Goal: Task Accomplishment & Management: Use online tool/utility

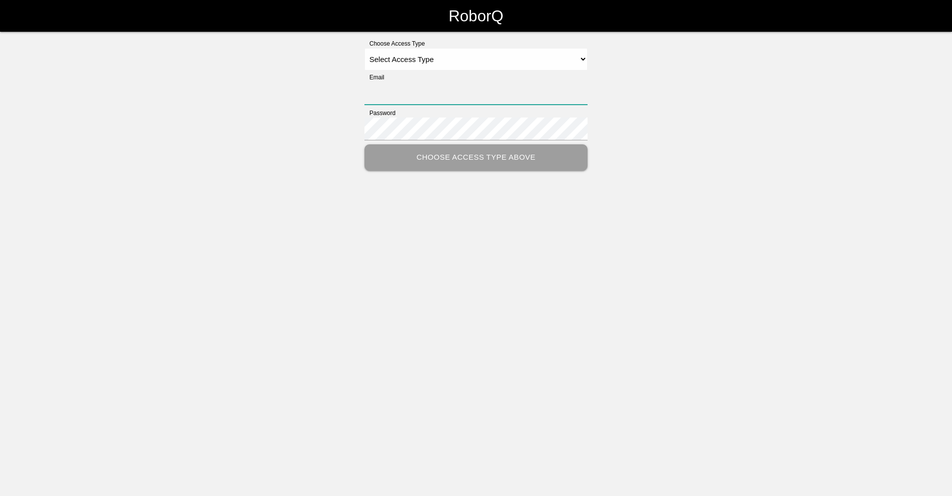
type input "[EMAIL_ADDRESS][DOMAIN_NAME]"
click at [580, 65] on select "Select Access Type Admin Customer Supervisor Worker" at bounding box center [476, 59] width 223 height 22
select select "Worker"
click at [365, 48] on select "Select Access Type Admin Customer Supervisor Worker" at bounding box center [476, 59] width 223 height 22
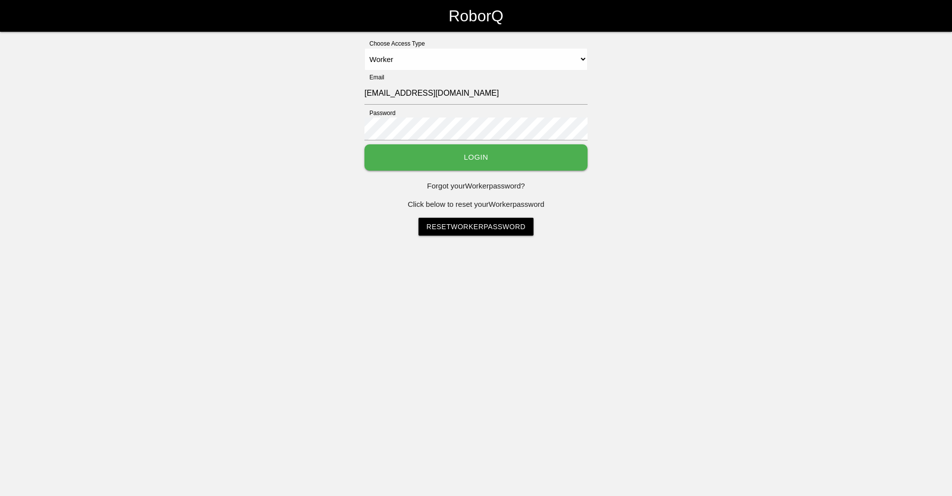
click at [426, 152] on button "Login" at bounding box center [476, 157] width 223 height 26
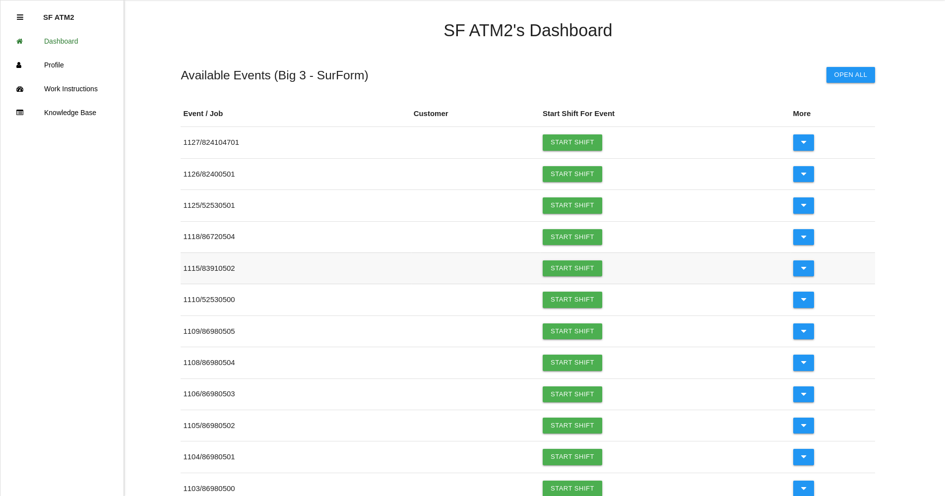
scroll to position [50, 0]
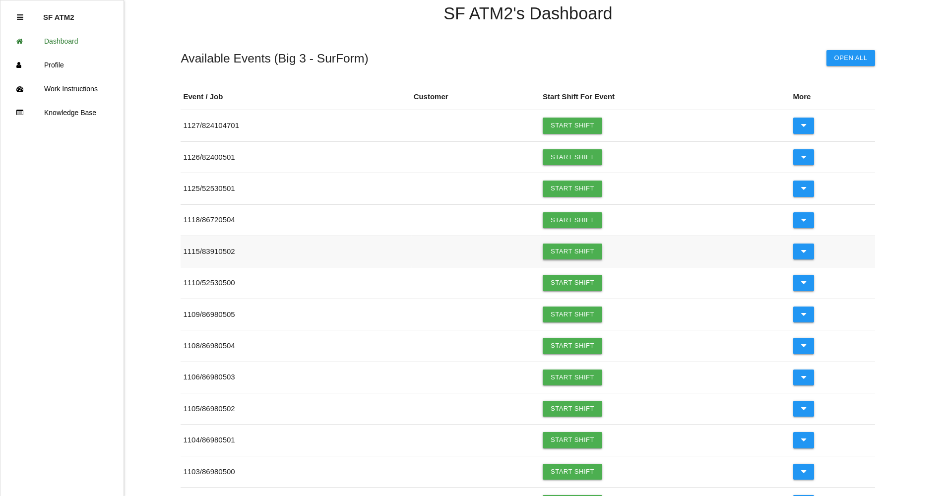
click at [557, 256] on link "Start Shift" at bounding box center [573, 252] width 60 height 16
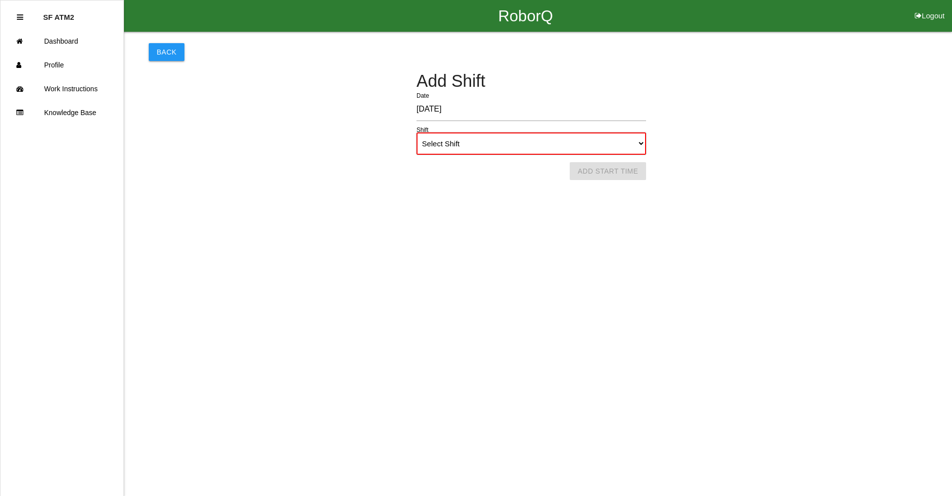
click at [641, 143] on select "Select Shift 1st Shift 2nd Shift 3rd Shift 4th Shift" at bounding box center [532, 143] width 230 height 22
select select "1"
click at [417, 132] on select "Select Shift 1st Shift 2nd Shift 3rd Shift 4th Shift" at bounding box center [532, 143] width 230 height 22
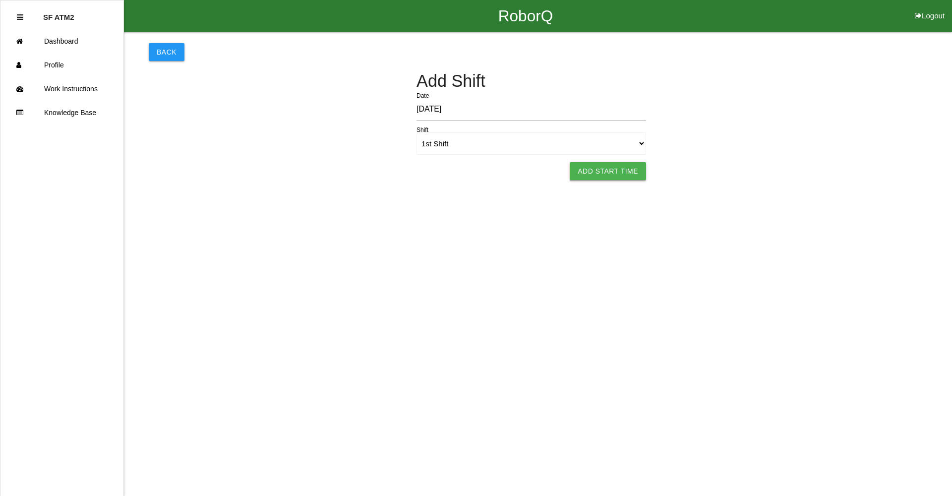
click at [598, 172] on button "Add Start Time" at bounding box center [608, 171] width 76 height 18
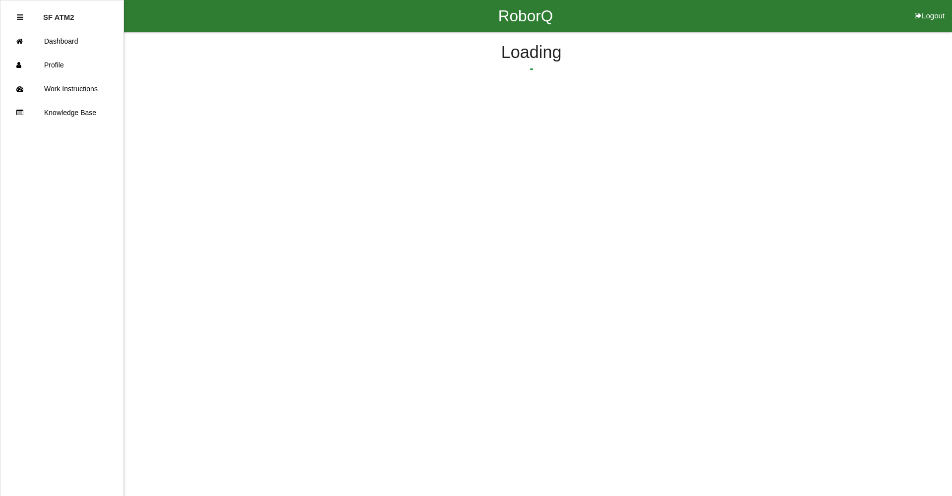
select select "6"
select select "43"
click at [642, 156] on button "Submit Start Time" at bounding box center [660, 155] width 88 height 18
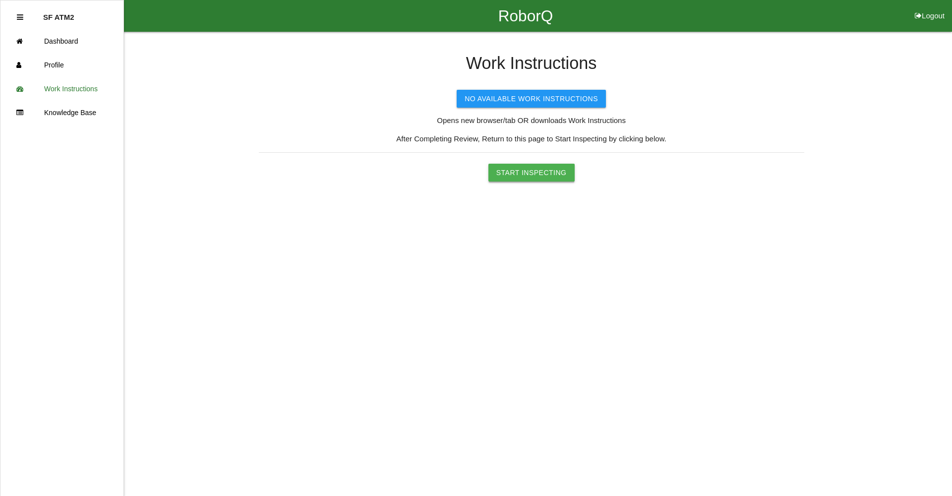
click at [533, 168] on button "Start Inspecting" at bounding box center [531, 173] width 86 height 18
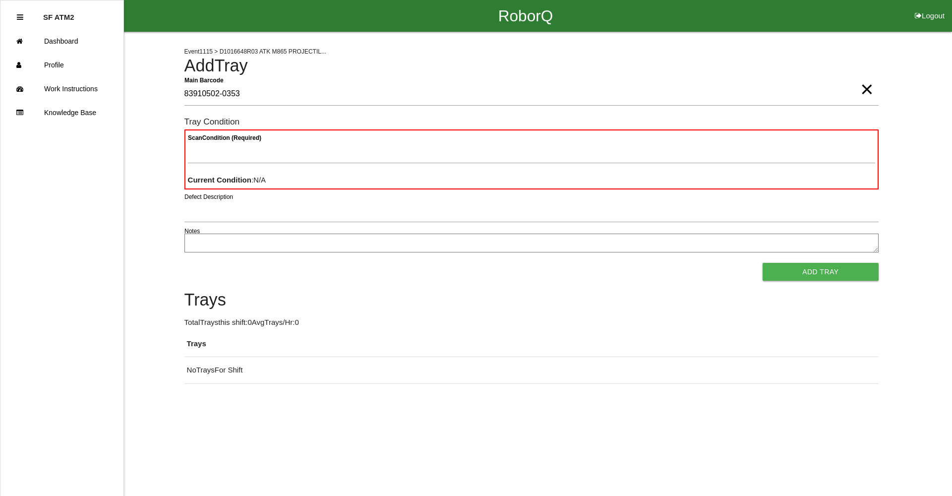
type Barcode "83910502-0353"
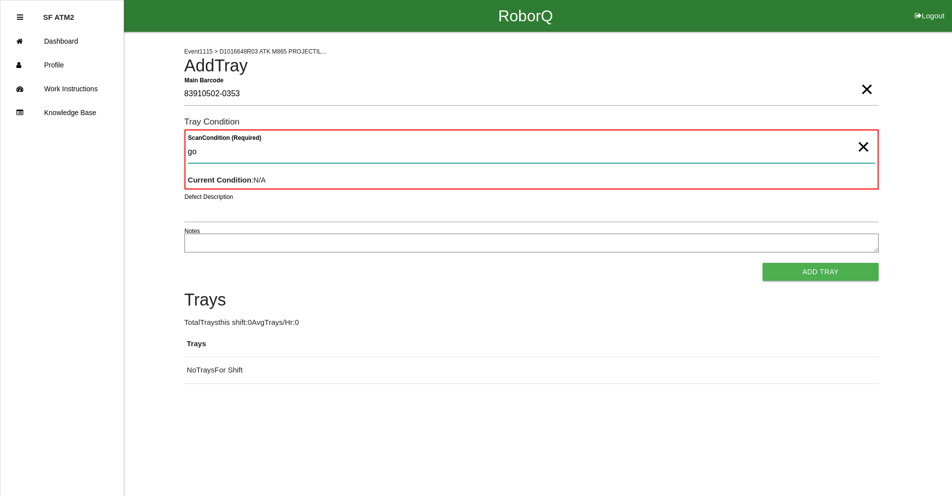
type Condition "goo"
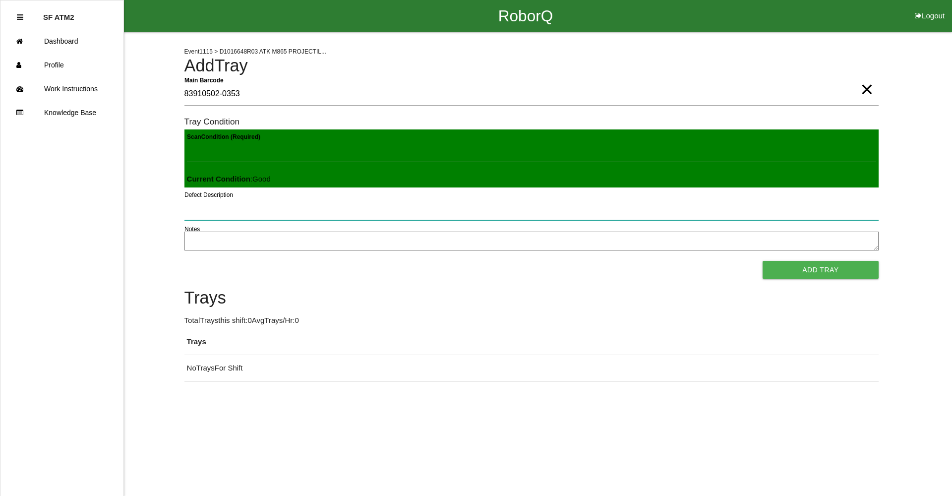
click at [763, 261] on button "Add Tray" at bounding box center [821, 270] width 116 height 18
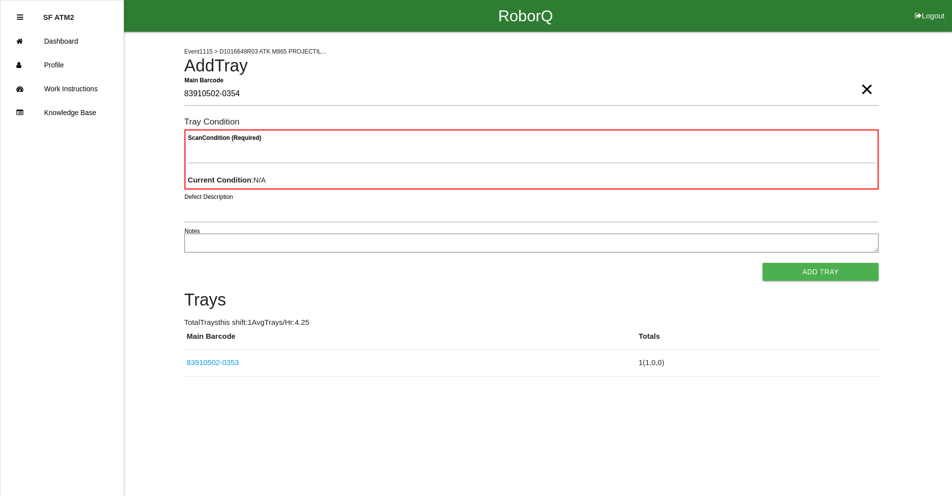
type Barcode "83910502-0354"
type Condition "goo"
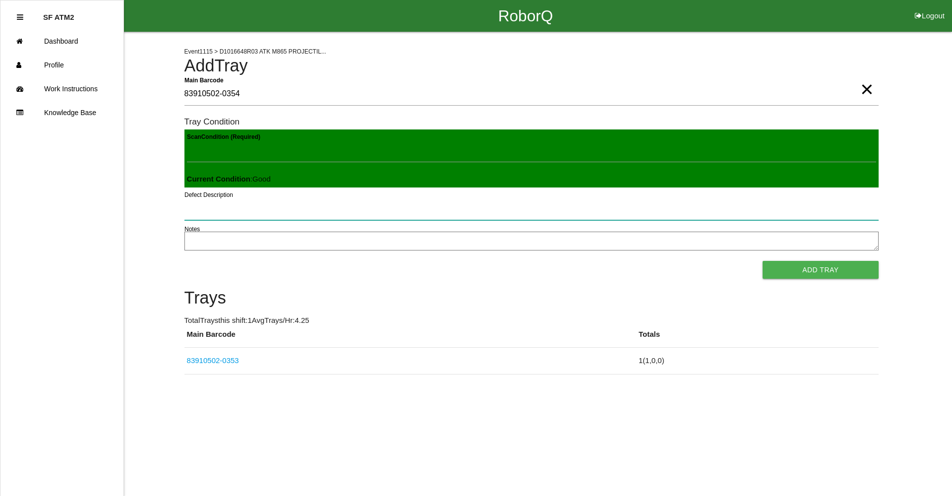
click at [763, 261] on button "Add Tray" at bounding box center [821, 270] width 116 height 18
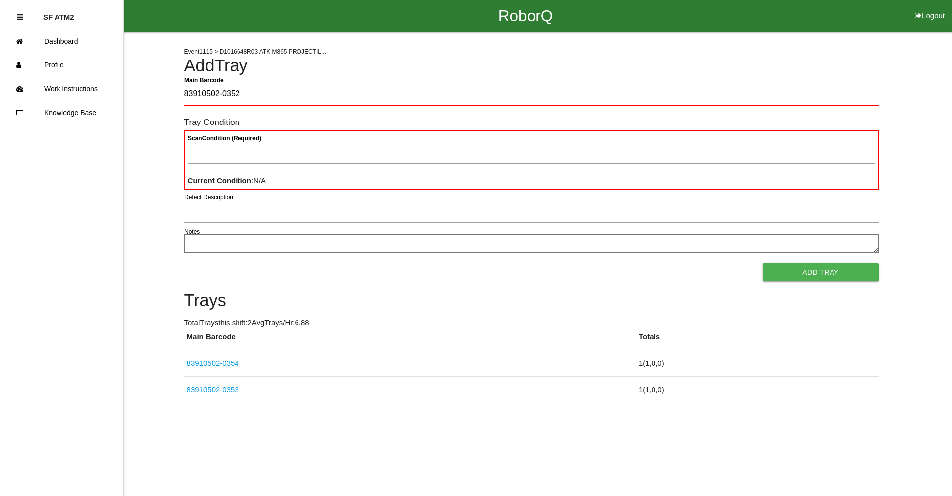
type Barcode "83910502-0352"
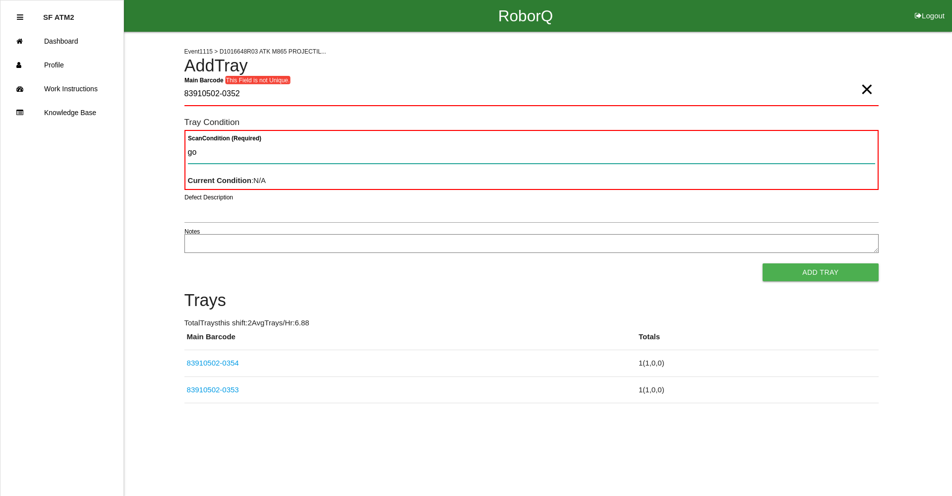
type Condition "goo"
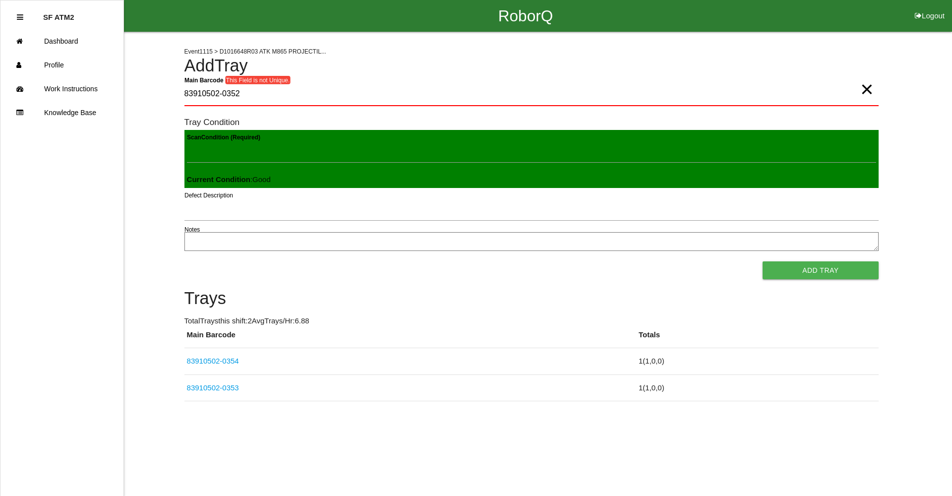
click at [869, 89] on span "×" at bounding box center [866, 79] width 13 height 20
click at [199, 98] on Barcode "Main Barcode" at bounding box center [531, 94] width 694 height 23
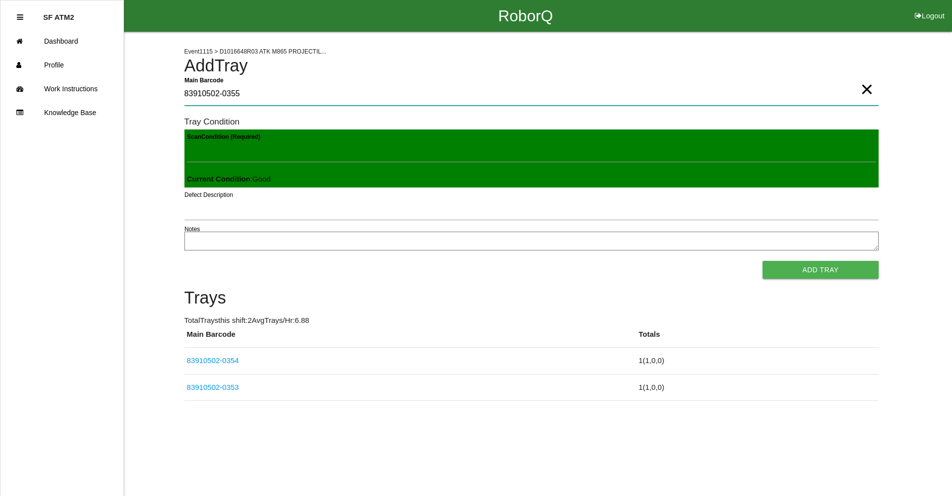
type Barcode "83910502-0355"
type Condition "goo"
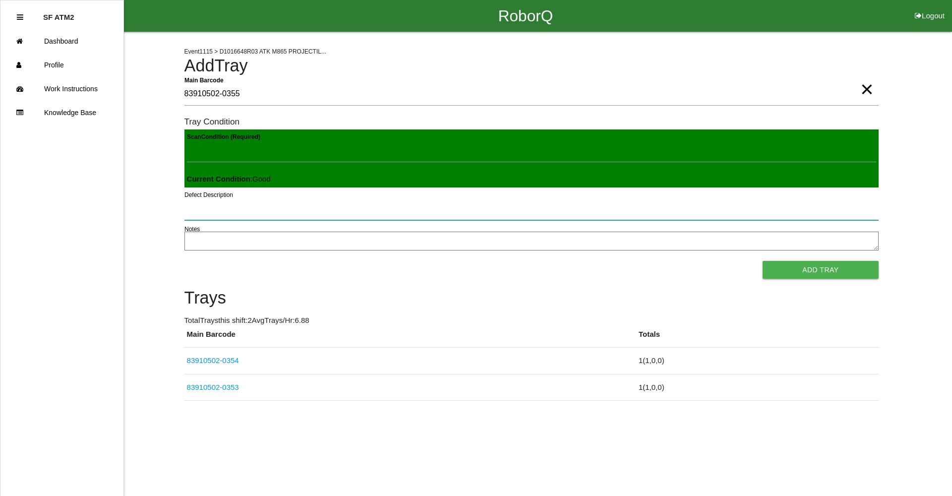
click at [763, 261] on button "Add Tray" at bounding box center [821, 270] width 116 height 18
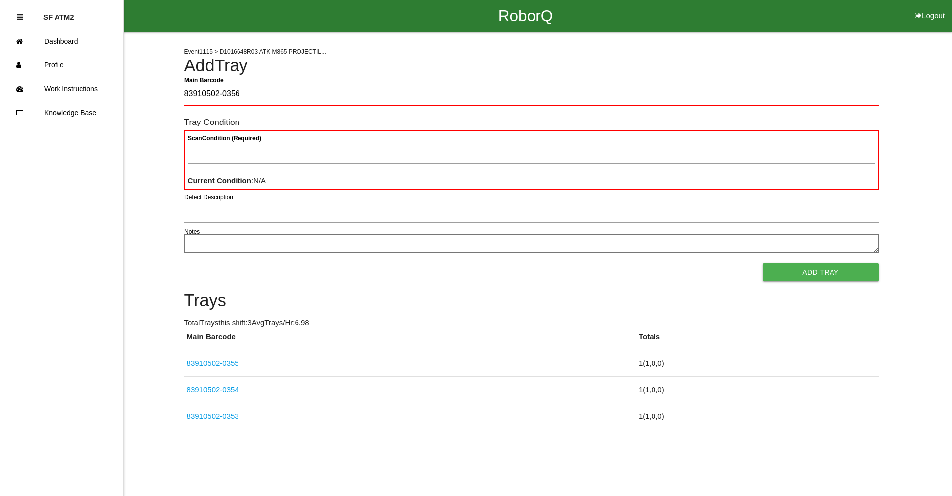
type Barcode "83910502-0356"
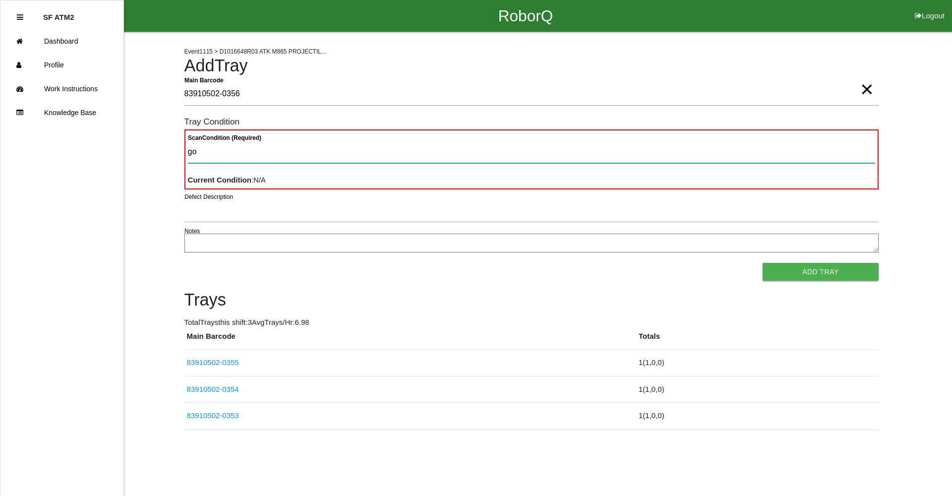
type Condition "goo"
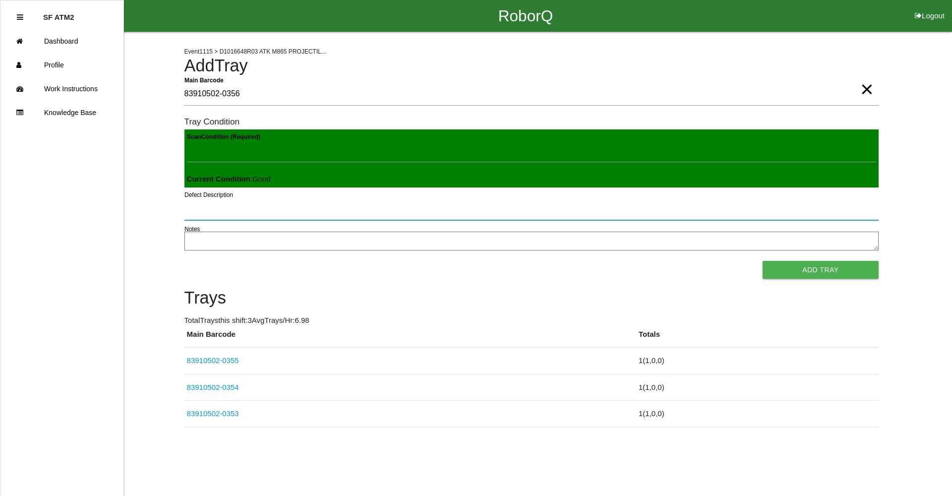
click at [763, 261] on button "Add Tray" at bounding box center [821, 270] width 116 height 18
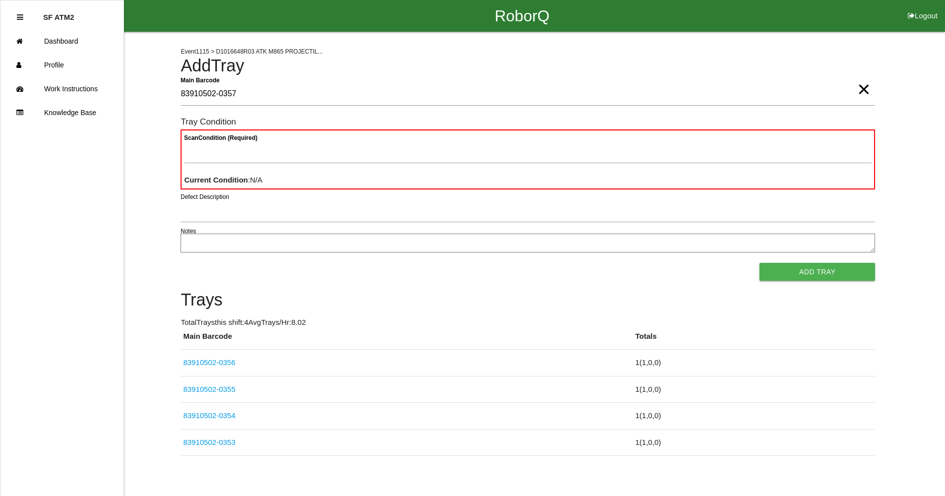
type Barcode "83910502-0357"
type Condition "goo"
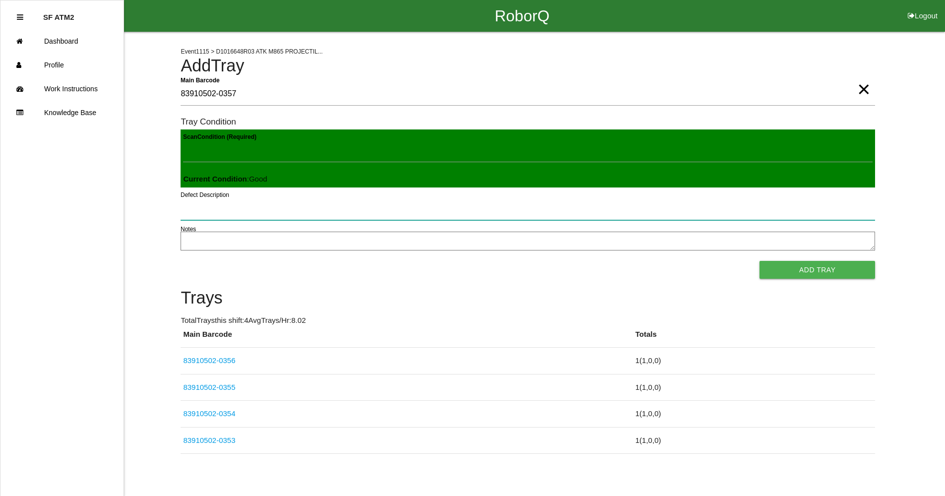
click at [759, 261] on button "Add Tray" at bounding box center [817, 270] width 116 height 18
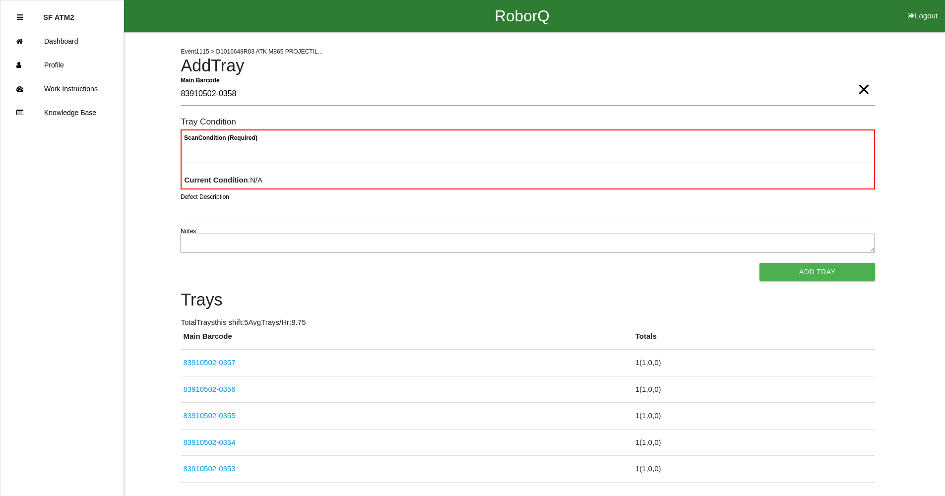
type Barcode "83910502-0358"
type Condition "goo"
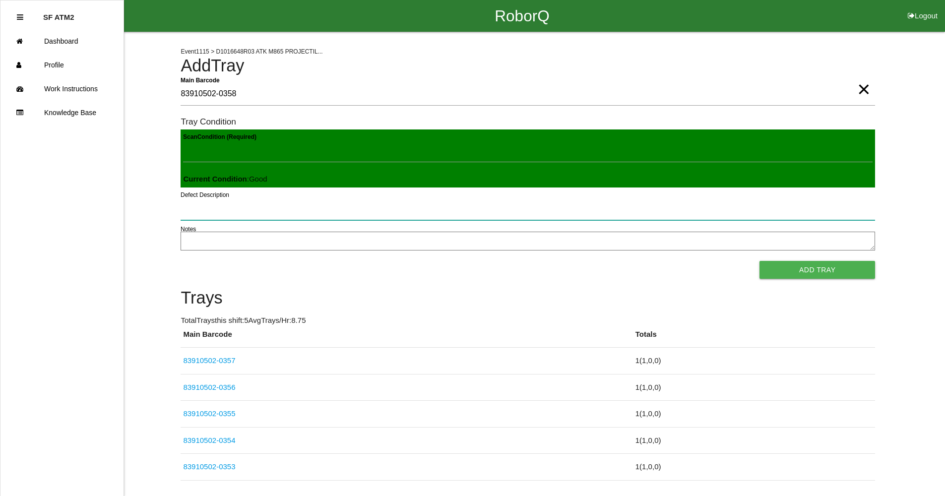
click at [759, 261] on button "Add Tray" at bounding box center [817, 270] width 116 height 18
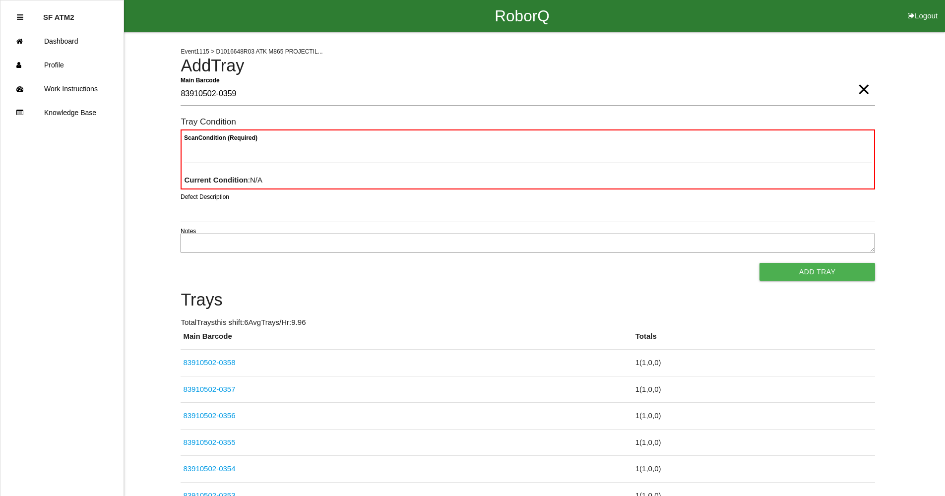
type Barcode "83910502-0359"
type Condition "goo"
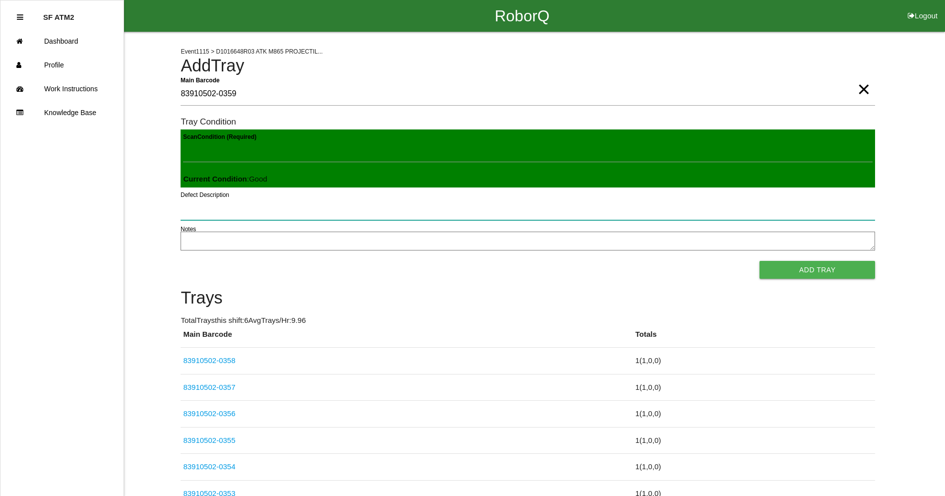
click at [759, 261] on button "Add Tray" at bounding box center [817, 270] width 116 height 18
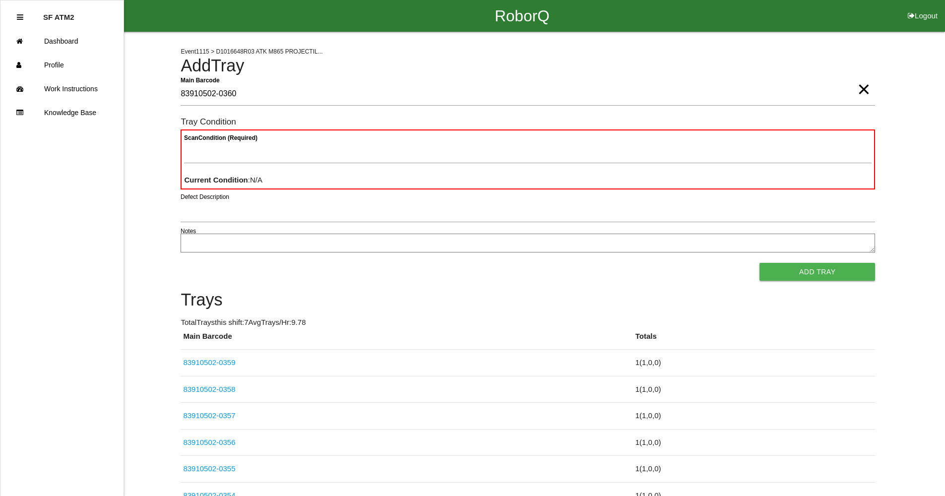
type Barcode "83910502-0360"
type Condition "goo"
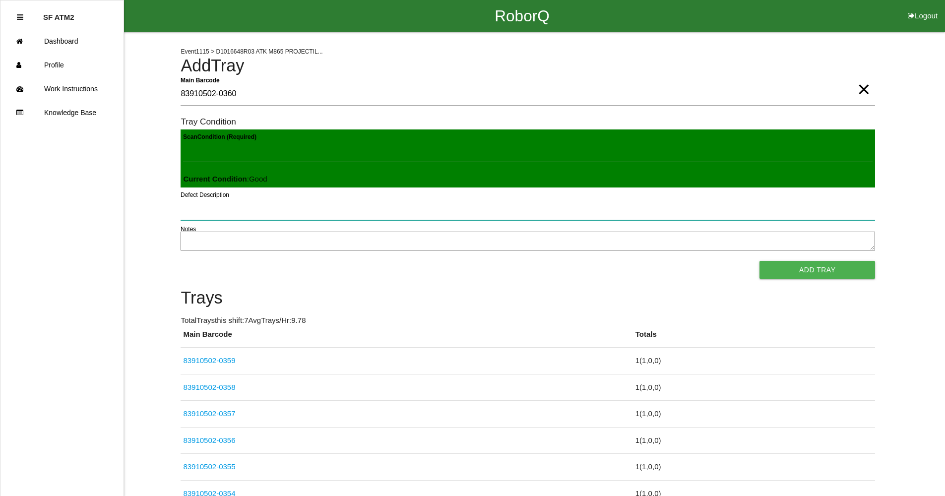
click at [759, 261] on button "Add Tray" at bounding box center [817, 270] width 116 height 18
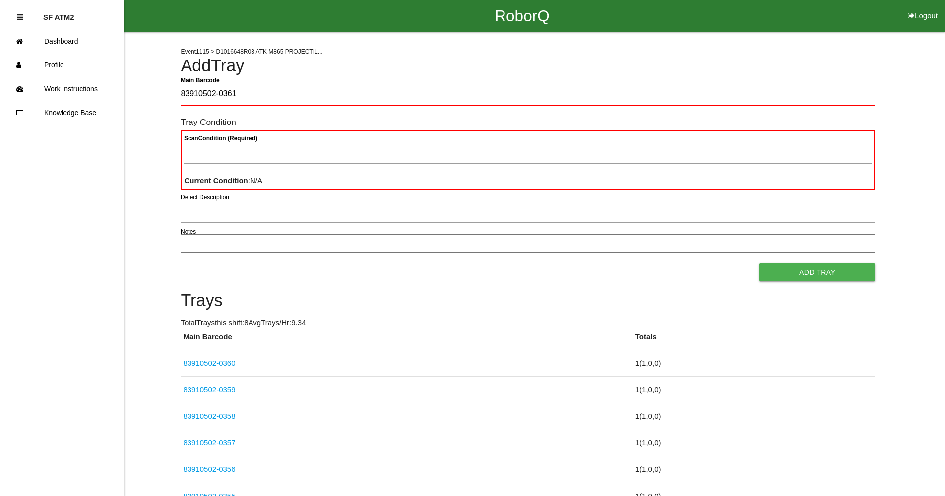
type Barcode "83910502-0361"
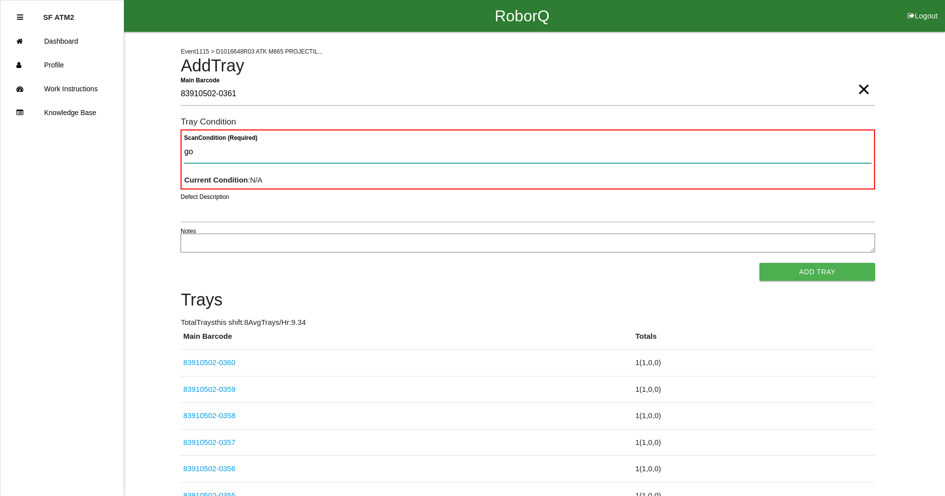
type Condition "goo"
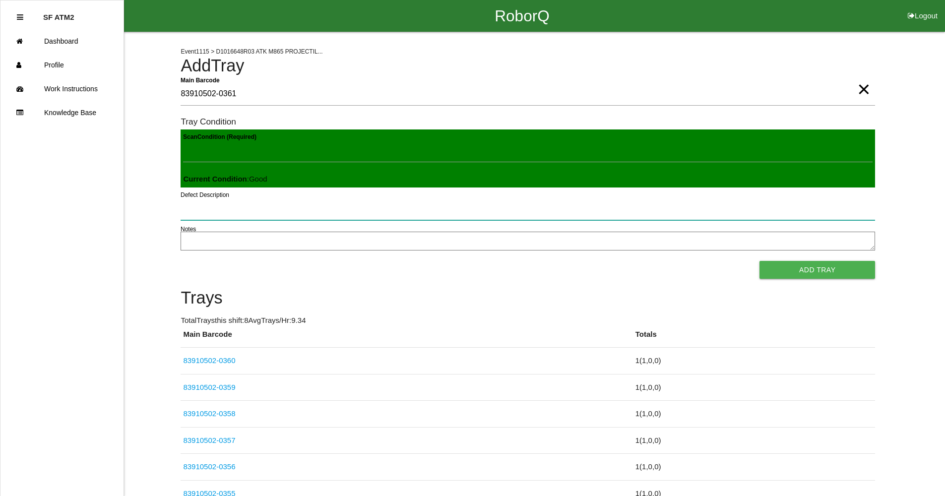
click at [759, 261] on button "Add Tray" at bounding box center [817, 270] width 116 height 18
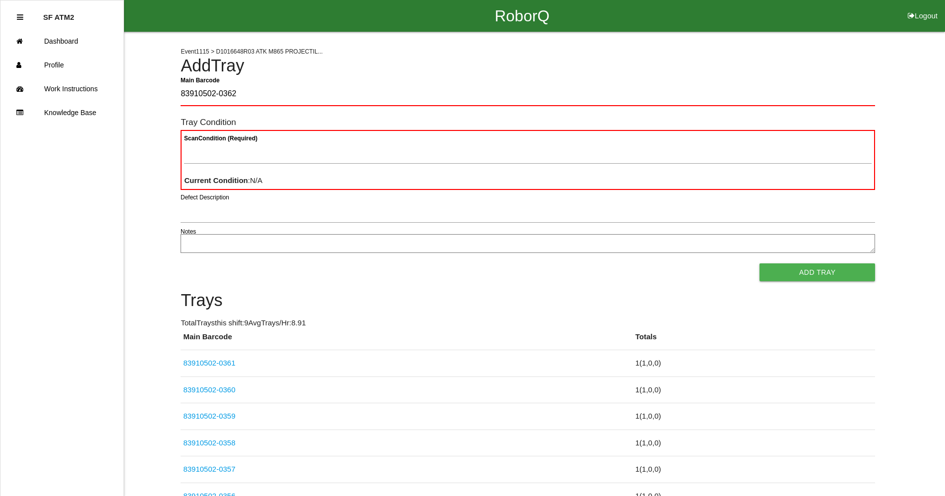
type Barcode "83910502-0362"
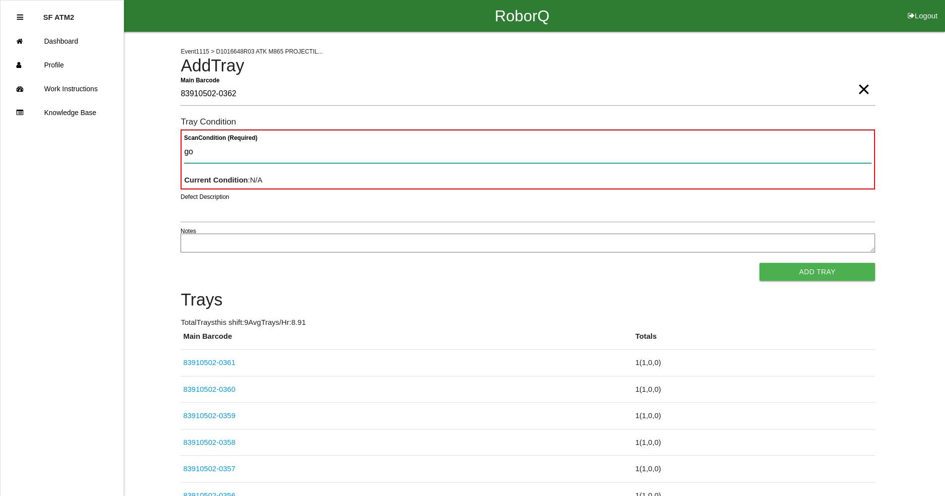
type Condition "goo"
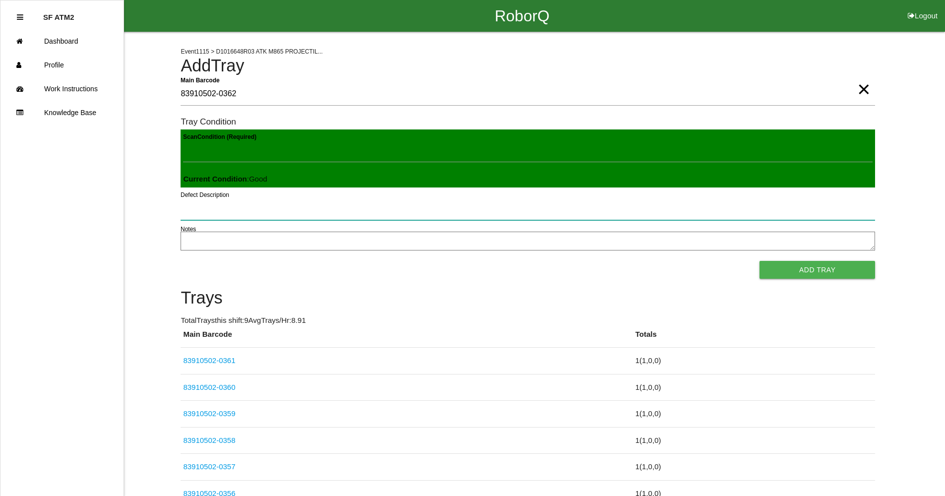
click at [759, 261] on button "Add Tray" at bounding box center [817, 270] width 116 height 18
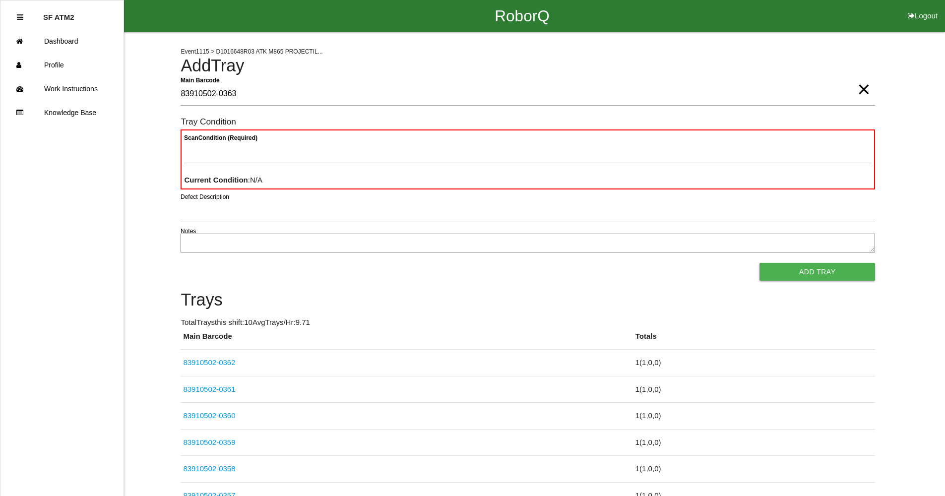
type Barcode "83910502-0363"
type Condition "goo"
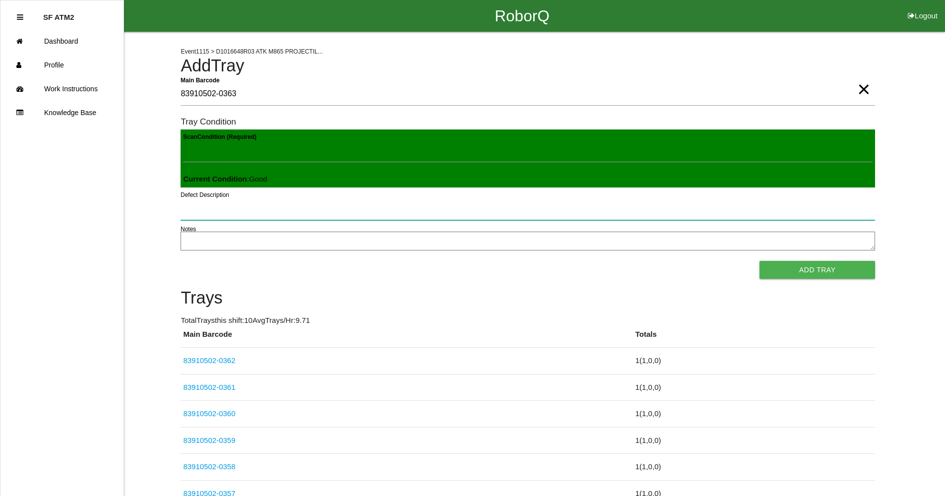
click at [759, 261] on button "Add Tray" at bounding box center [817, 270] width 116 height 18
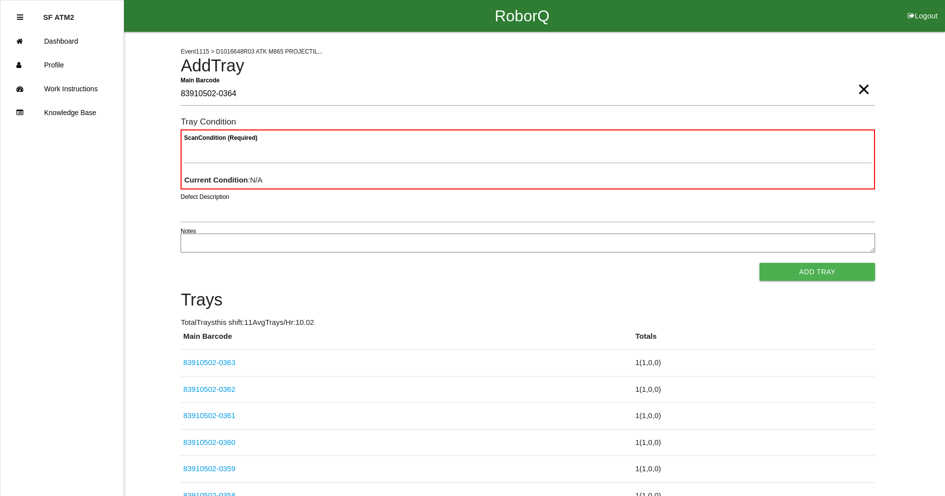
type Barcode "83910502-0364"
type Condition "goo"
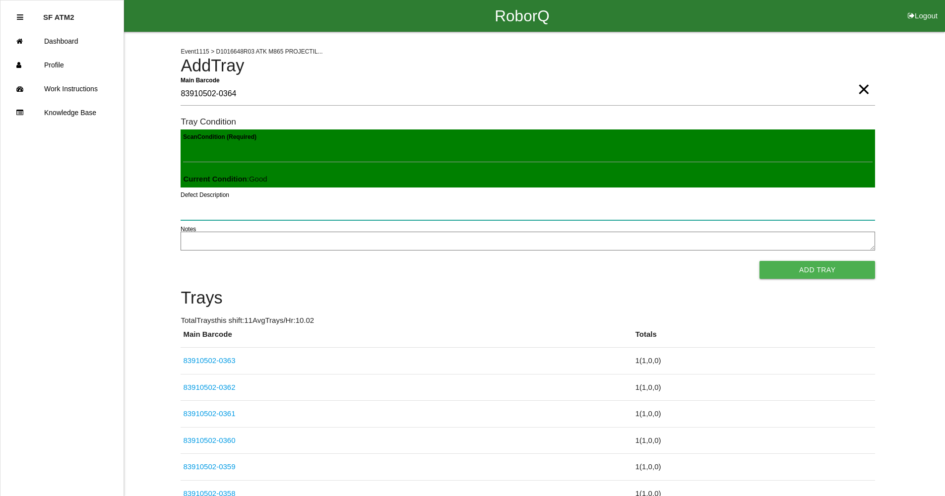
click at [759, 261] on button "Add Tray" at bounding box center [817, 270] width 116 height 18
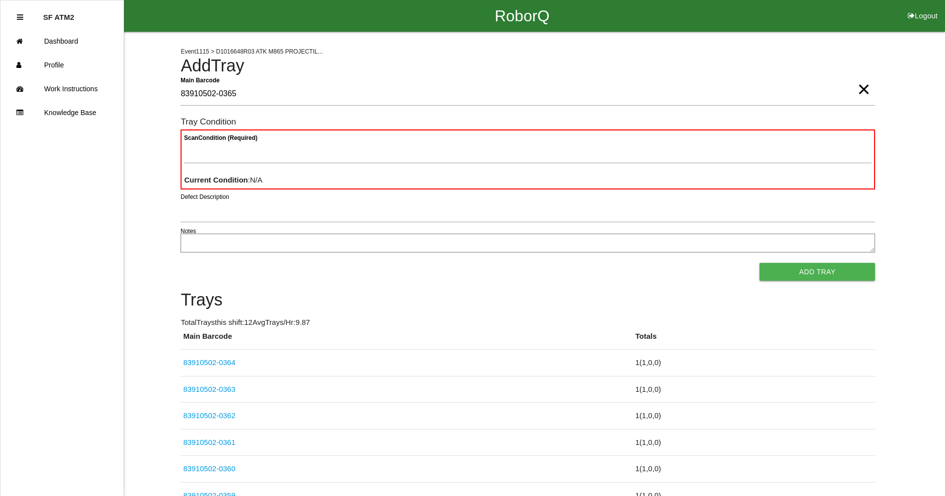
type Barcode "83910502-0365"
type Condition "goo"
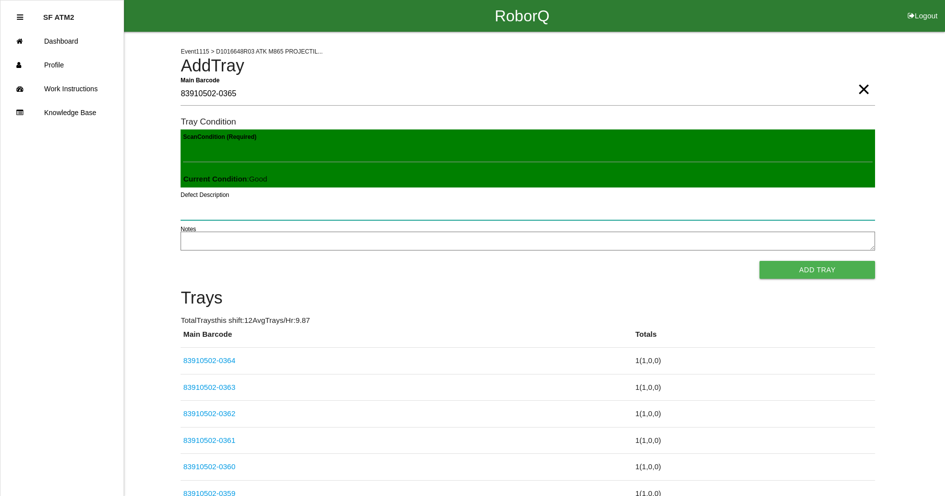
click at [759, 261] on button "Add Tray" at bounding box center [817, 270] width 116 height 18
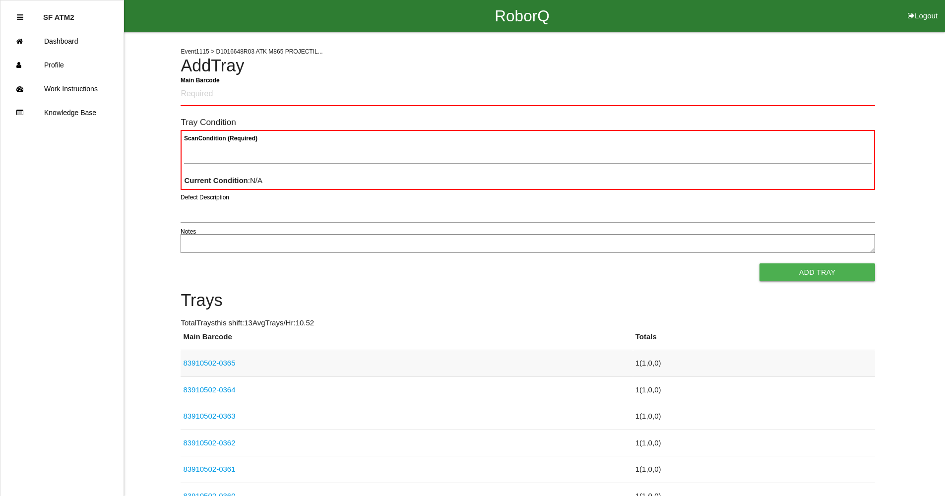
click at [220, 362] on link "83910502-0365" at bounding box center [209, 363] width 52 height 8
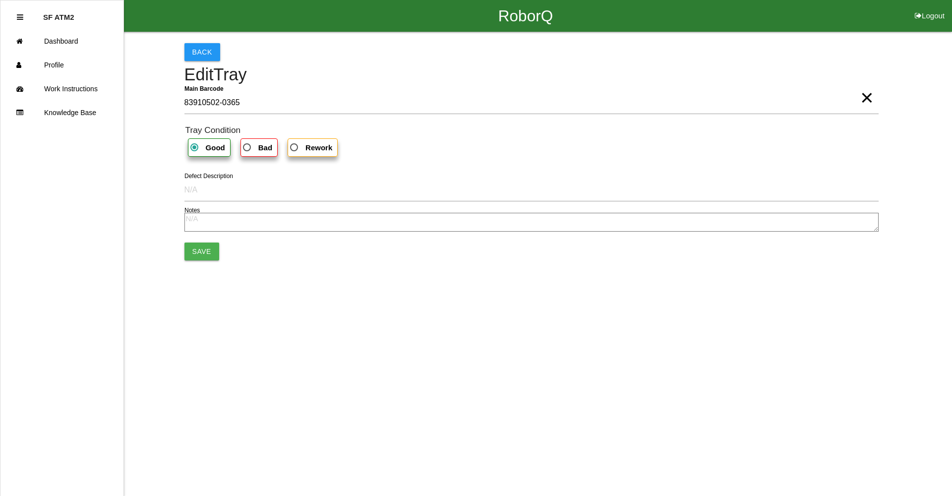
click at [249, 147] on span "Bad" at bounding box center [256, 147] width 31 height 12
click at [247, 147] on input "Bad" at bounding box center [244, 144] width 6 height 6
radio input "true"
click at [207, 256] on button "Save" at bounding box center [201, 252] width 35 height 18
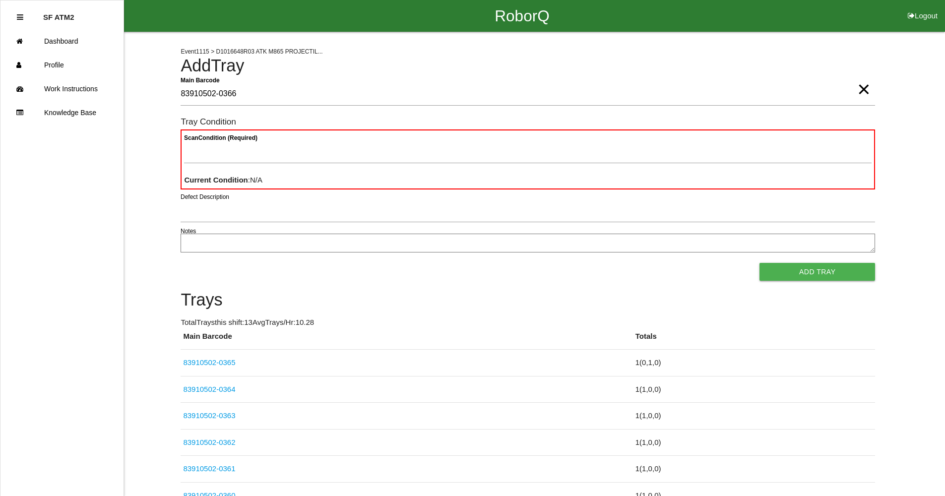
type Barcode "83910502-0366"
type Condition "ba"
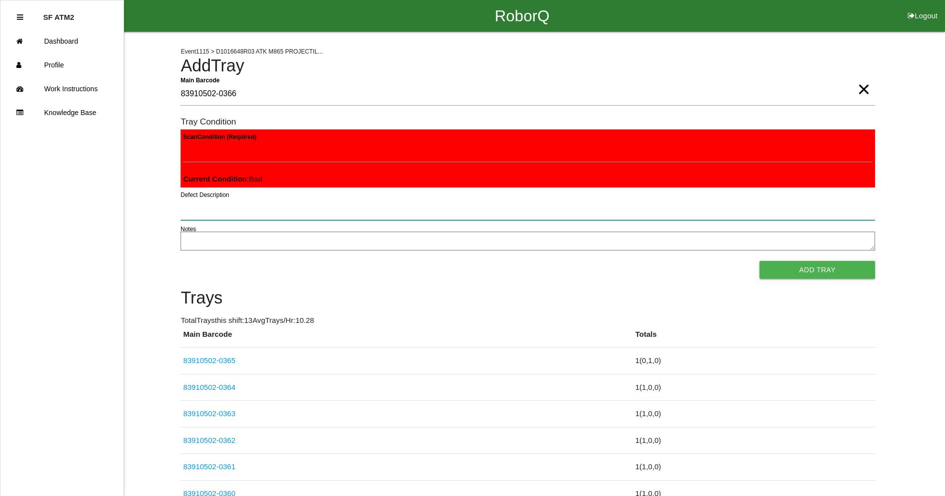
click at [759, 261] on button "Add Tray" at bounding box center [817, 270] width 116 height 18
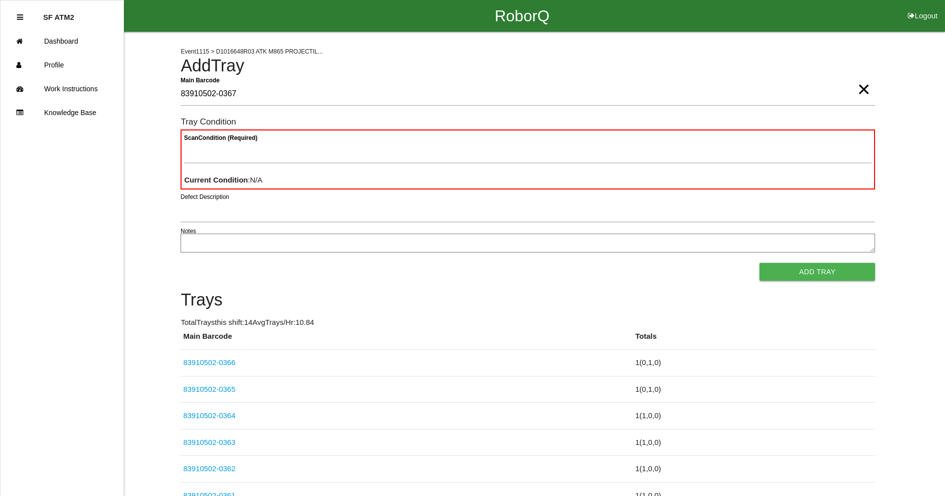
type Barcode "83910502-0367"
type Condition "goo"
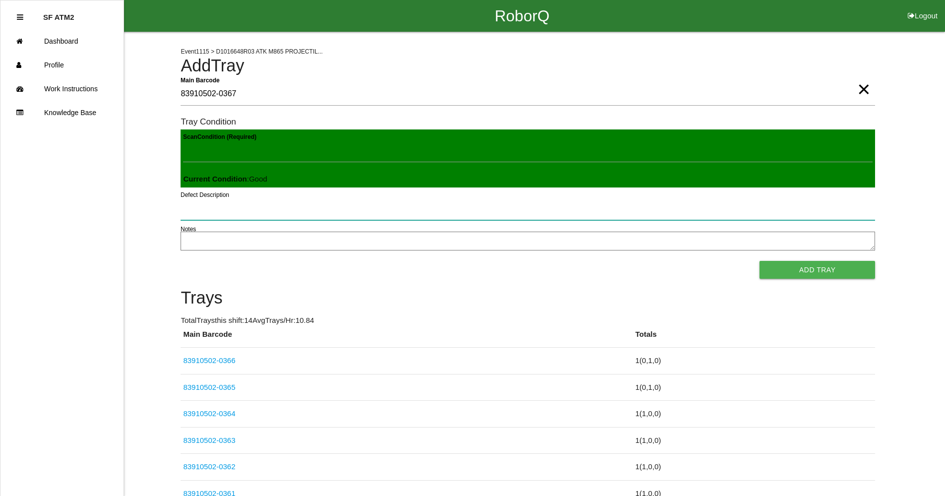
click at [759, 261] on button "Add Tray" at bounding box center [817, 270] width 116 height 18
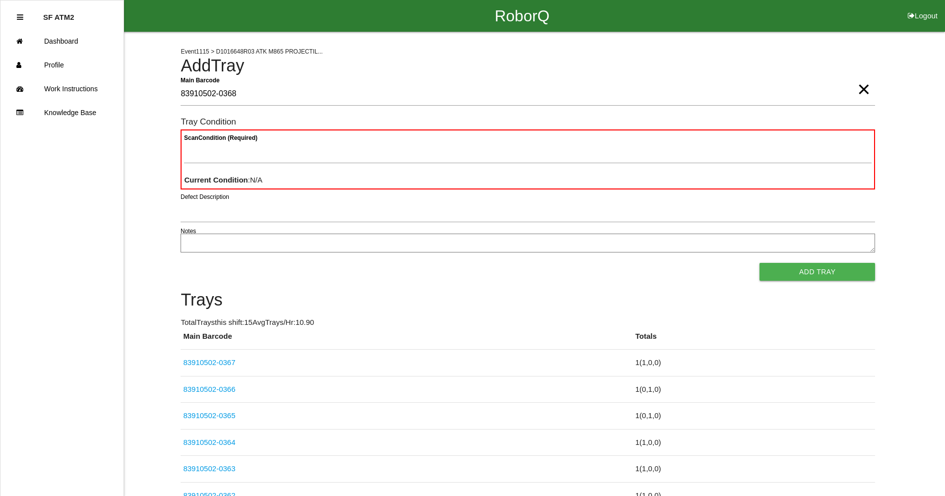
type Barcode "83910502-0368"
type Condition "goo"
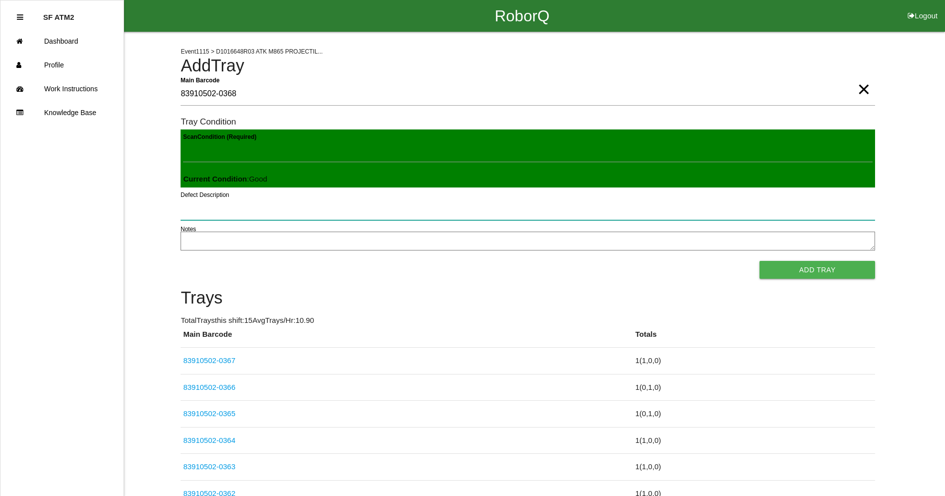
click at [759, 261] on button "Add Tray" at bounding box center [817, 270] width 116 height 18
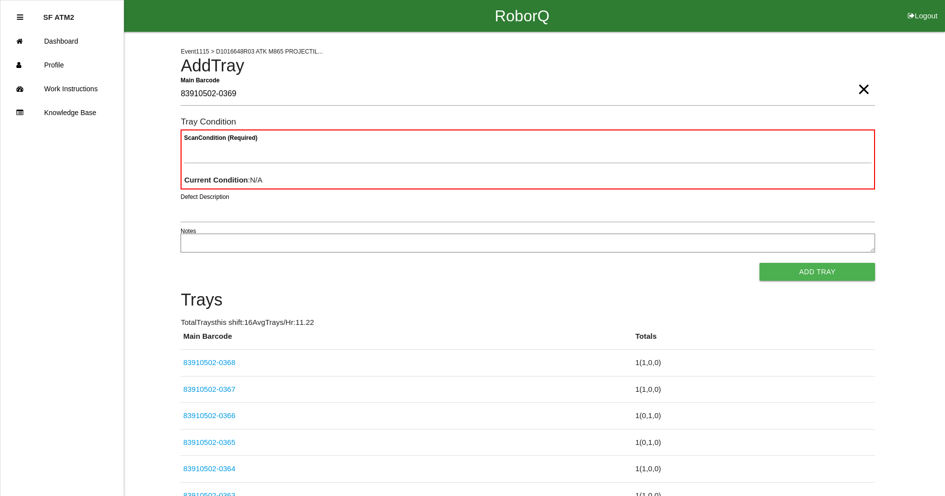
type Barcode "83910502-0369"
type Condition "ba"
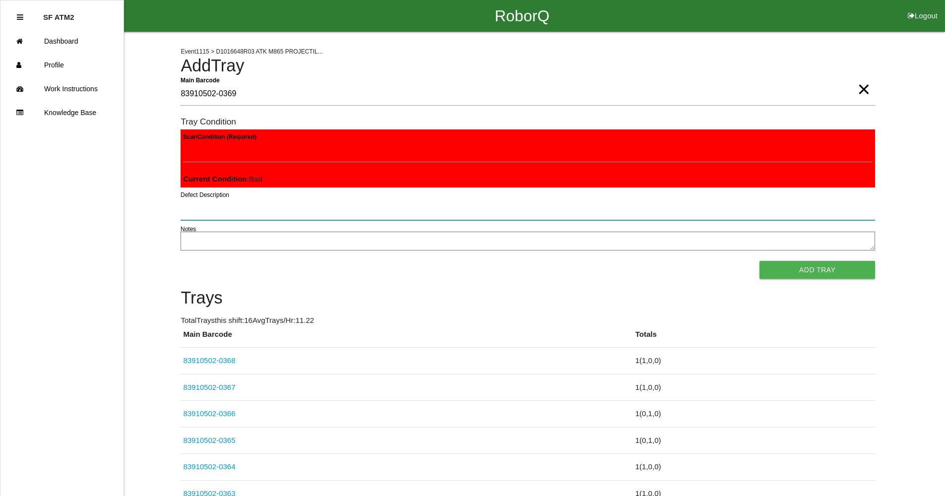
click at [759, 261] on button "Add Tray" at bounding box center [817, 270] width 116 height 18
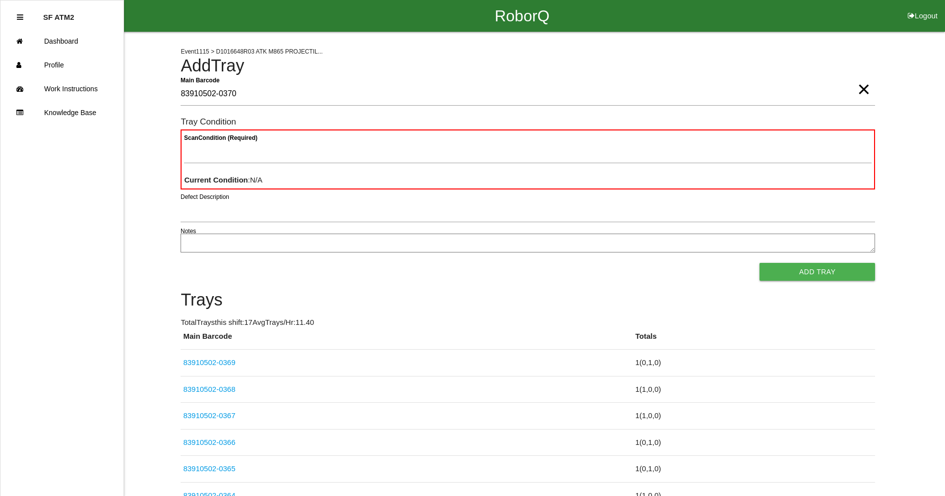
type Barcode "83910502-0370"
type Condition "goo"
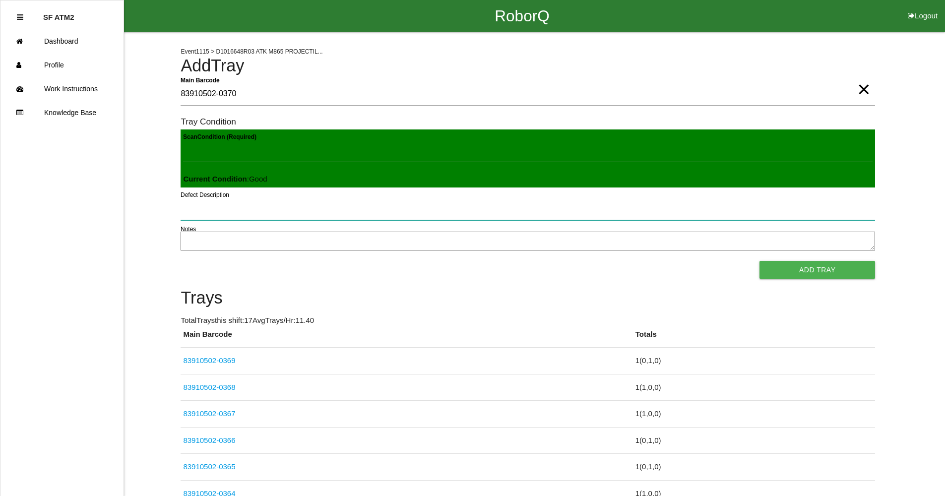
click at [759, 261] on button "Add Tray" at bounding box center [817, 270] width 116 height 18
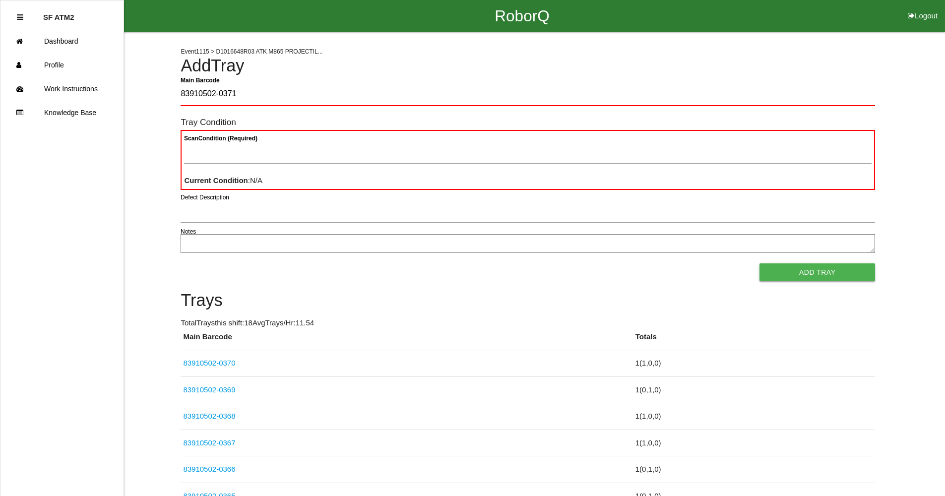
type Barcode "83910502-0371"
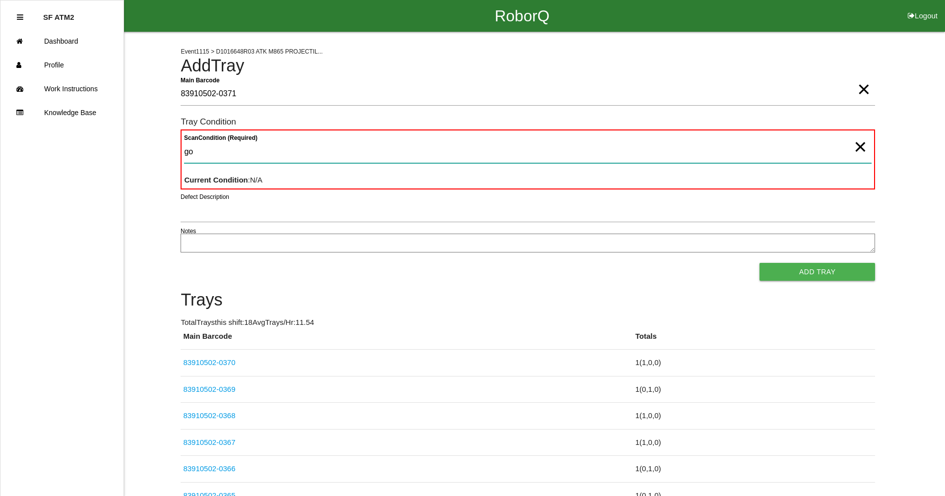
type Condition "goo"
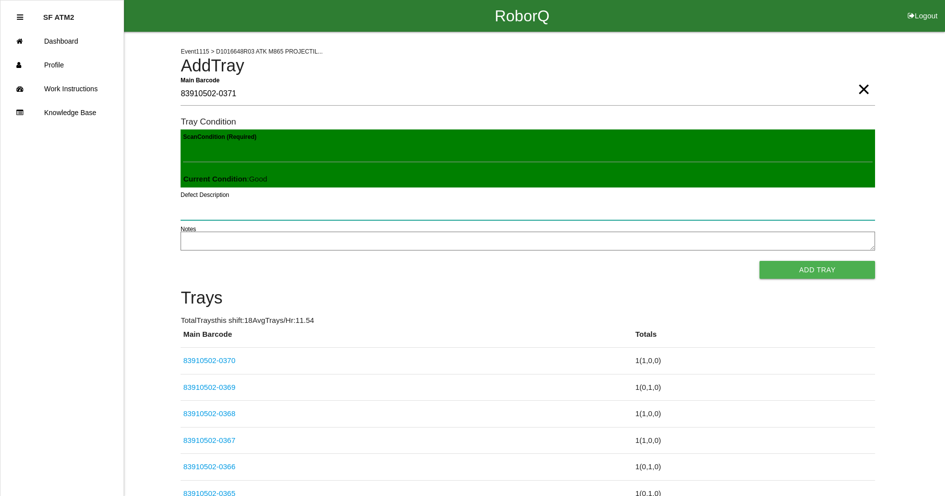
click at [759, 261] on button "Add Tray" at bounding box center [817, 270] width 116 height 18
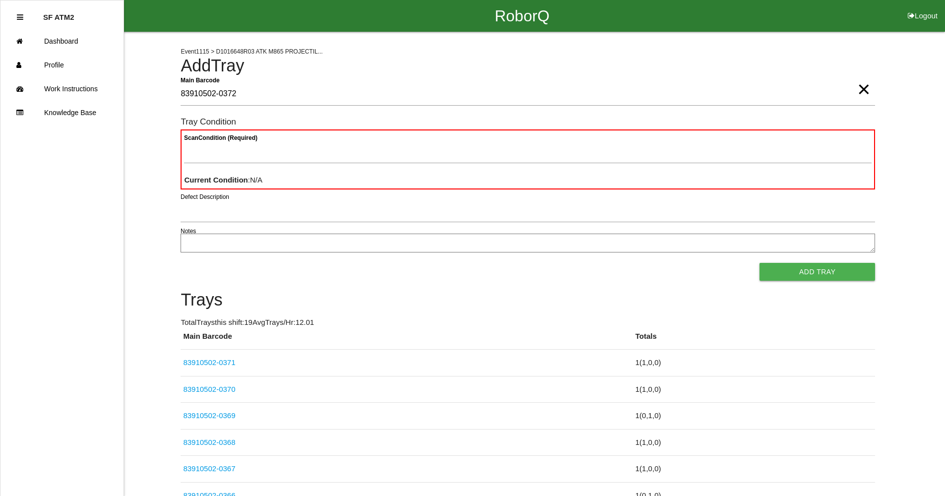
type Barcode "83910502-0372"
type Condition "goo"
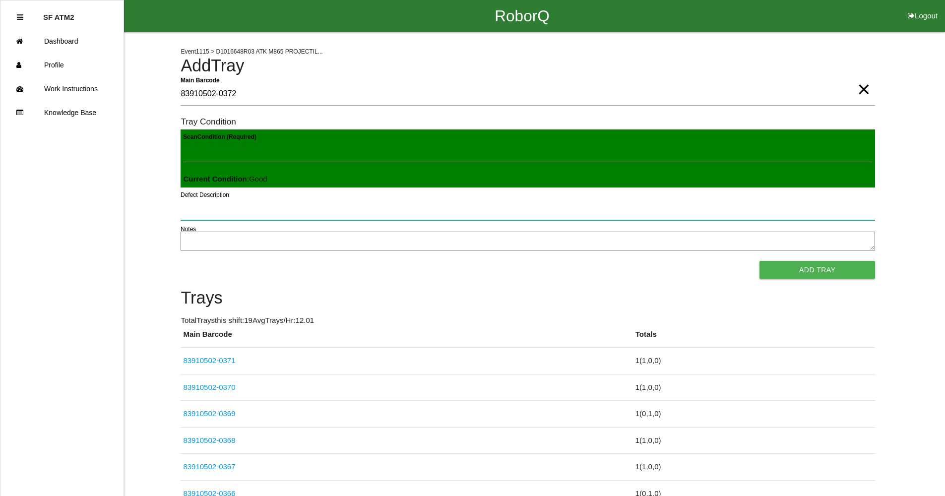
click at [759, 261] on button "Add Tray" at bounding box center [817, 270] width 116 height 18
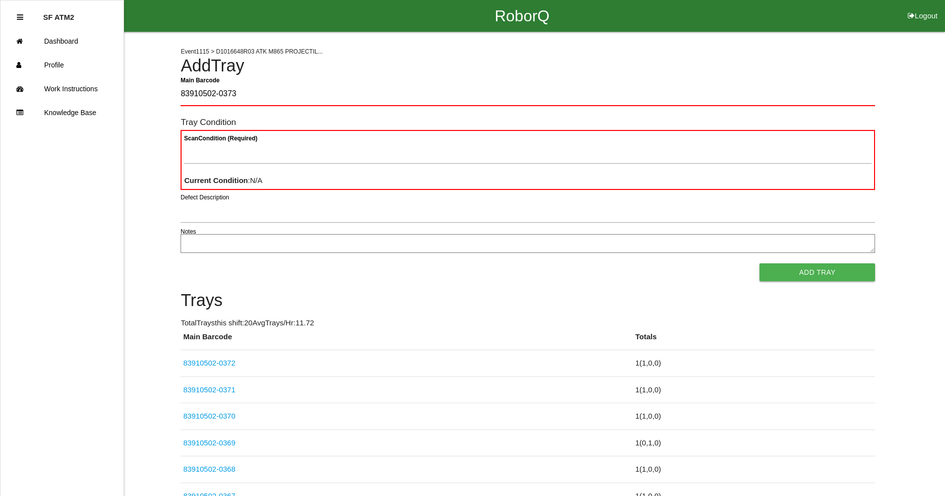
type Barcode "83910502-0373"
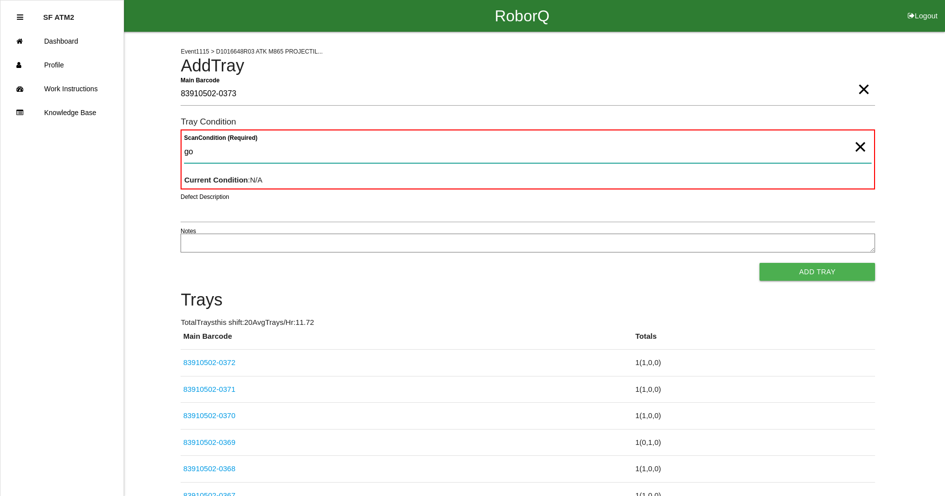
type Condition "goo"
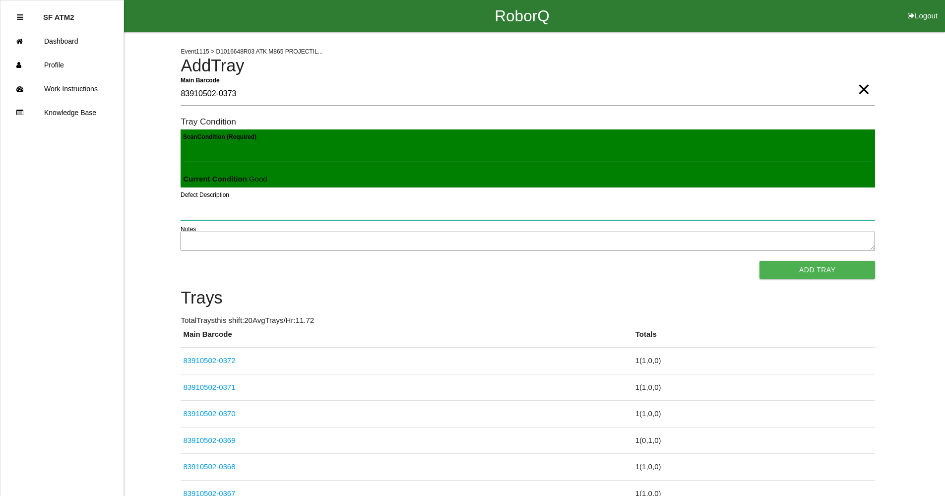
click at [759, 261] on button "Add Tray" at bounding box center [817, 270] width 116 height 18
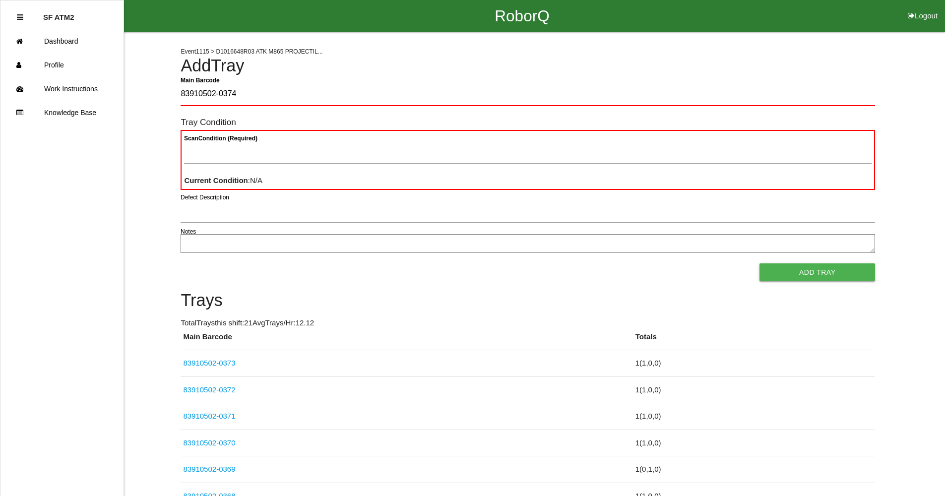
type Barcode "83910502-0374"
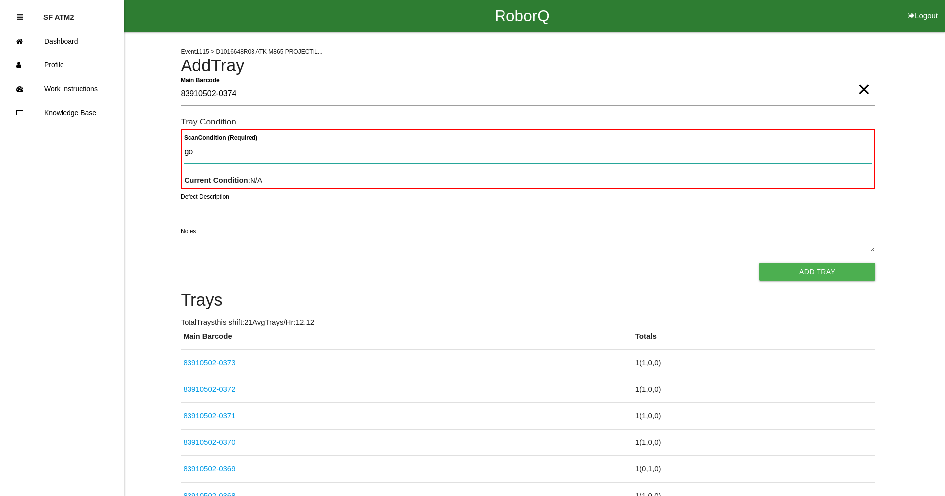
type Condition "goo"
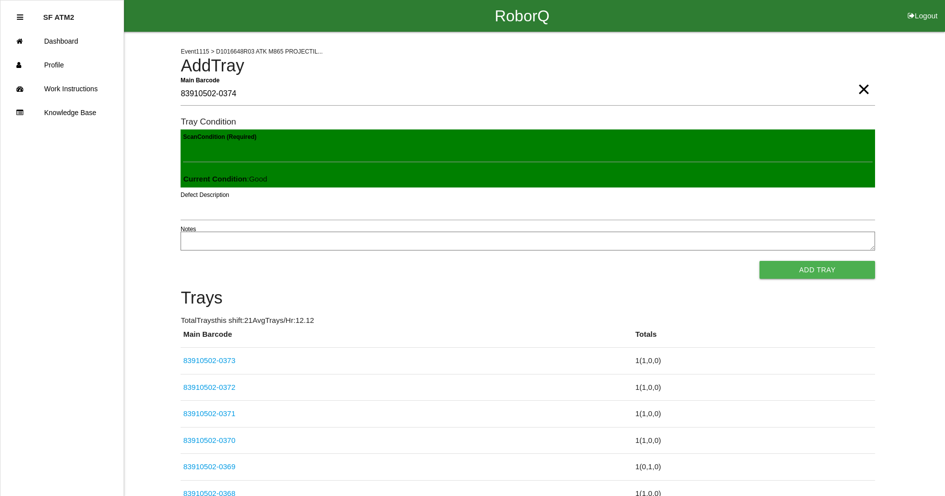
click at [759, 261] on button "Add Tray" at bounding box center [817, 270] width 116 height 18
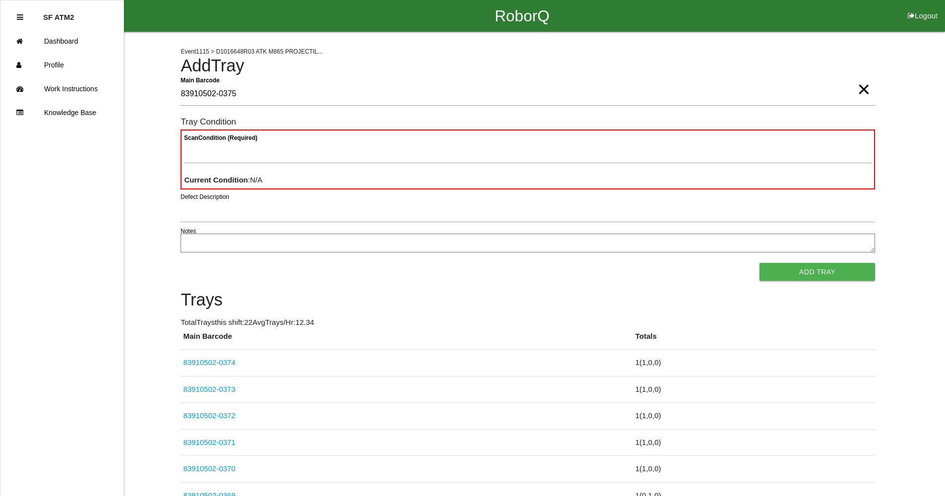
type Barcode "83910502-0375"
type Condition "goo"
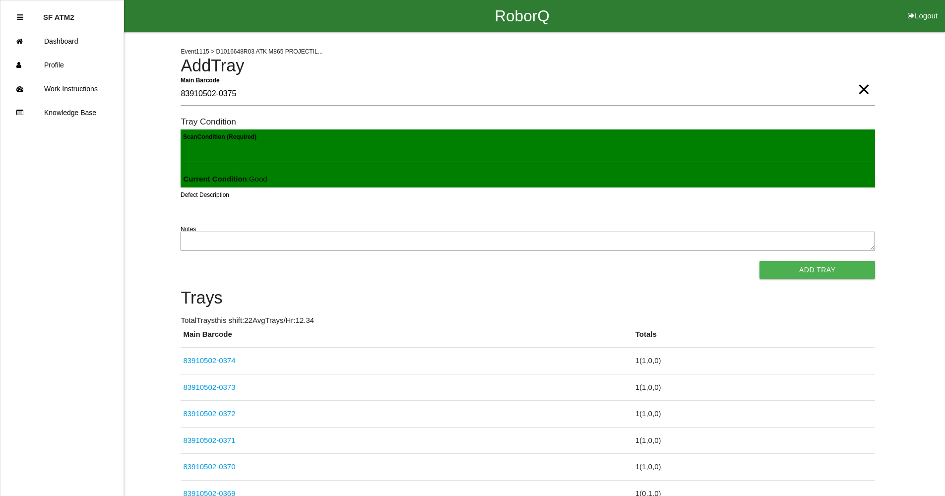
click at [759, 261] on button "Add Tray" at bounding box center [817, 270] width 116 height 18
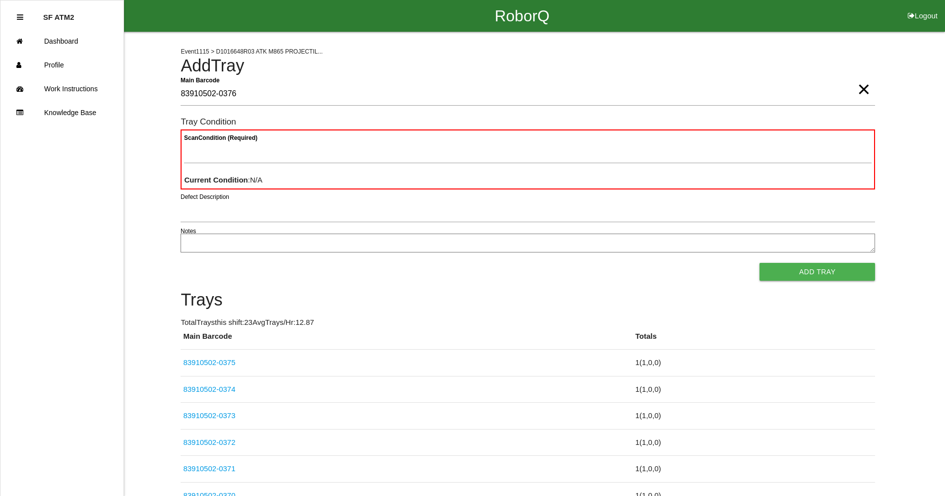
type Barcode "83910502-0376"
type Condition "goo"
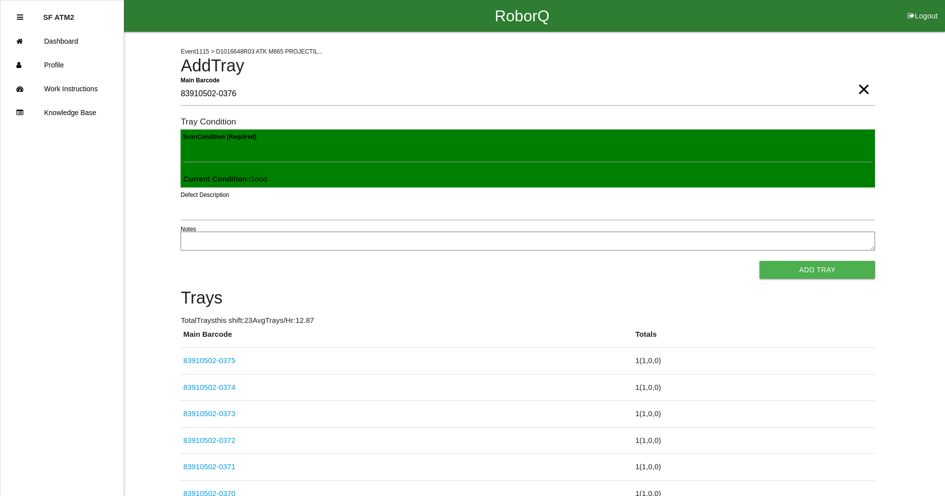
click at [759, 261] on button "Add Tray" at bounding box center [817, 270] width 116 height 18
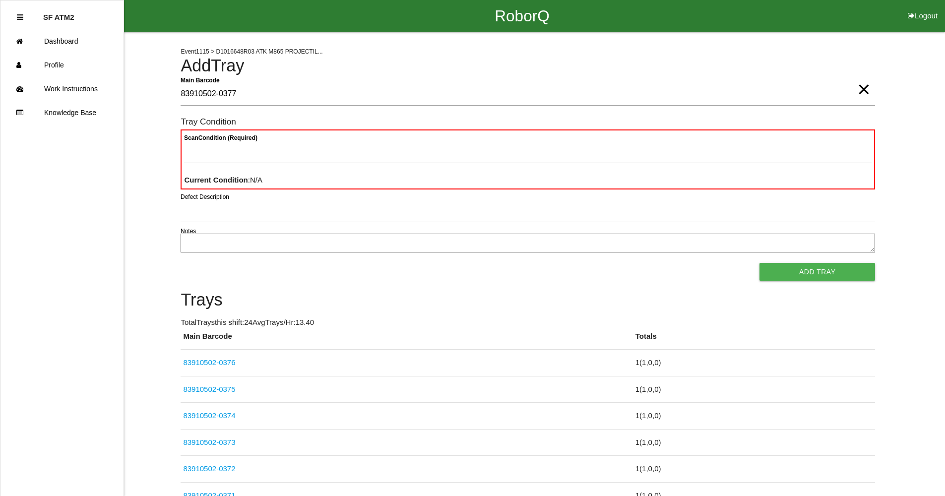
type Barcode "83910502-0377"
type Condition "goo"
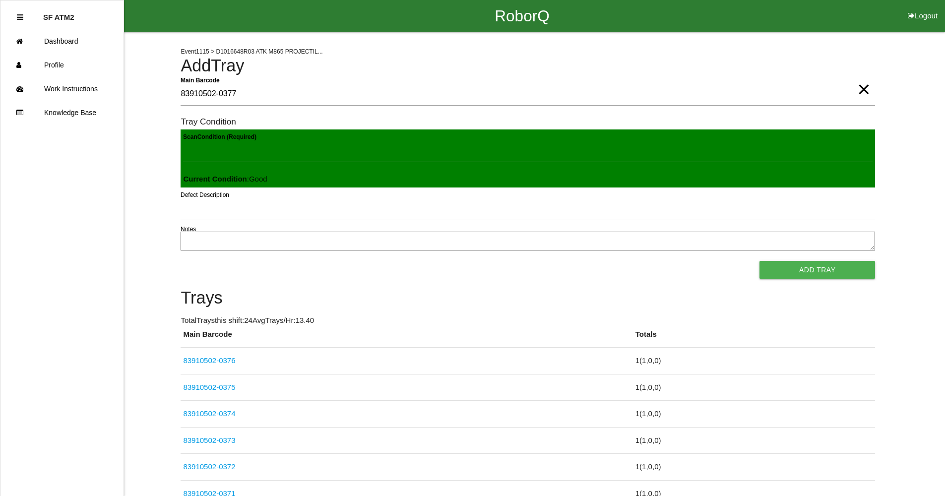
click at [759, 261] on button "Add Tray" at bounding box center [817, 270] width 116 height 18
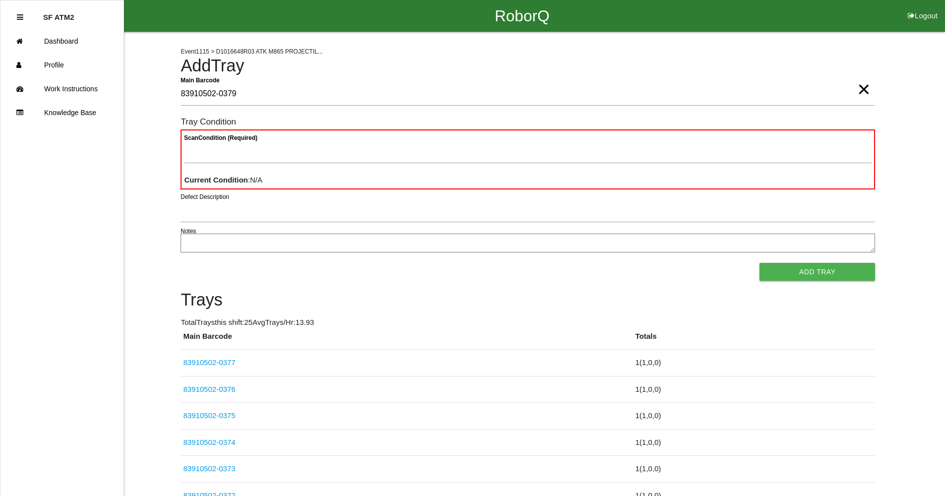
type Barcode "83910502-0379"
type Condition "goo"
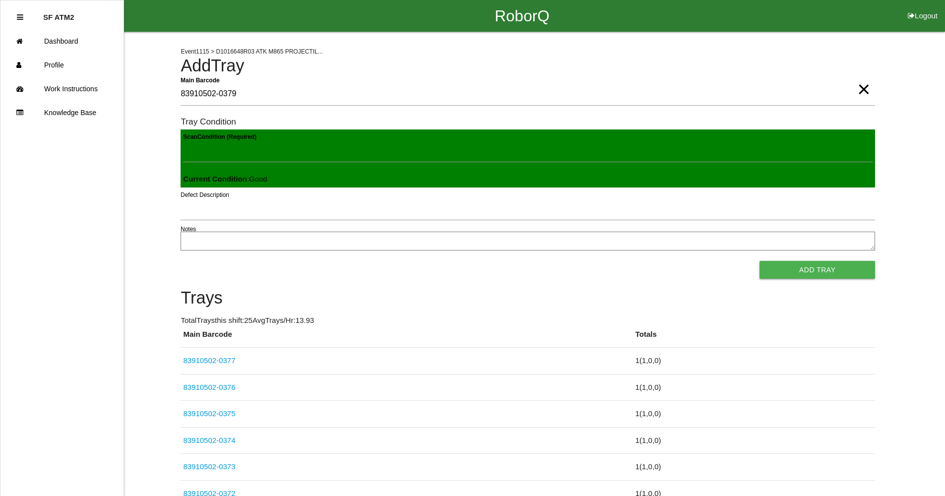
click at [759, 261] on button "Add Tray" at bounding box center [817, 270] width 116 height 18
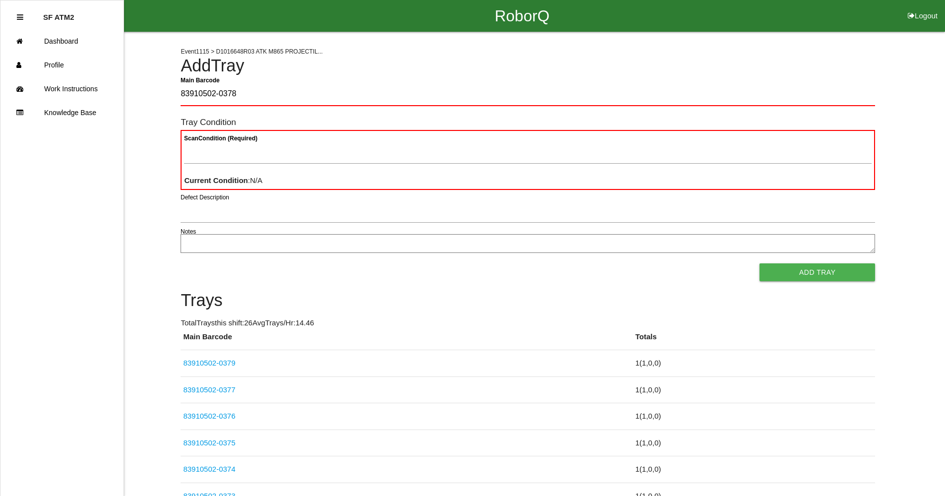
type Barcode "83910502-0378"
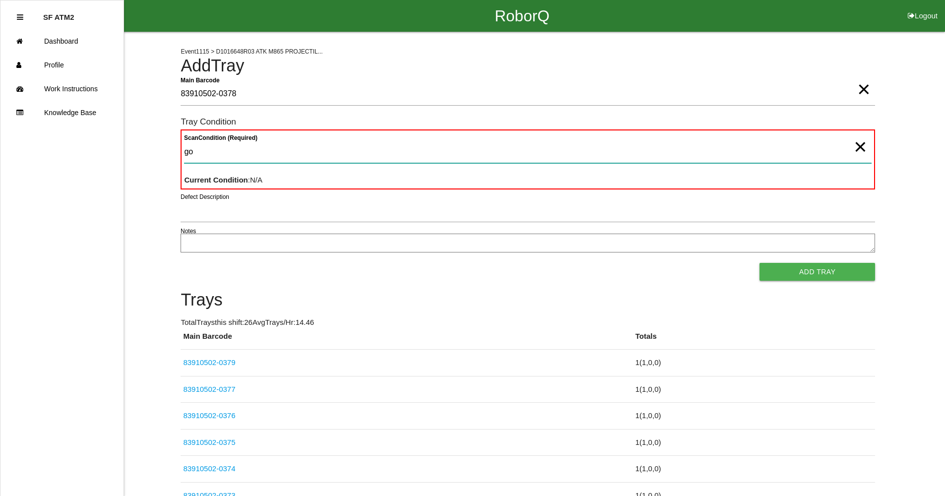
type Condition "goo"
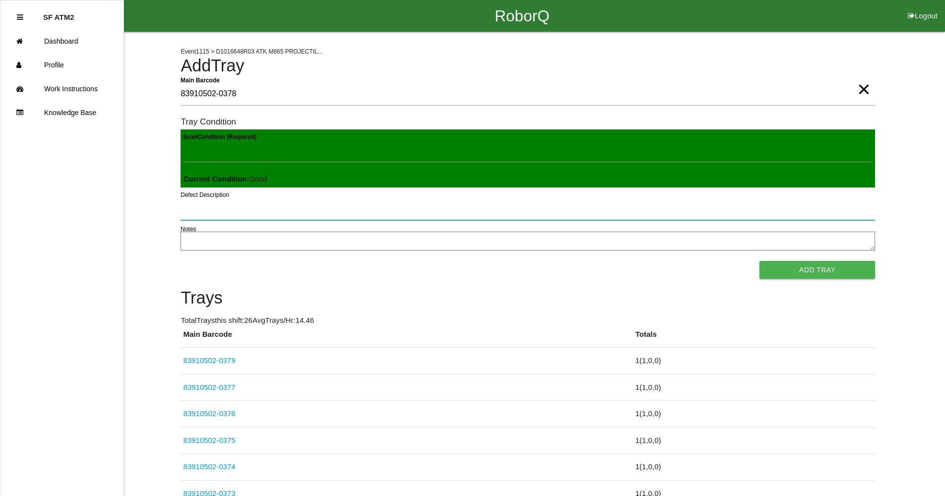
click at [759, 261] on button "Add Tray" at bounding box center [817, 270] width 116 height 18
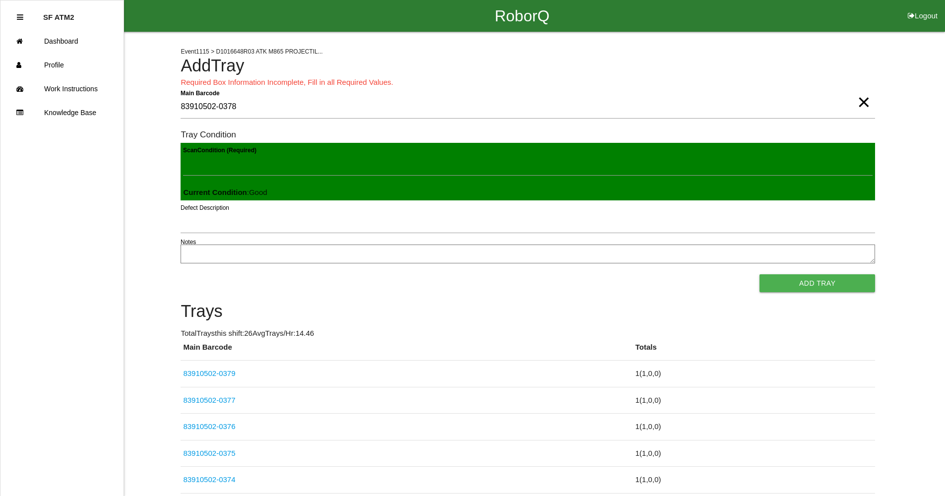
click at [864, 102] on span "×" at bounding box center [863, 92] width 13 height 20
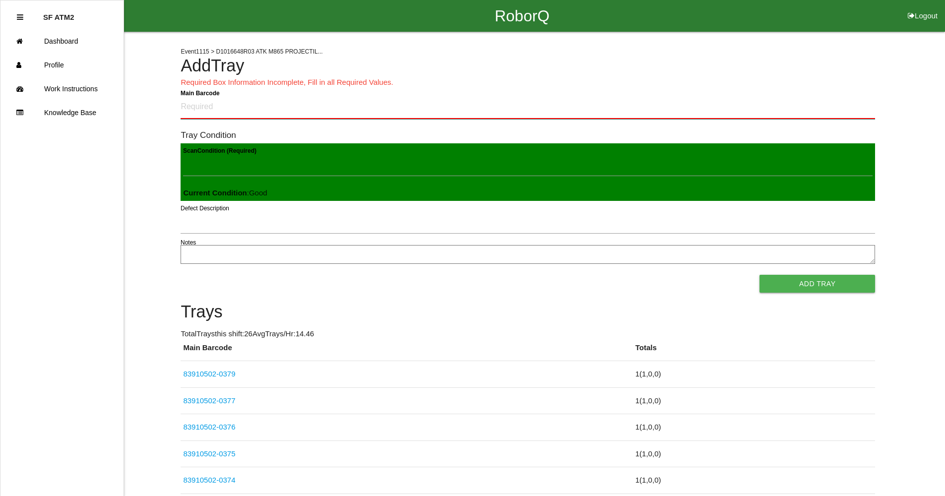
click at [414, 103] on Barcode "Main Barcode" at bounding box center [528, 107] width 694 height 23
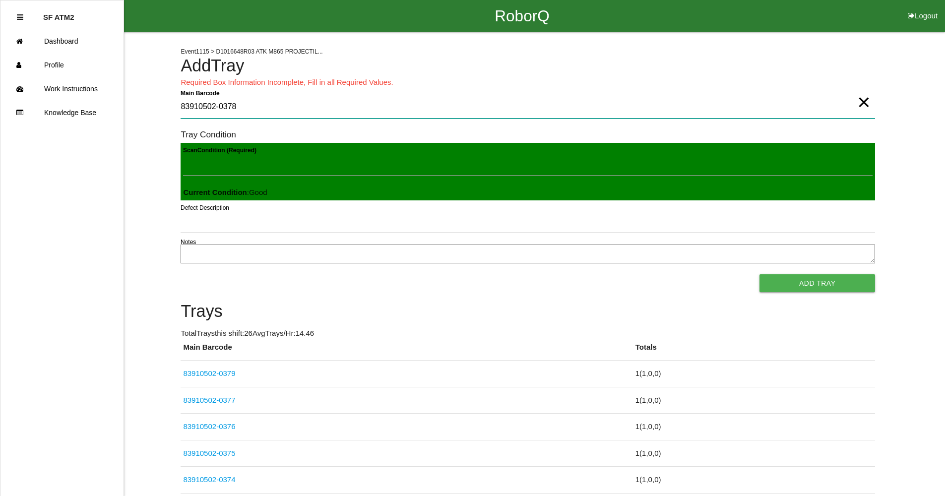
type Barcode "83910502-0378"
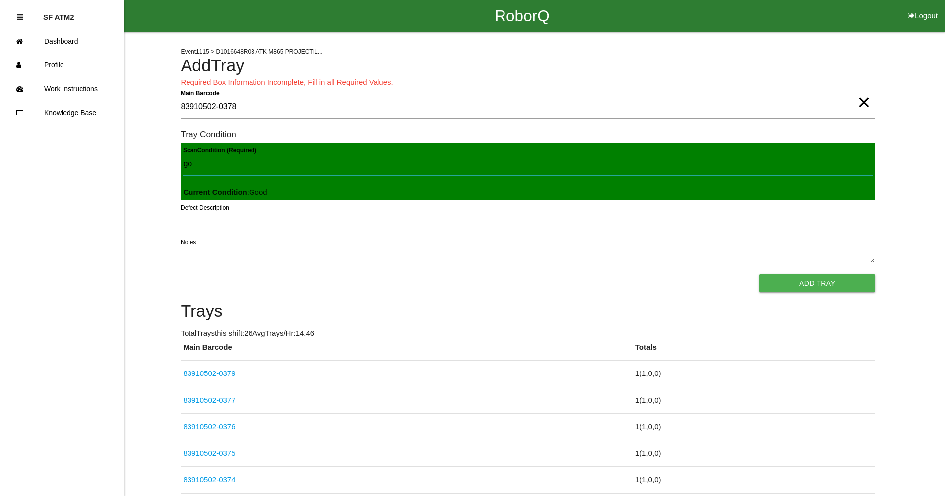
type Condition "goo"
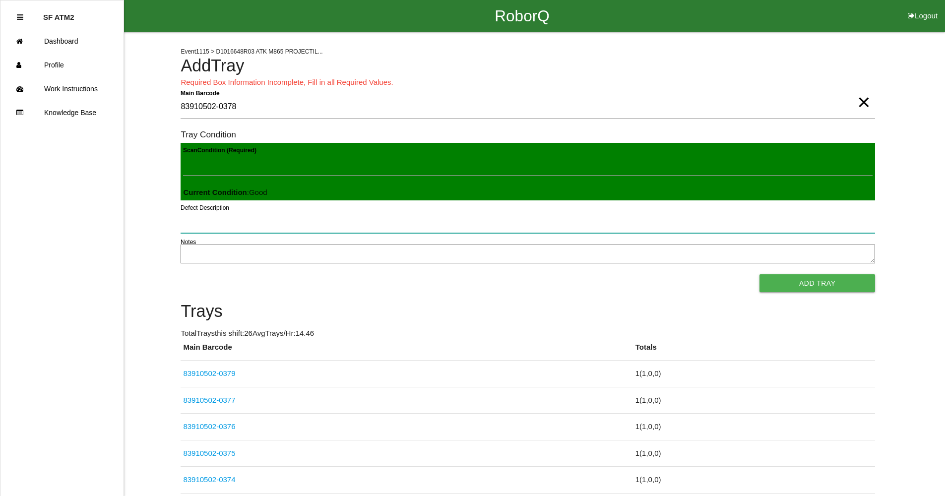
click at [759, 274] on button "Add Tray" at bounding box center [817, 283] width 116 height 18
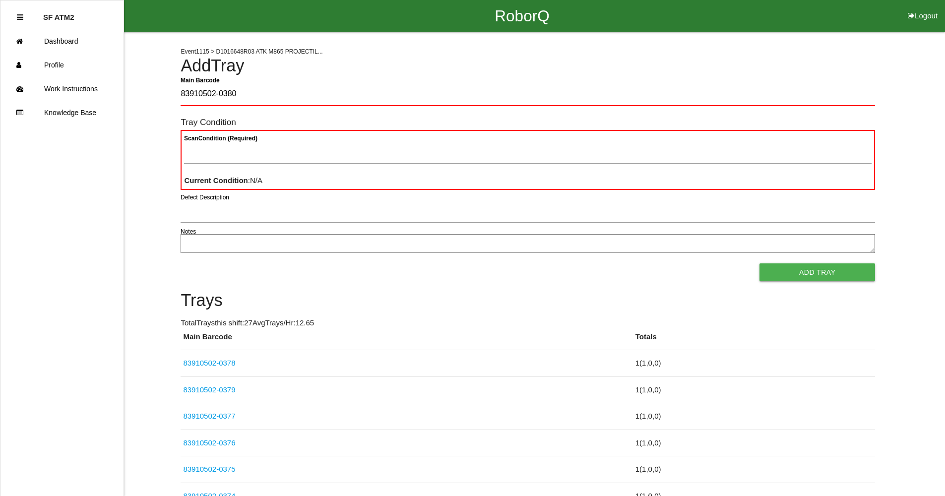
type Barcode "83910502-0380"
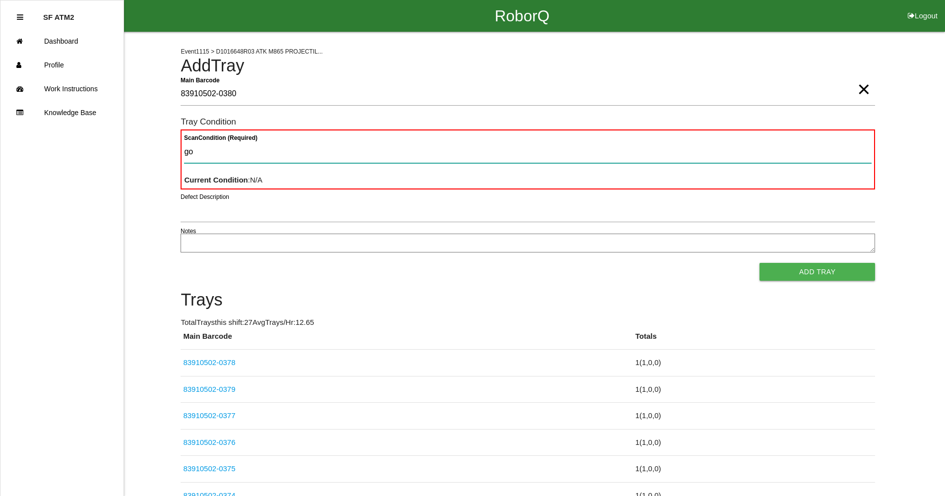
type Condition "goo"
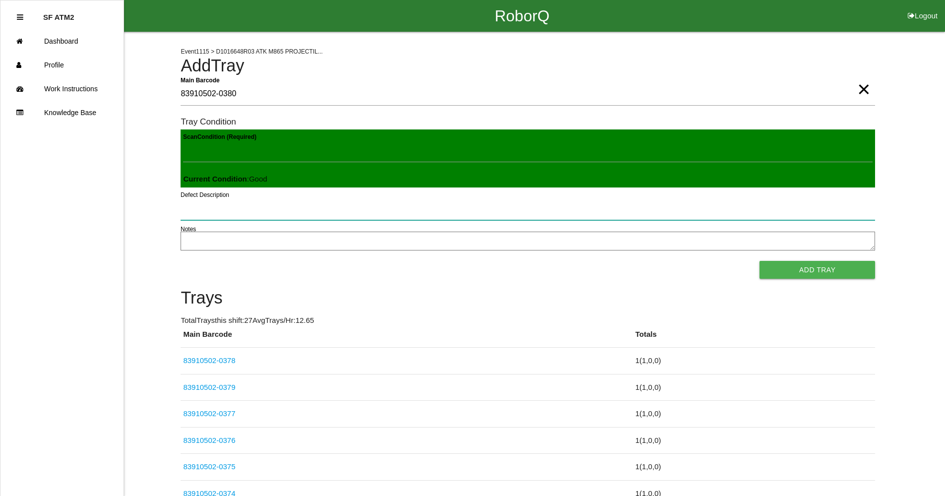
click at [759, 261] on button "Add Tray" at bounding box center [817, 270] width 116 height 18
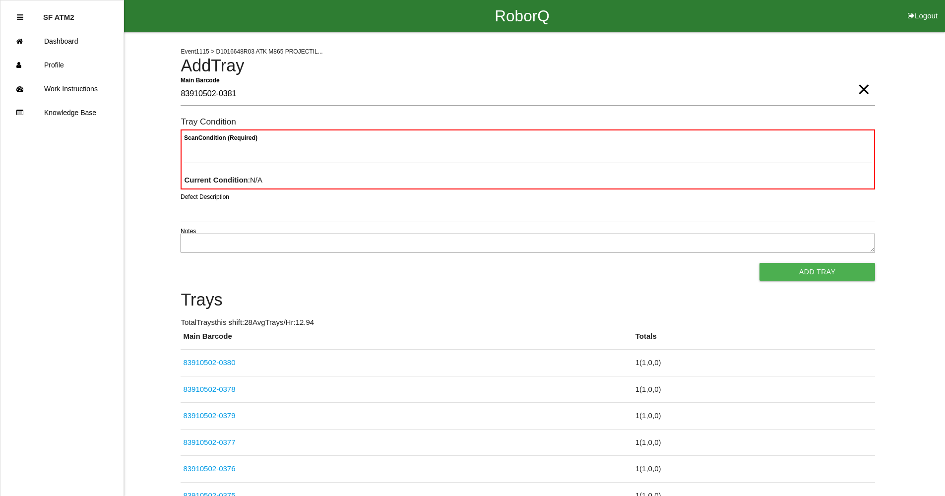
type Barcode "83910502-0381"
type Condition "goo"
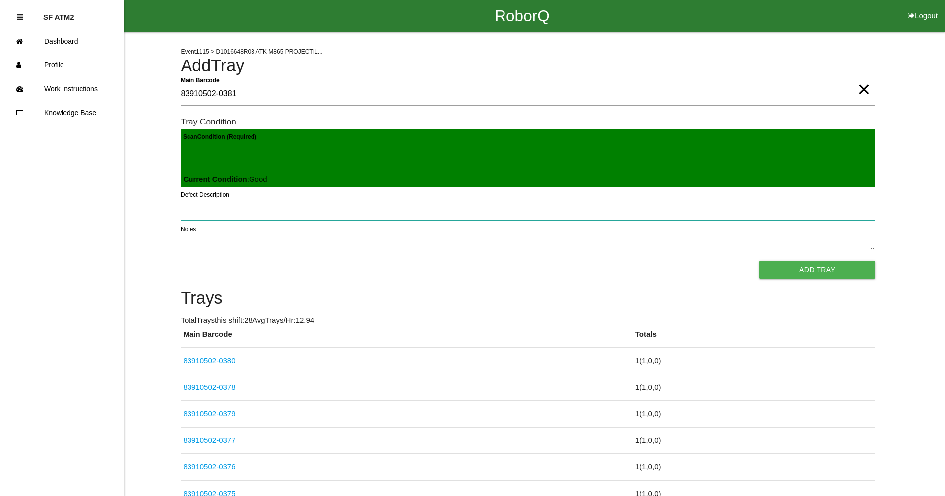
click at [759, 261] on button "Add Tray" at bounding box center [817, 270] width 116 height 18
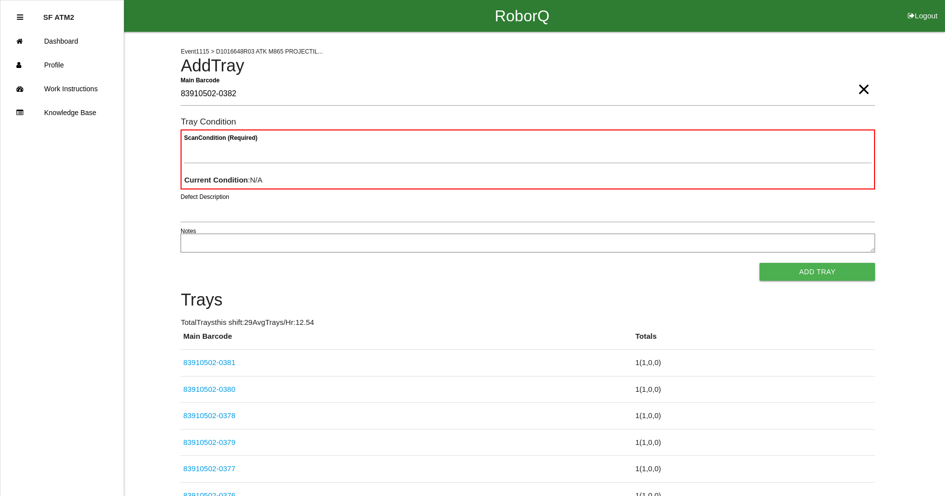
type Barcode "83910502-0382"
type Condition "goo"
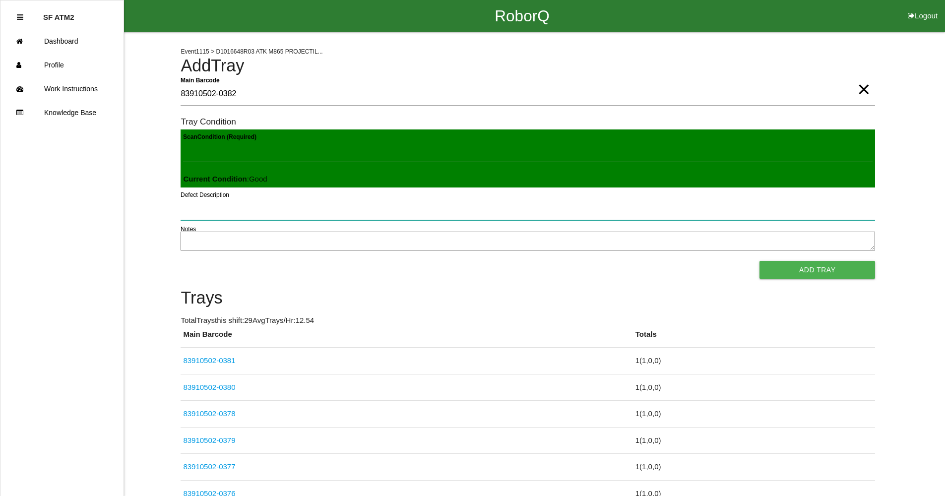
click at [759, 261] on button "Add Tray" at bounding box center [817, 270] width 116 height 18
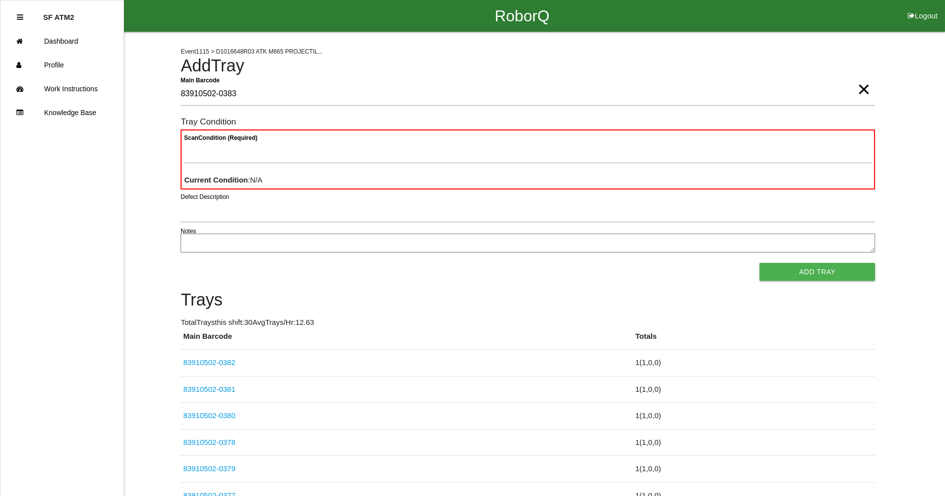
type Barcode "83910502-0383"
type Condition "goo"
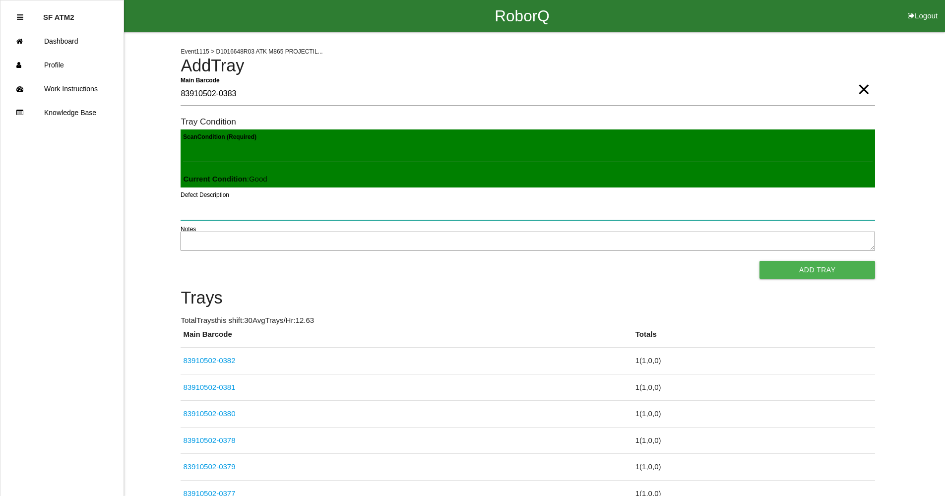
click at [759, 261] on button "Add Tray" at bounding box center [817, 270] width 116 height 18
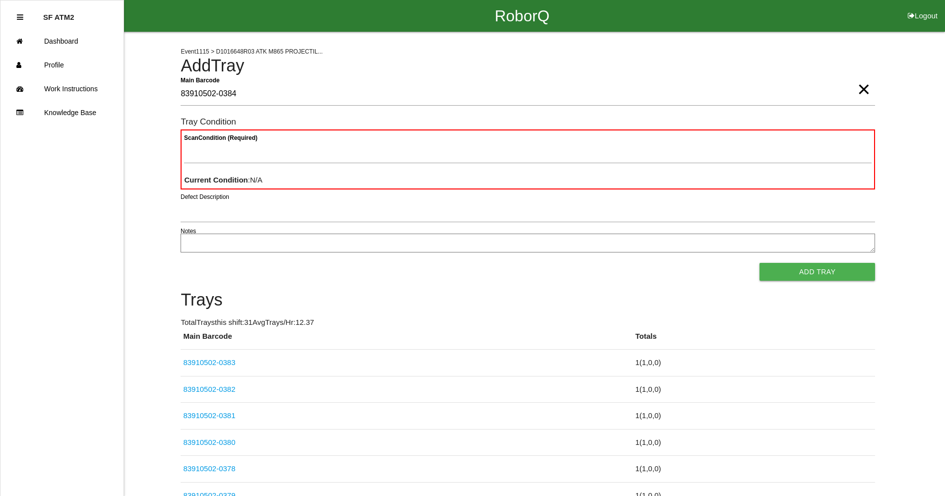
type Barcode "83910502-0384"
type Condition "goo"
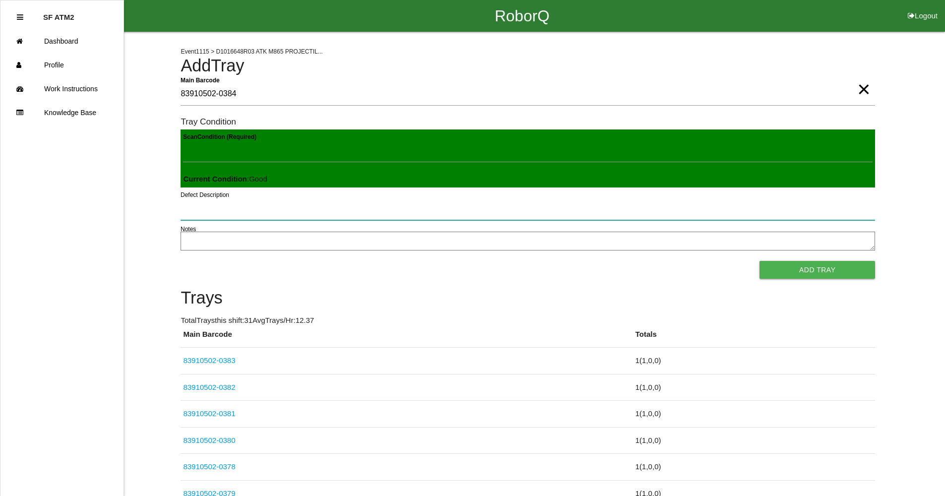
click at [759, 261] on button "Add Tray" at bounding box center [817, 270] width 116 height 18
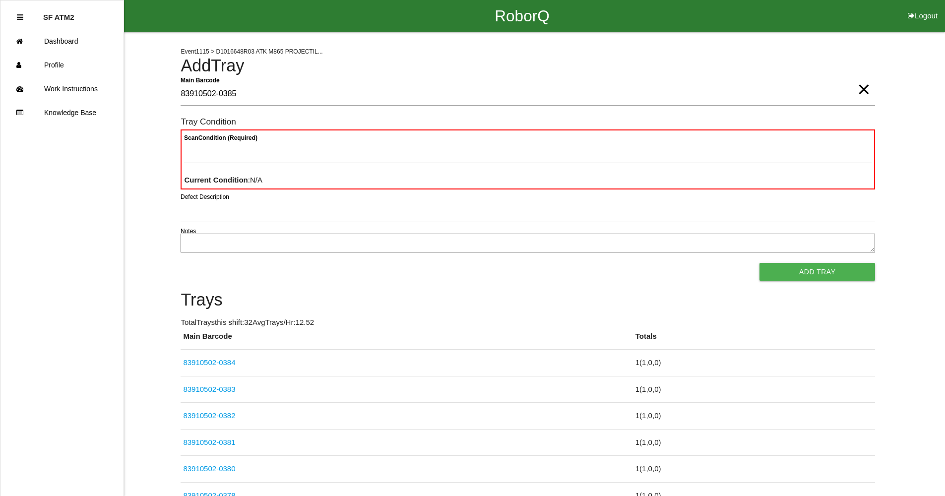
type Barcode "83910502-0385"
type Condition "goo"
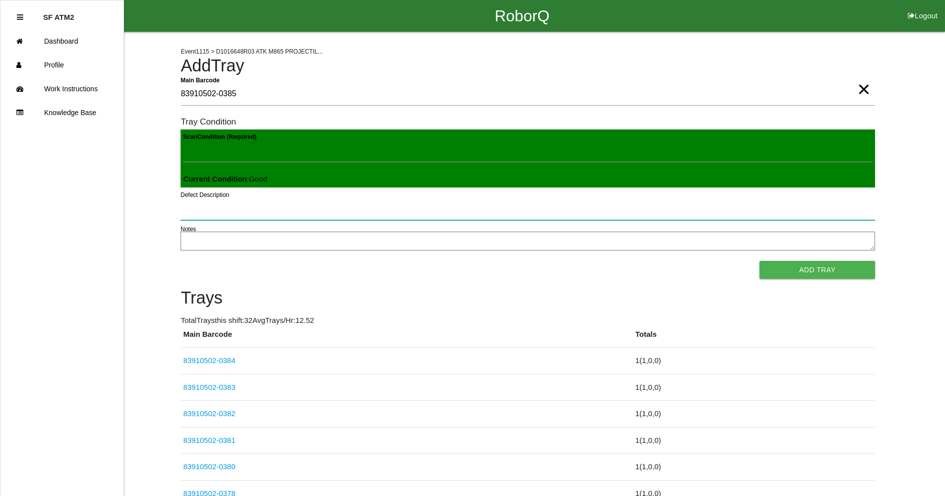
click at [759, 261] on button "Add Tray" at bounding box center [817, 270] width 116 height 18
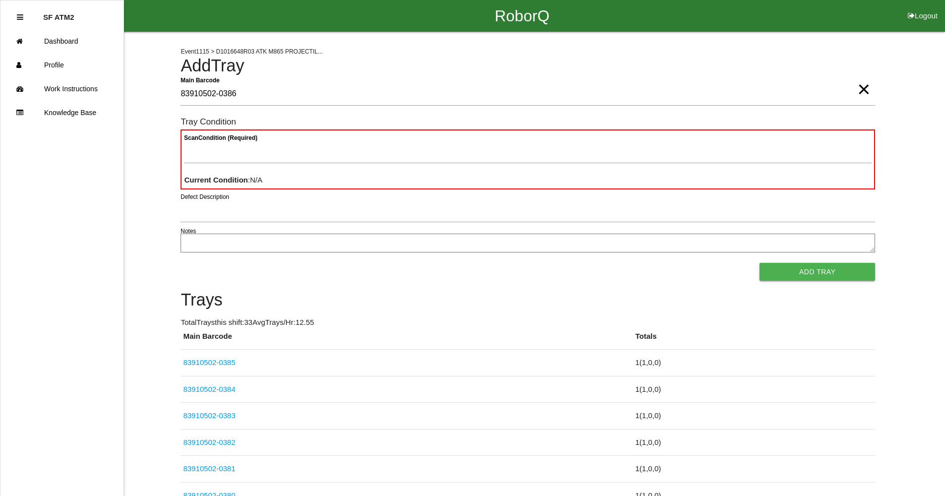
type Barcode "83910502-0386"
type Condition "goo"
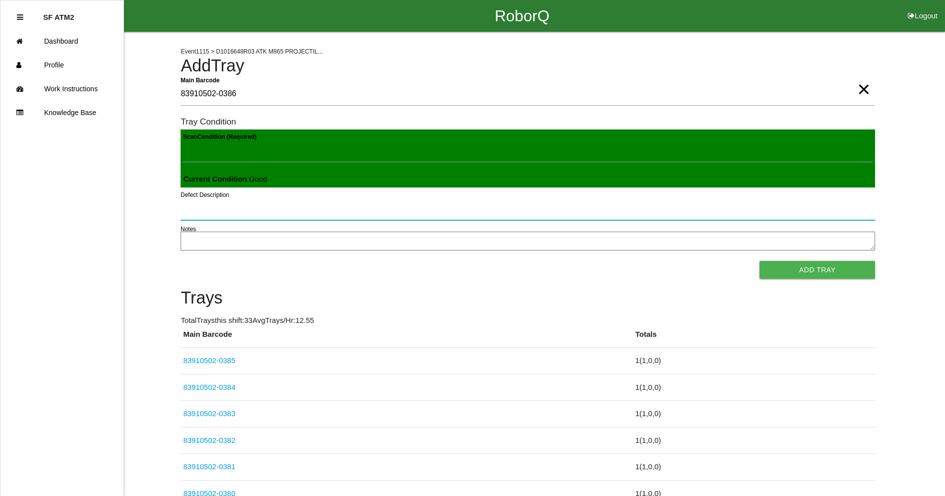
click at [759, 261] on button "Add Tray" at bounding box center [817, 270] width 116 height 18
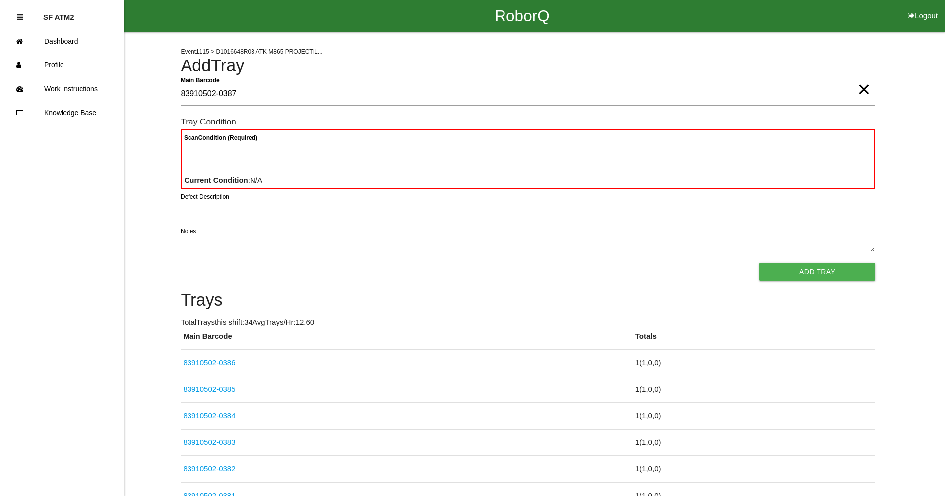
type Barcode "83910502-0387"
type Condition "goo"
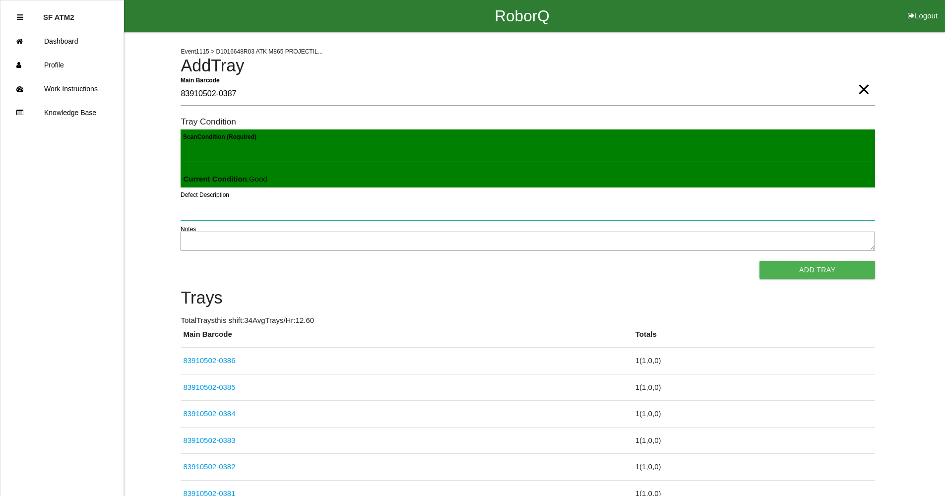
click at [759, 261] on button "Add Tray" at bounding box center [817, 270] width 116 height 18
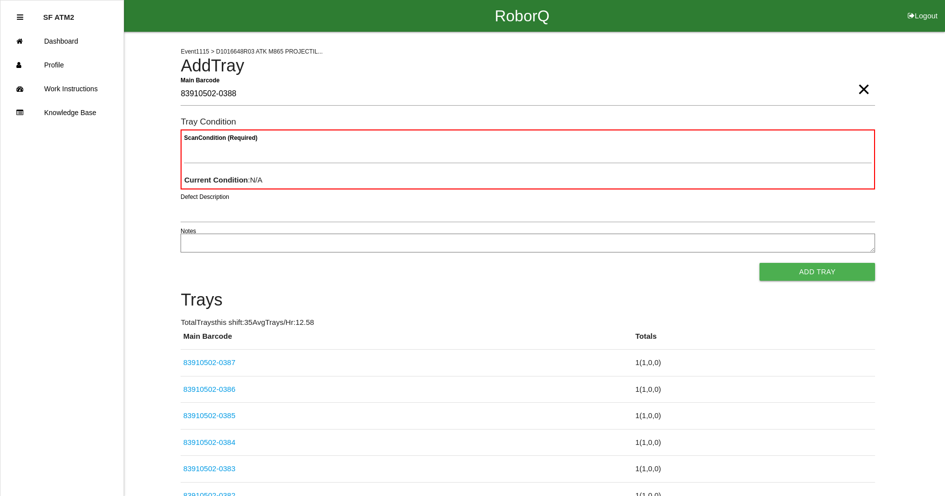
type Barcode "83910502-0388"
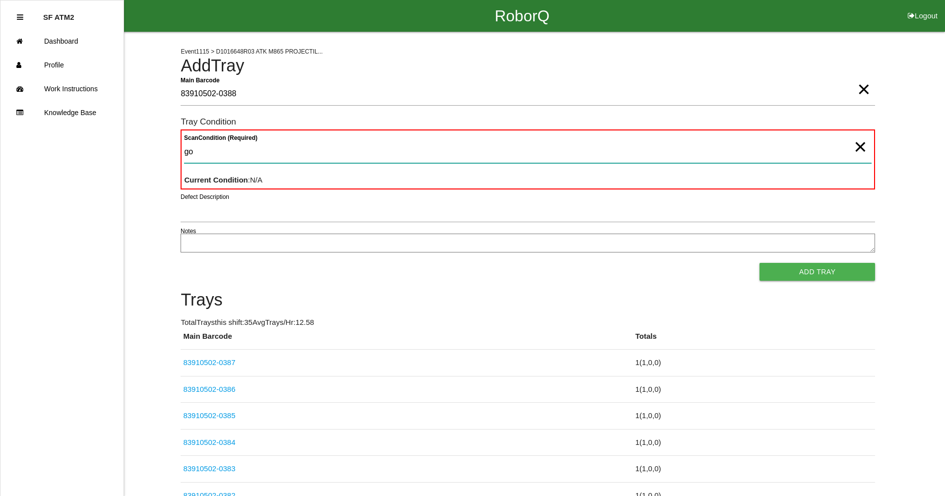
type Condition "goo"
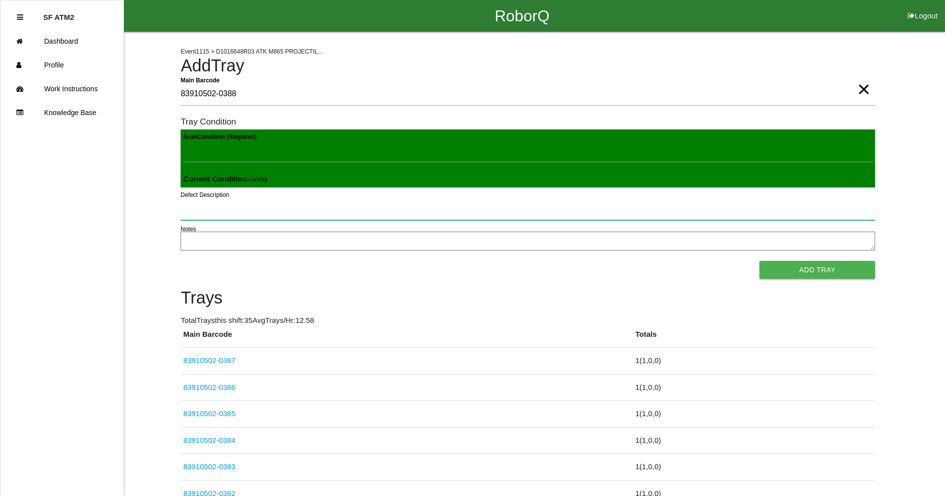
click at [759, 261] on button "Add Tray" at bounding box center [817, 270] width 116 height 18
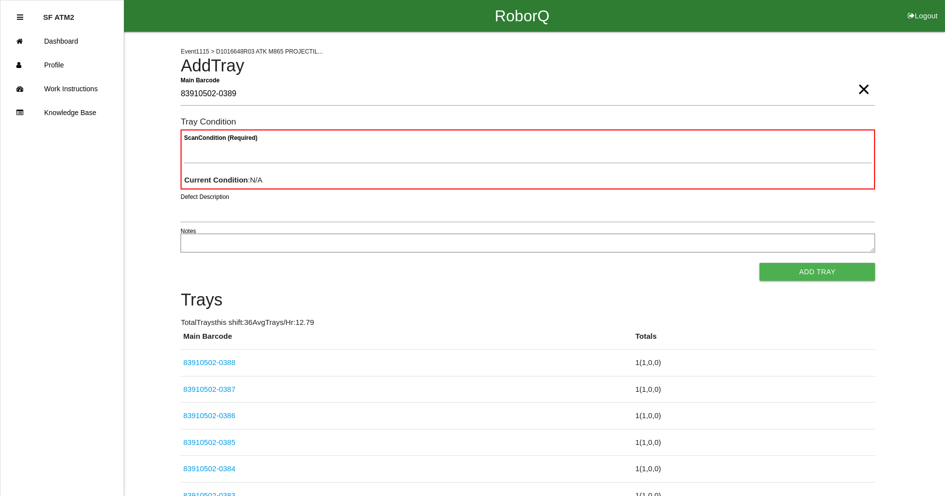
type Barcode "83910502-0389"
type Condition "goo"
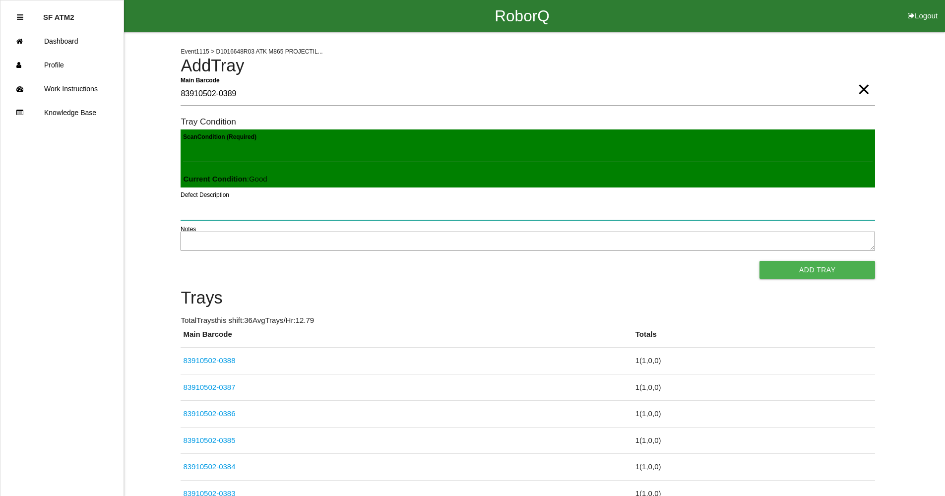
click at [759, 261] on button "Add Tray" at bounding box center [817, 270] width 116 height 18
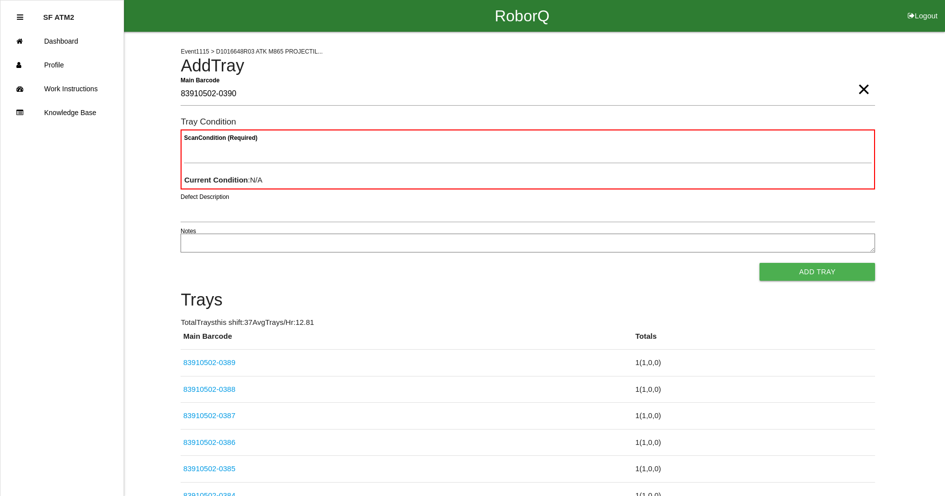
type Barcode "83910502-0390"
type Condition "goo"
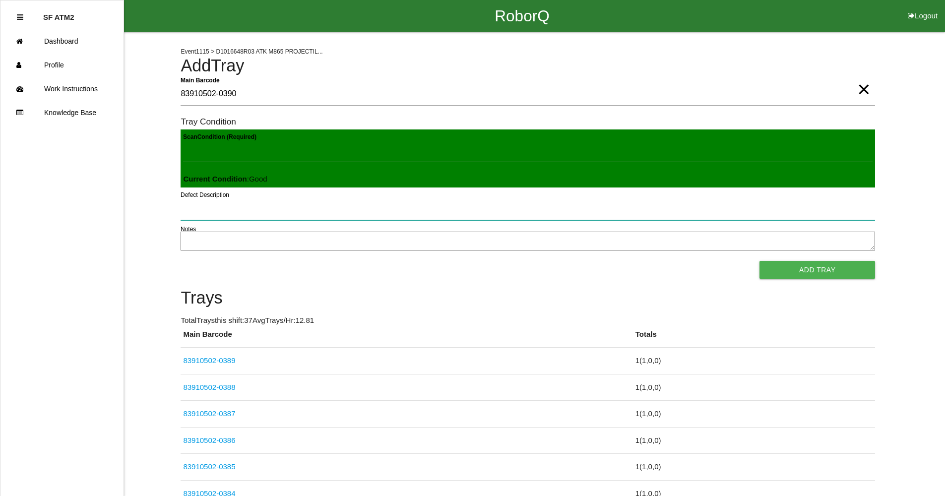
click at [759, 261] on button "Add Tray" at bounding box center [817, 270] width 116 height 18
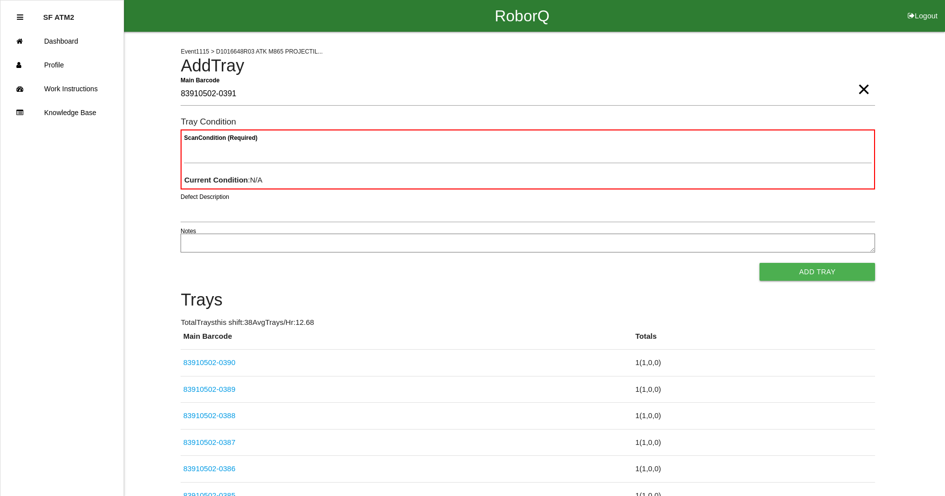
type Barcode "83910502-0391"
type Condition "goo"
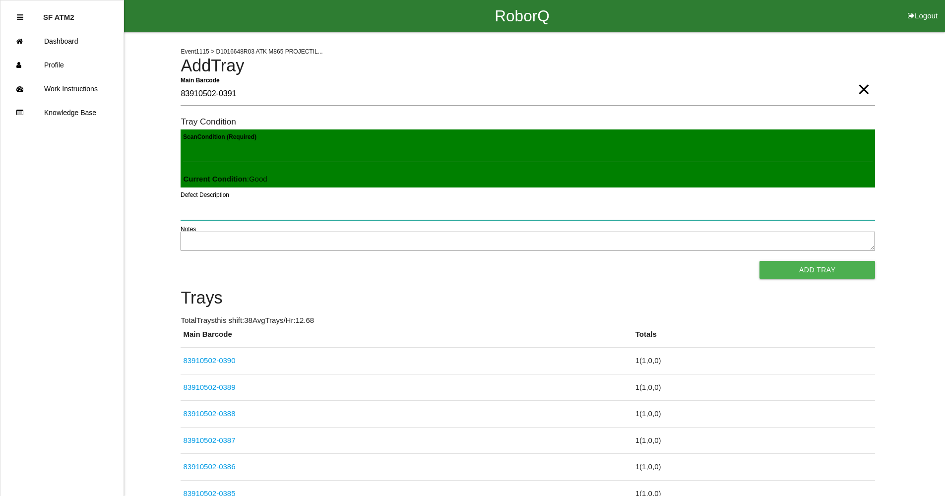
click at [759, 261] on button "Add Tray" at bounding box center [817, 270] width 116 height 18
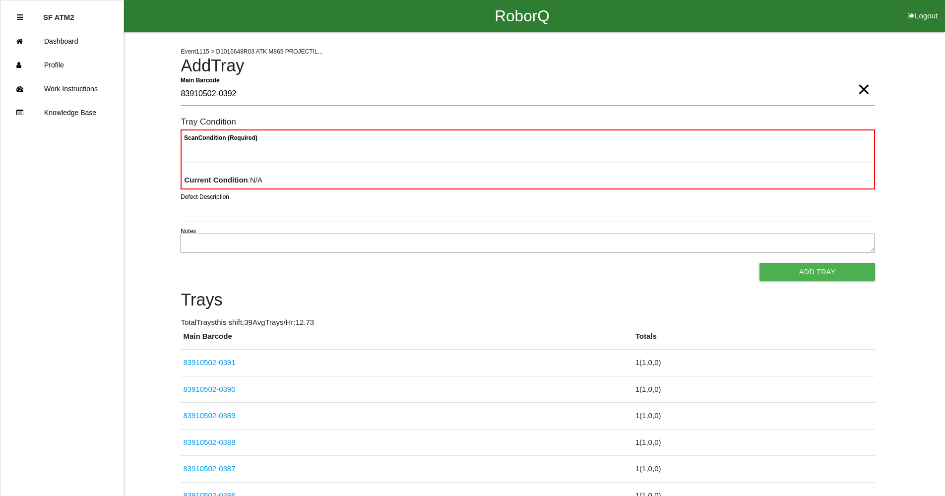
type Barcode "83910502-0392"
type Condition "goo"
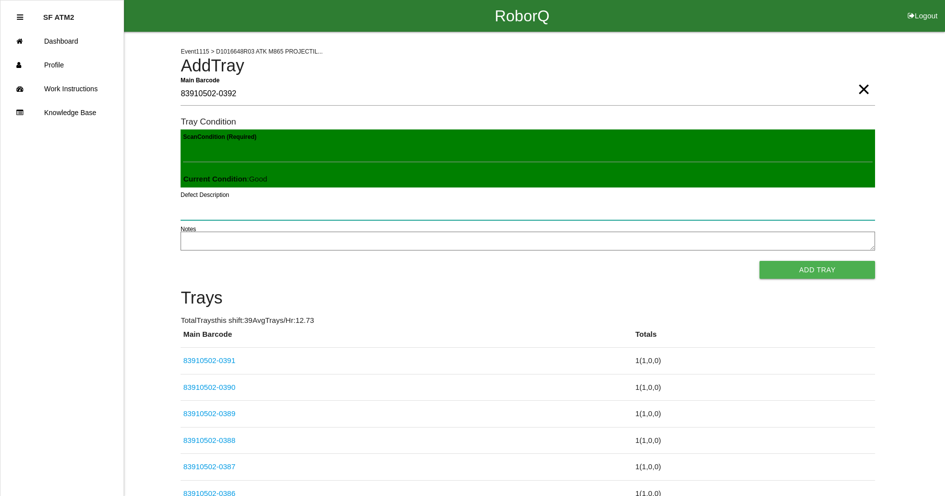
click at [759, 261] on button "Add Tray" at bounding box center [817, 270] width 116 height 18
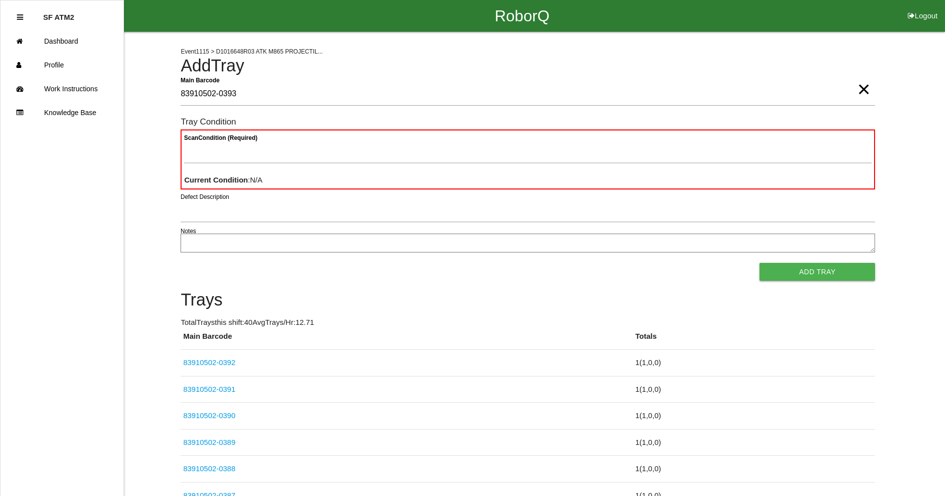
type Barcode "83910502-0393"
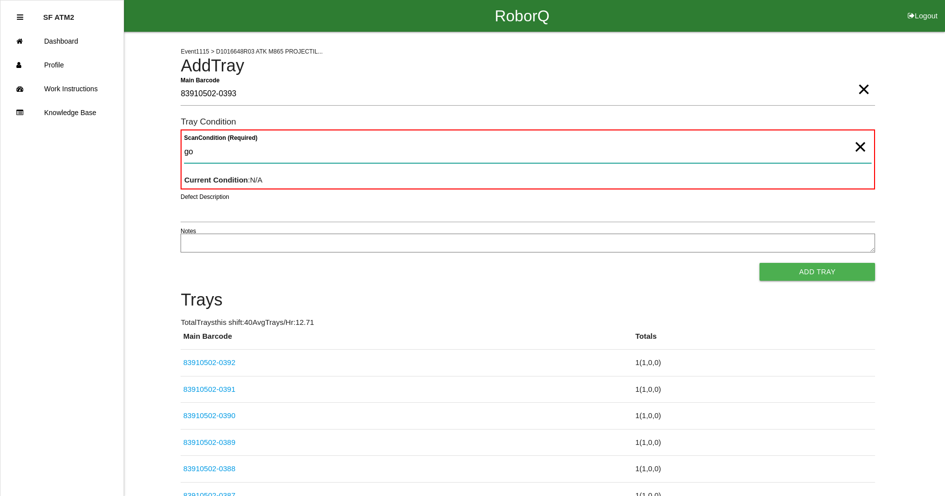
type Condition "goo"
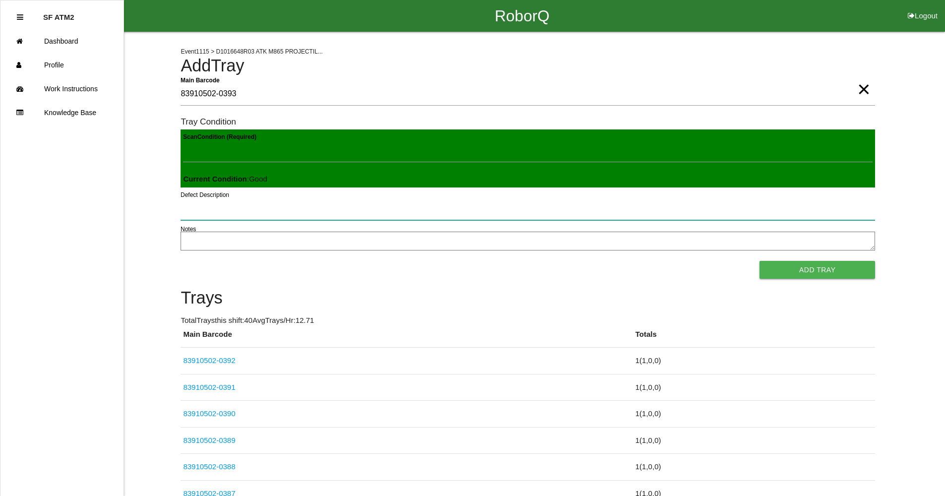
click at [759, 261] on button "Add Tray" at bounding box center [817, 270] width 116 height 18
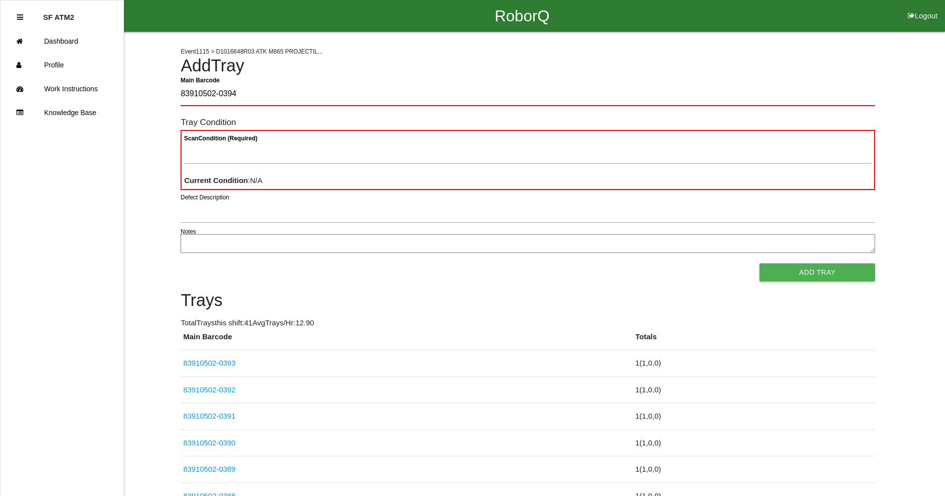
type Barcode "83910502-0394"
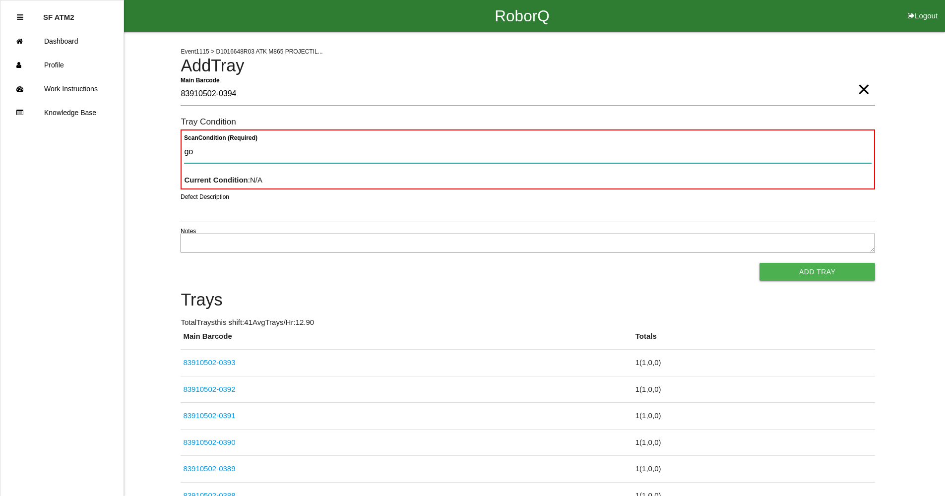
type Condition "goo"
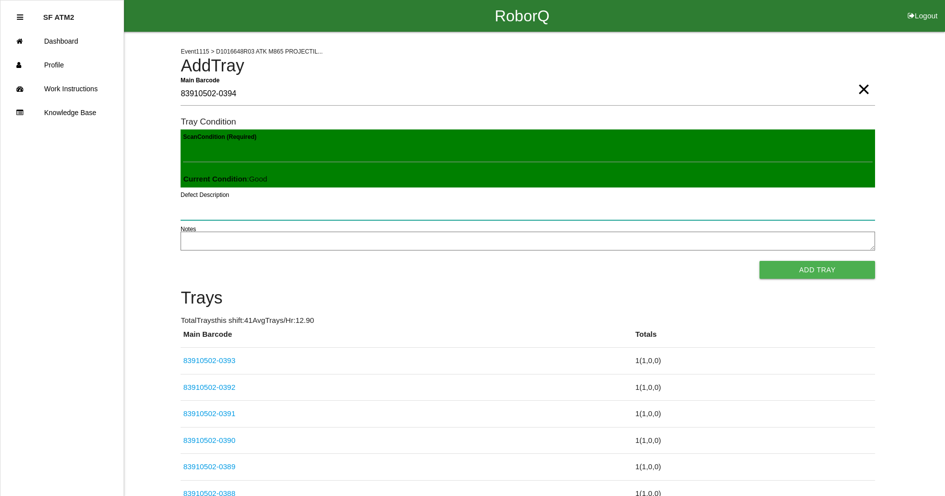
click at [759, 261] on button "Add Tray" at bounding box center [817, 270] width 116 height 18
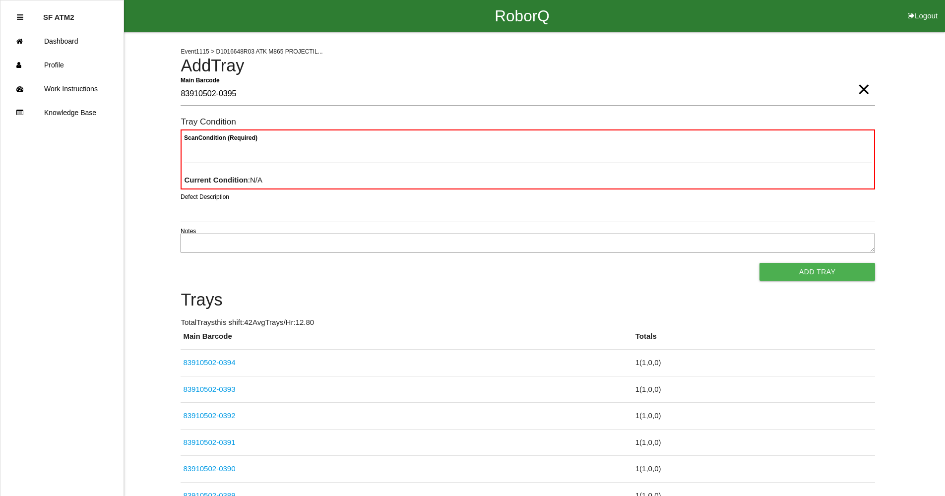
type Barcode "83910502-0395"
type Condition "goo"
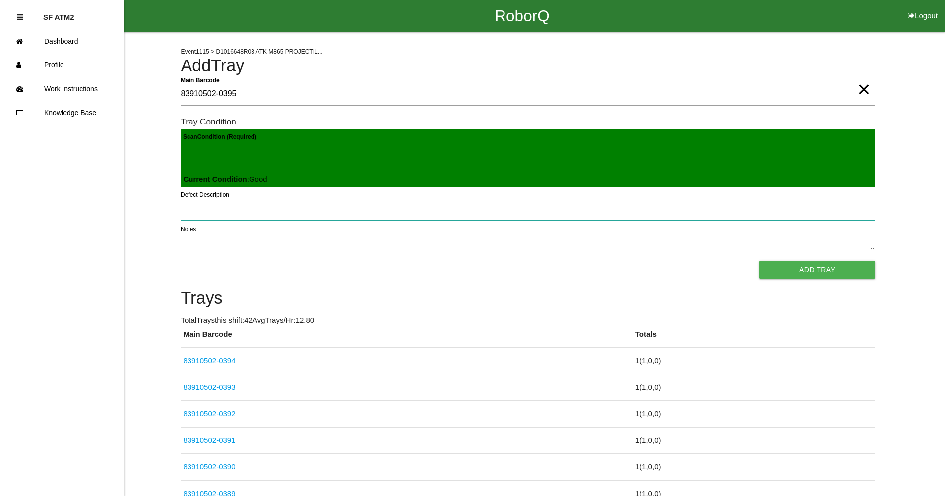
click at [759, 261] on button "Add Tray" at bounding box center [817, 270] width 116 height 18
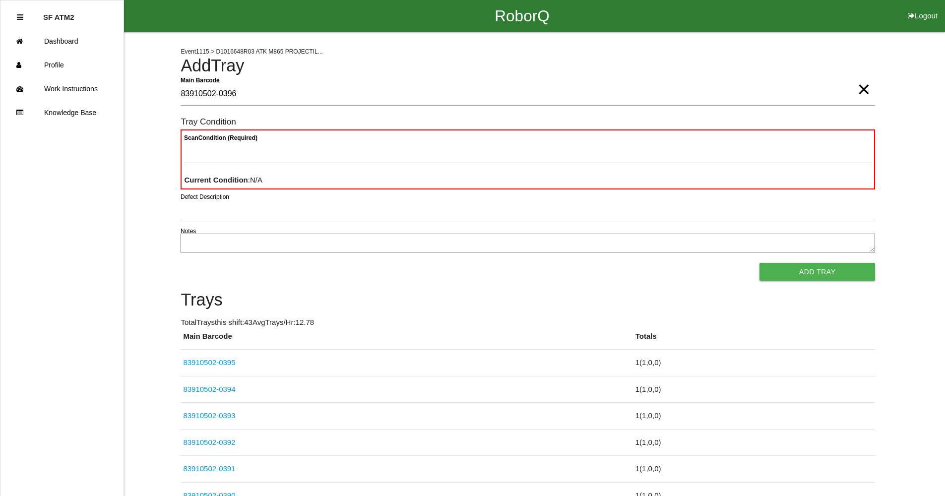
type Barcode "83910502-0396"
type Condition "goo"
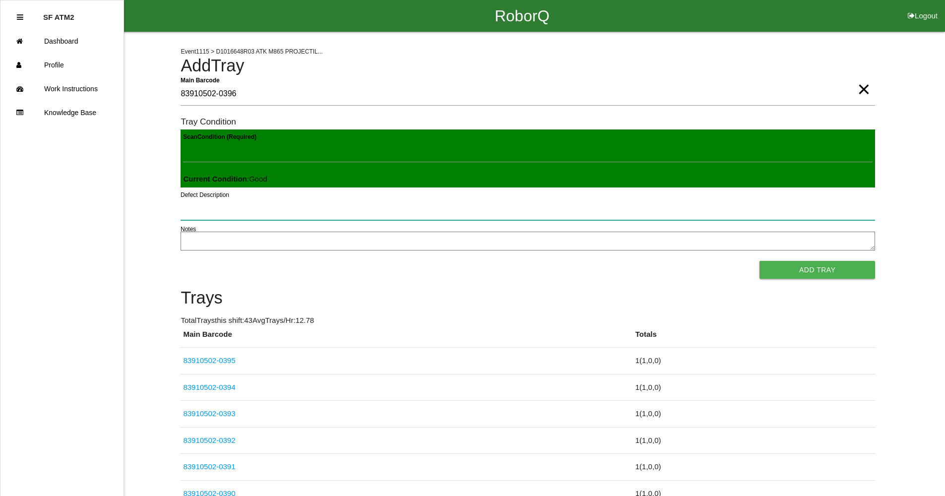
click at [759, 261] on button "Add Tray" at bounding box center [817, 270] width 116 height 18
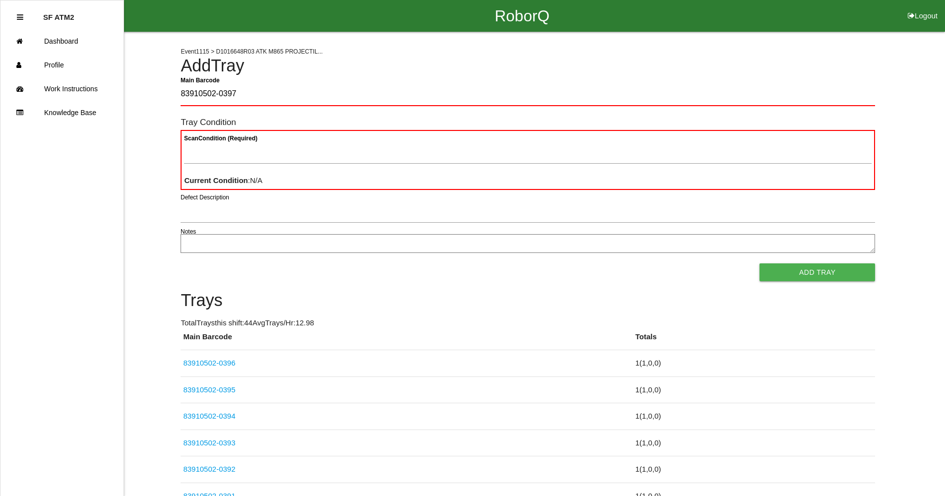
type Barcode "83910502-0397"
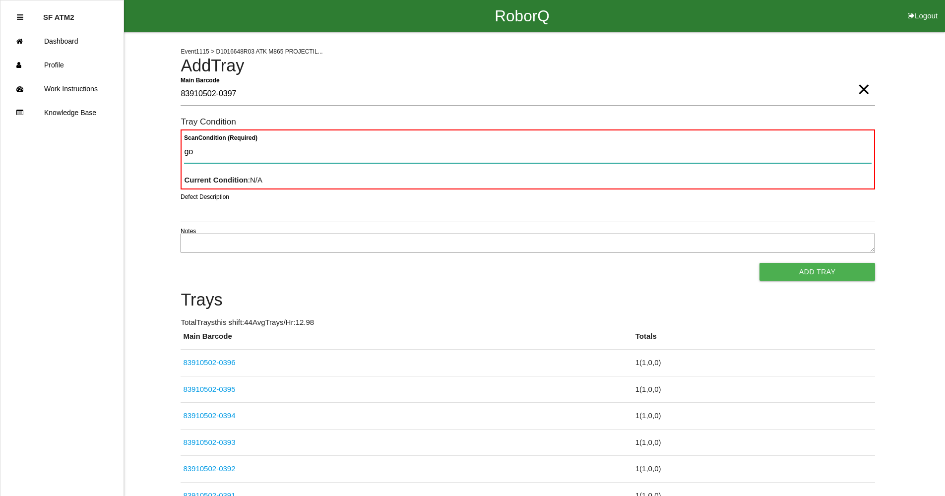
type Condition "goo"
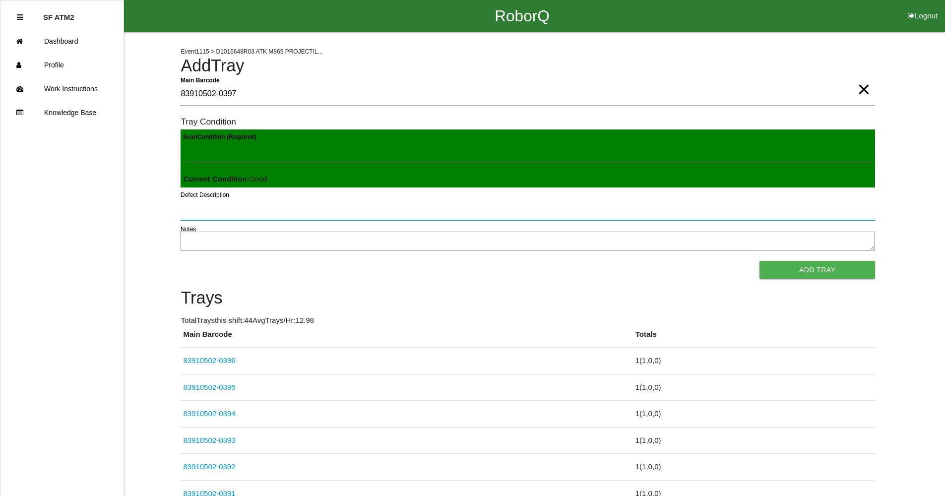
click at [759, 261] on button "Add Tray" at bounding box center [817, 270] width 116 height 18
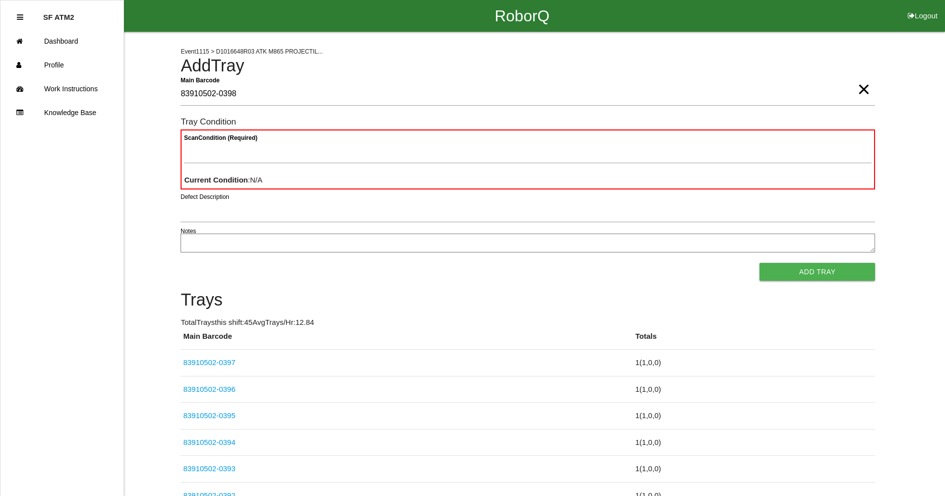
type Barcode "83910502-0398"
type Condition "goo"
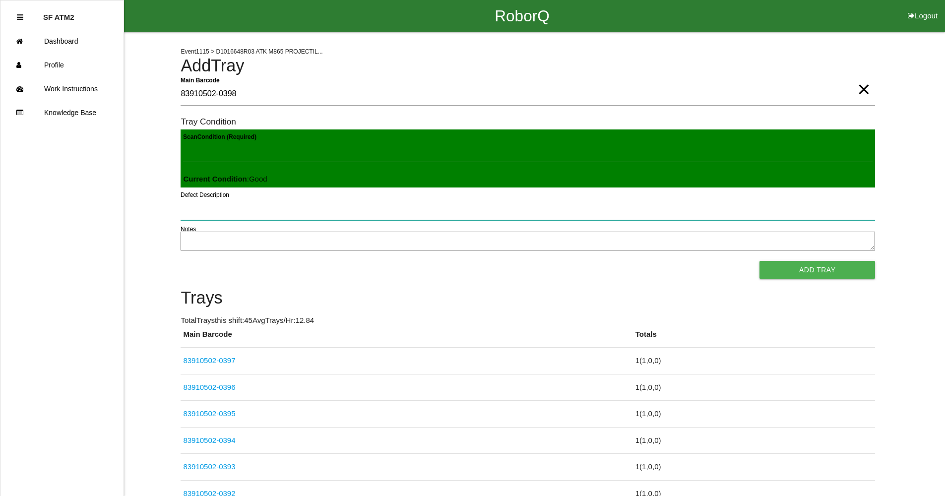
click at [759, 261] on button "Add Tray" at bounding box center [817, 270] width 116 height 18
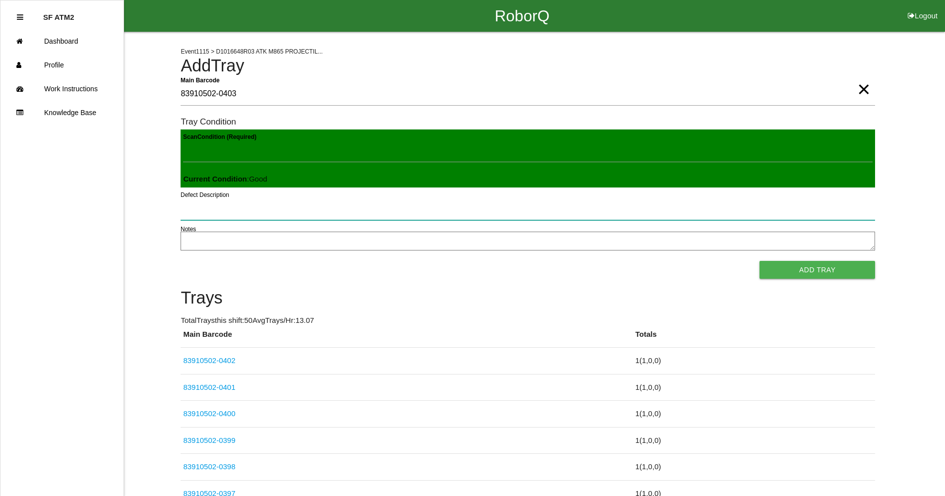
click at [759, 261] on button "Add Tray" at bounding box center [817, 270] width 116 height 18
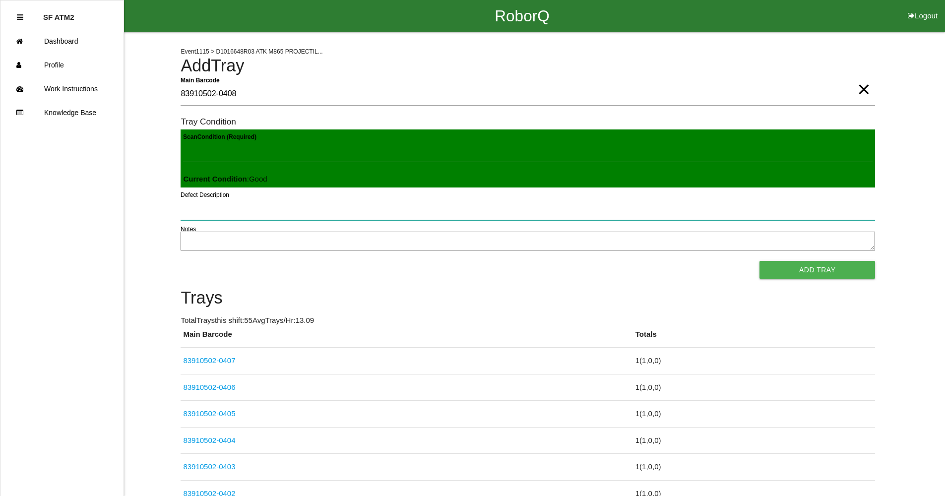
click at [759, 261] on button "Add Tray" at bounding box center [817, 270] width 116 height 18
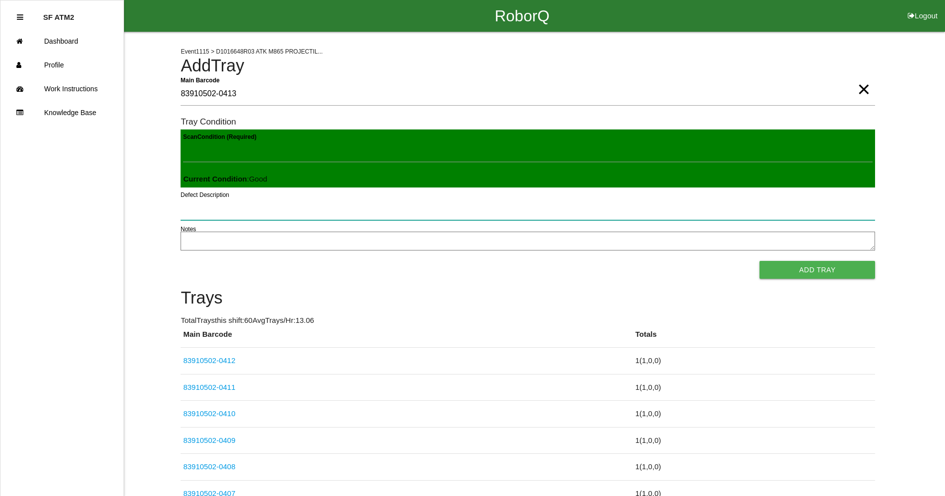
click at [759, 261] on button "Add Tray" at bounding box center [817, 270] width 116 height 18
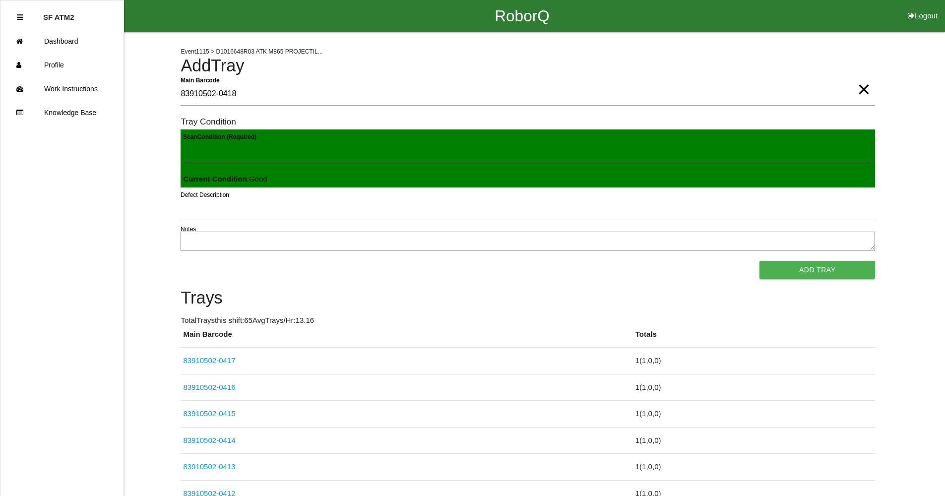
click at [759, 261] on button "Add Tray" at bounding box center [817, 270] width 116 height 18
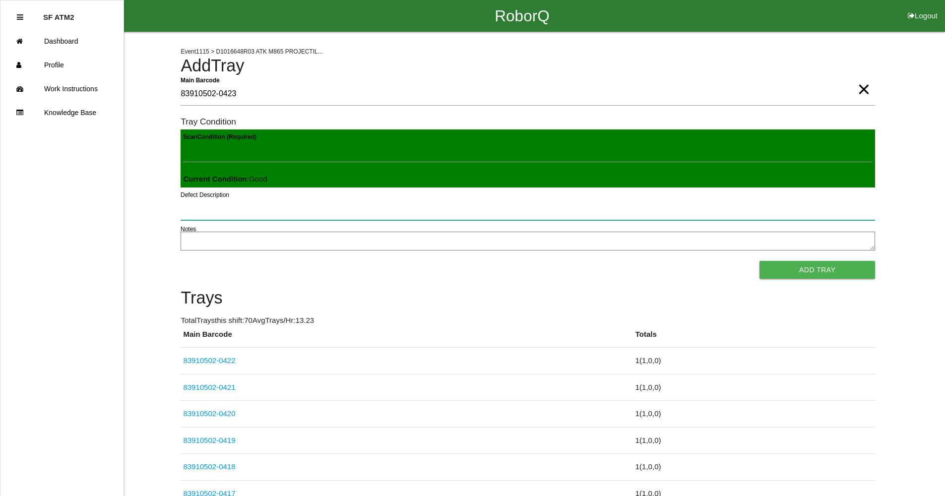
click at [759, 261] on button "Add Tray" at bounding box center [817, 270] width 116 height 18
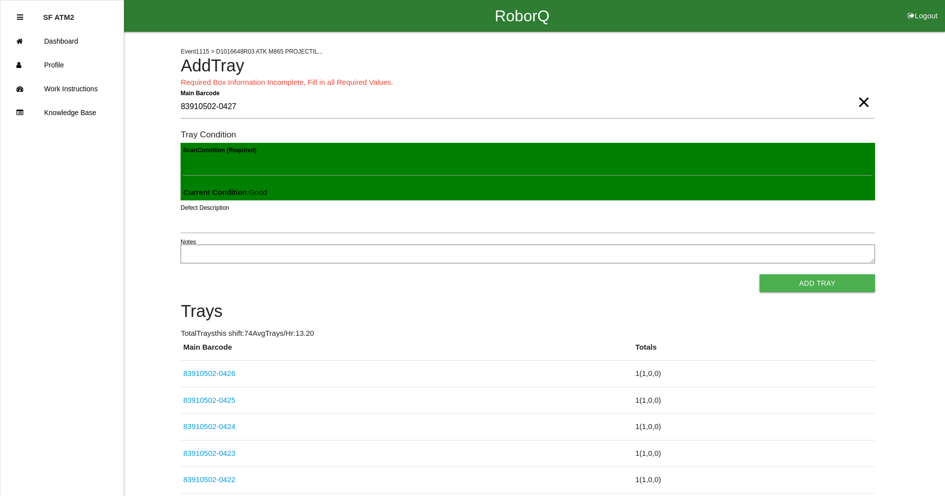
scroll to position [1, 0]
click at [864, 101] on span "×" at bounding box center [863, 92] width 13 height 20
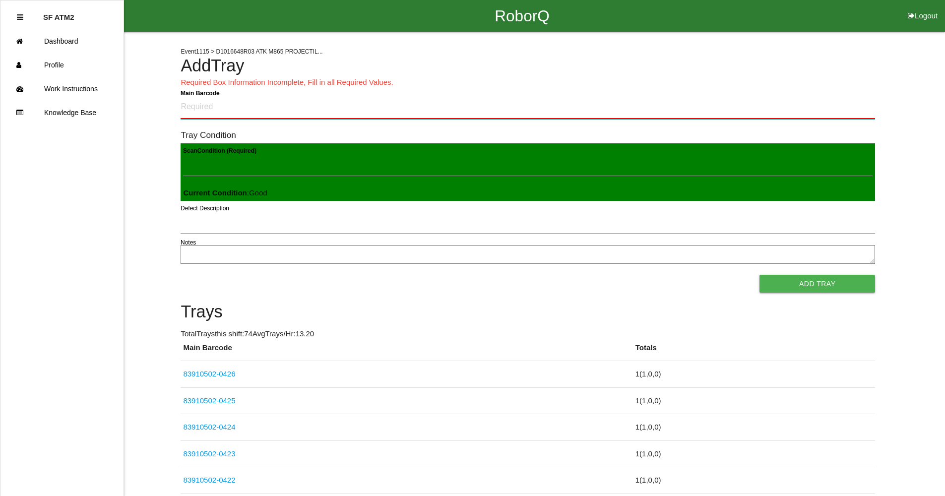
click at [446, 103] on Barcode "Main Barcode" at bounding box center [528, 107] width 694 height 23
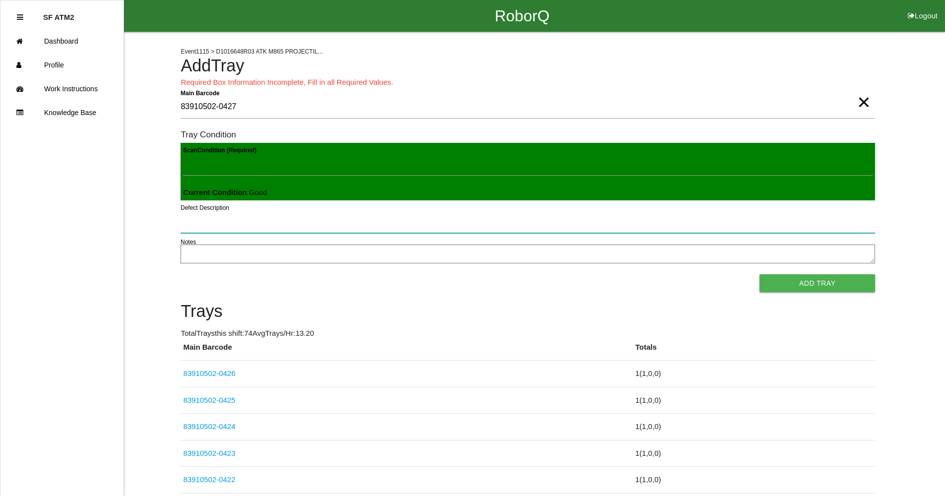
click at [759, 274] on button "Add Tray" at bounding box center [817, 283] width 116 height 18
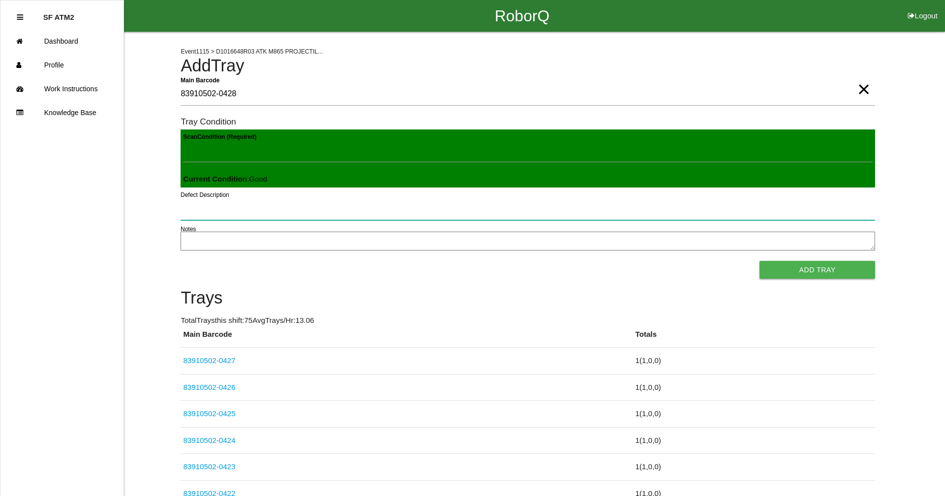
click at [759, 261] on button "Add Tray" at bounding box center [817, 270] width 116 height 18
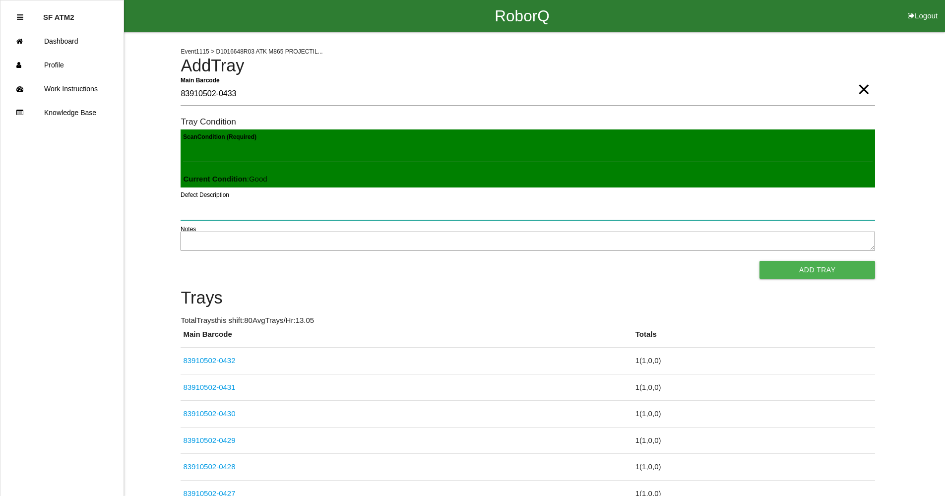
click at [759, 261] on button "Add Tray" at bounding box center [817, 270] width 116 height 18
click button "Add Tray" at bounding box center [817, 270] width 116 height 18
click at [759, 261] on button "Add Tray" at bounding box center [817, 270] width 116 height 18
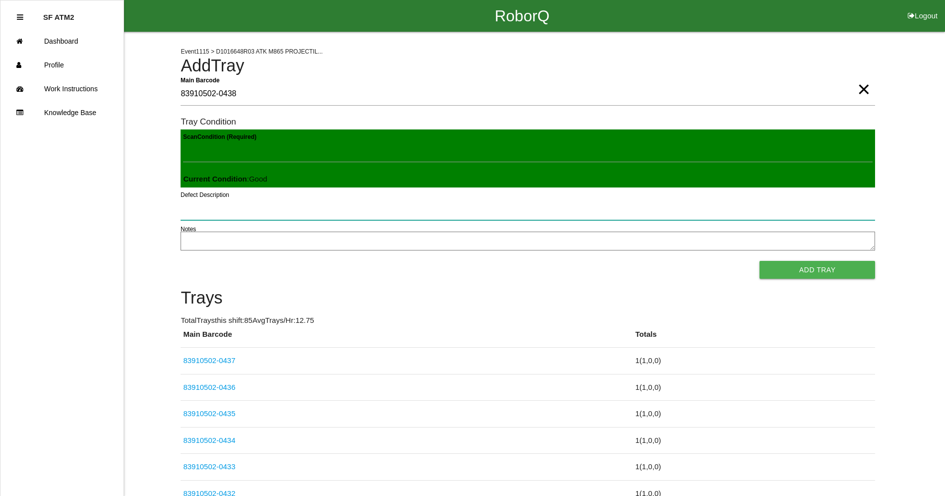
click at [759, 261] on button "Add Tray" at bounding box center [817, 270] width 116 height 18
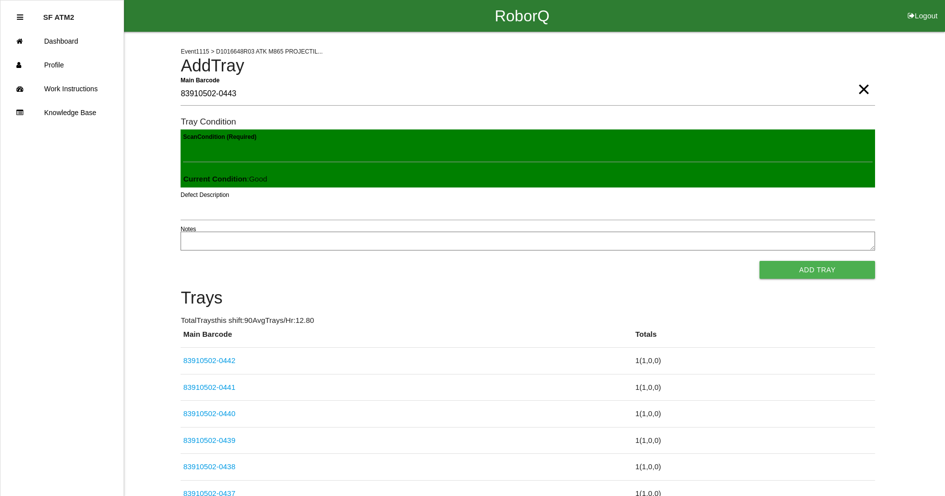
click at [759, 261] on button "Add Tray" at bounding box center [817, 270] width 116 height 18
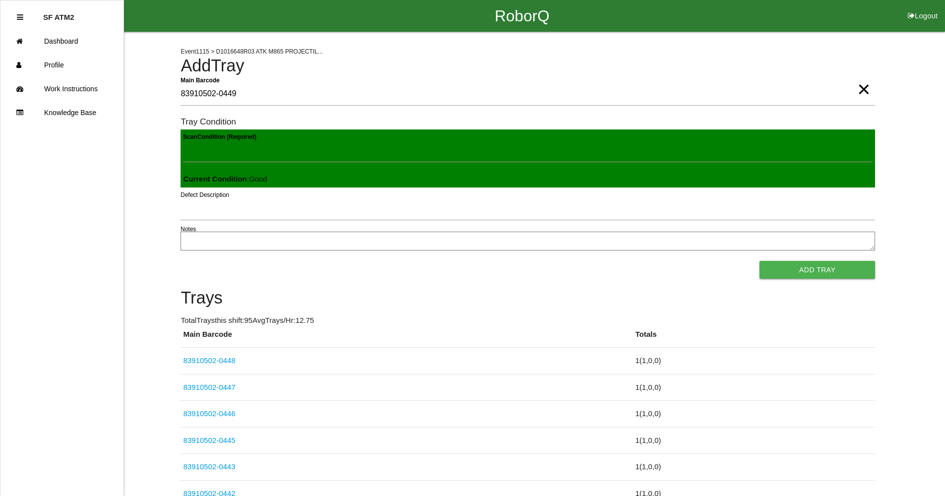
click at [759, 261] on button "Add Tray" at bounding box center [817, 270] width 116 height 18
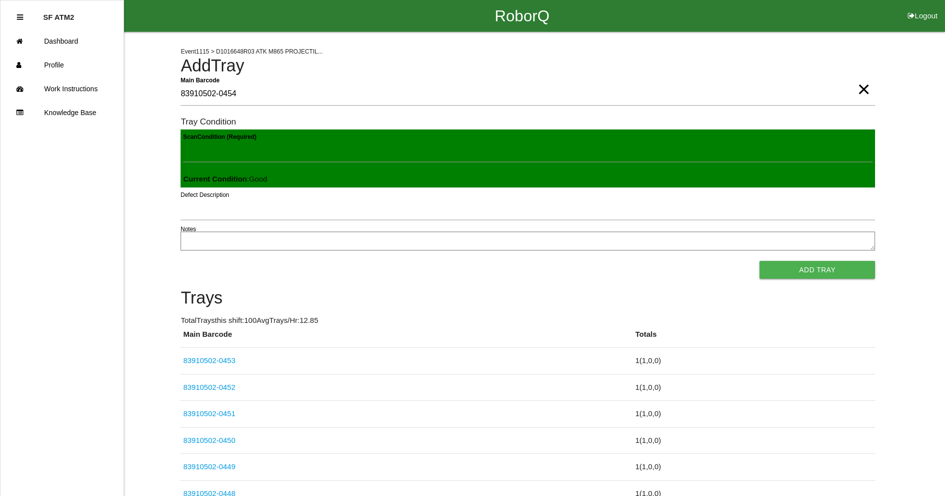
click at [759, 261] on button "Add Tray" at bounding box center [817, 270] width 116 height 18
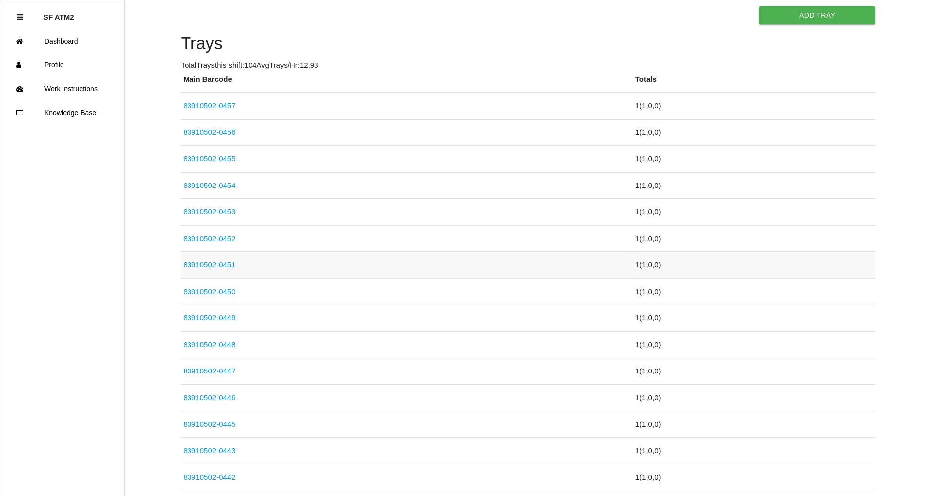
scroll to position [0, 0]
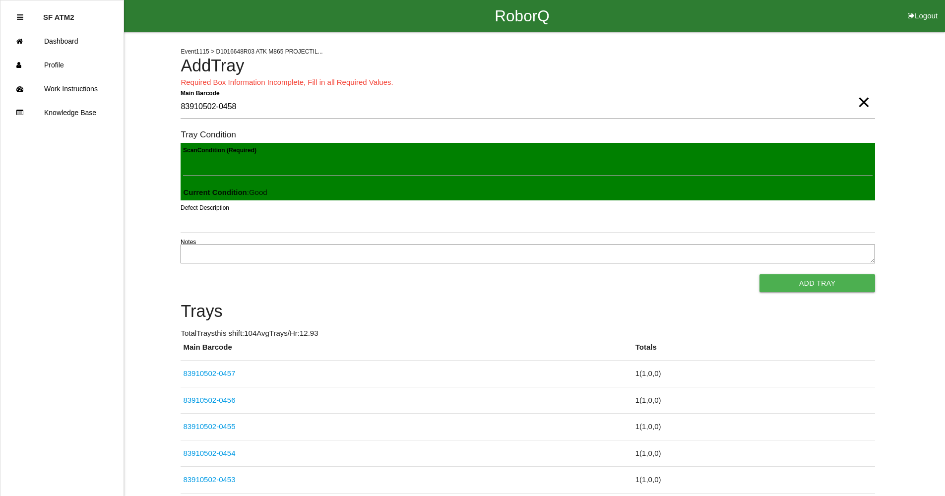
click at [863, 102] on span "×" at bounding box center [863, 92] width 13 height 20
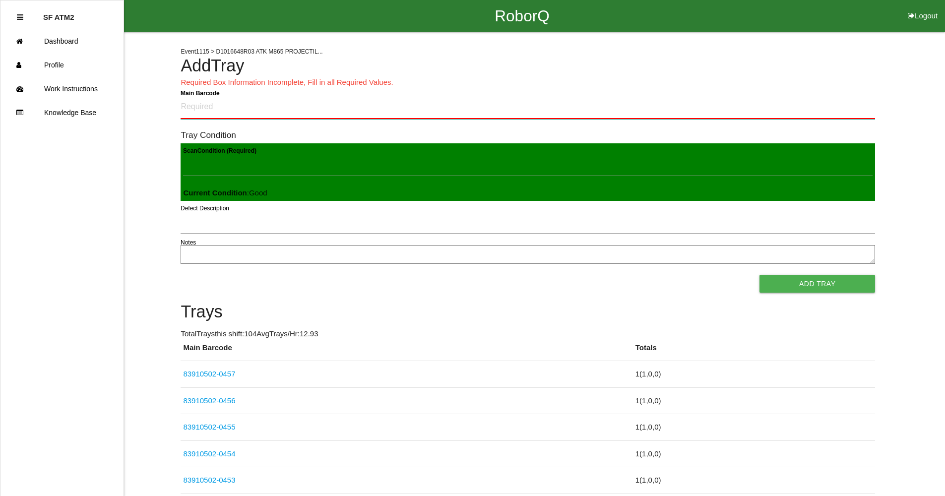
click at [799, 118] on Barcode "Main Barcode" at bounding box center [528, 107] width 694 height 23
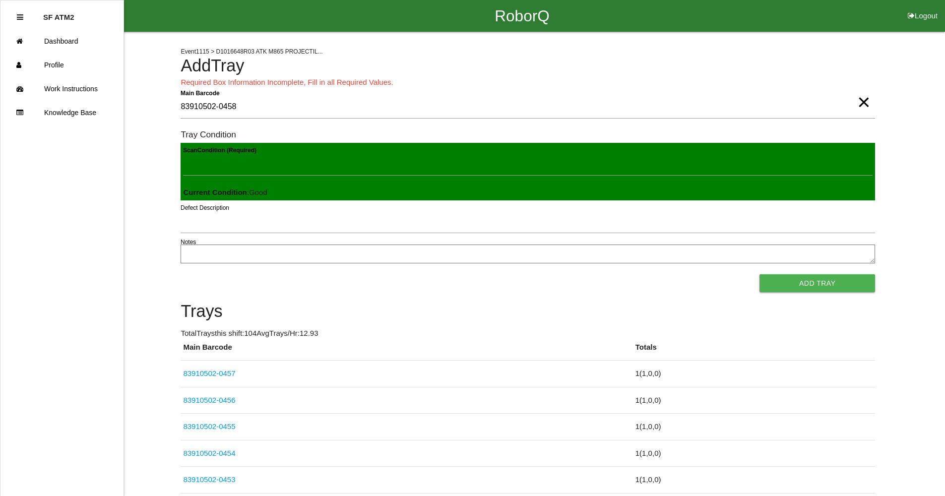
click at [759, 274] on button "Add Tray" at bounding box center [817, 283] width 116 height 18
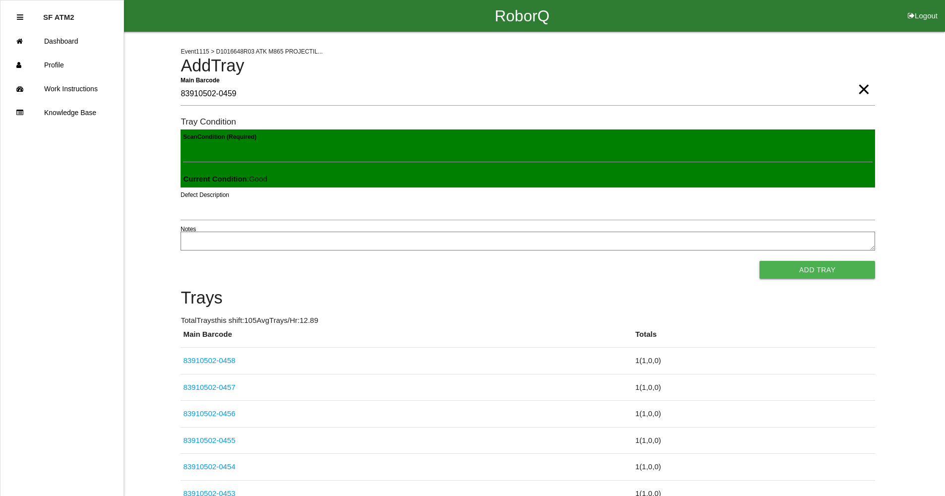
click button "Add Tray" at bounding box center [817, 270] width 116 height 18
click at [759, 261] on button "Add Tray" at bounding box center [817, 270] width 116 height 18
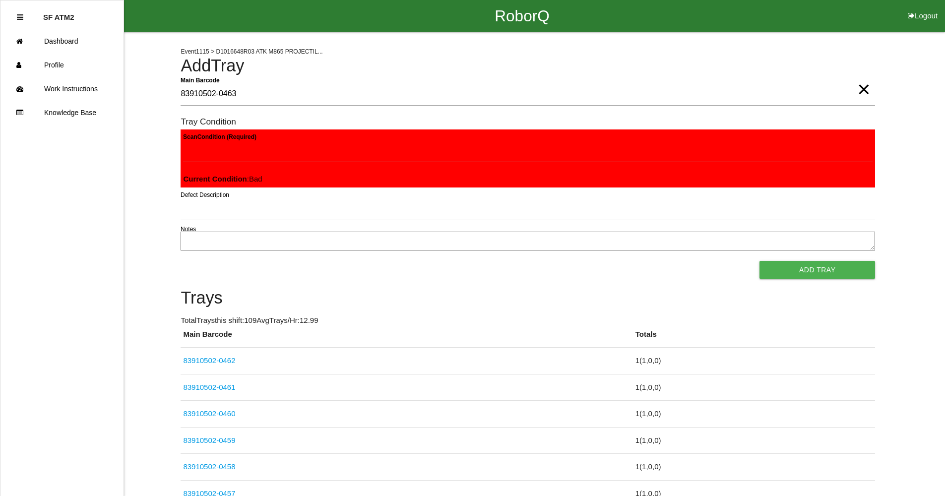
click at [759, 261] on button "Add Tray" at bounding box center [817, 270] width 116 height 18
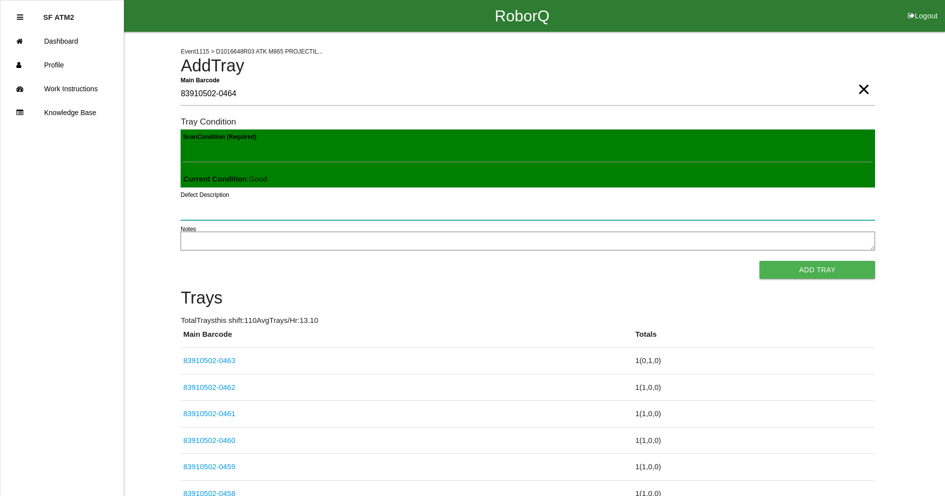
click at [759, 261] on button "Add Tray" at bounding box center [817, 270] width 116 height 18
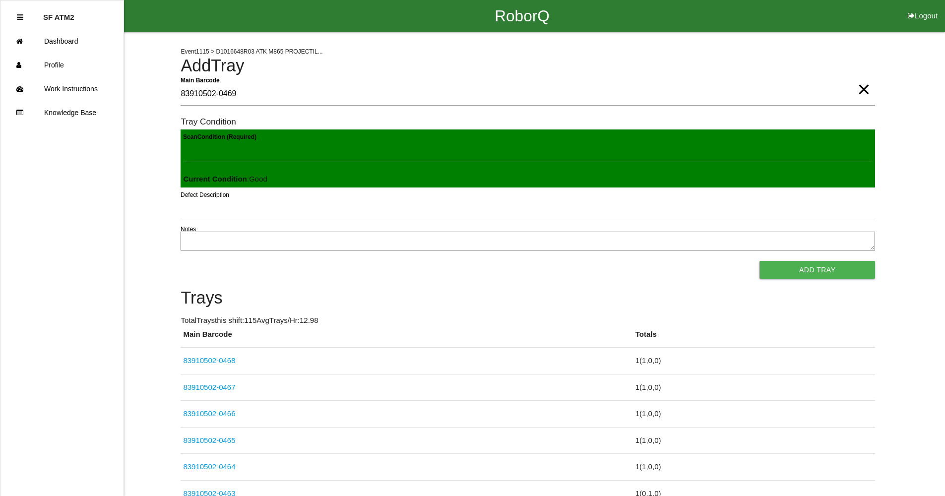
click at [759, 261] on button "Add Tray" at bounding box center [817, 270] width 116 height 18
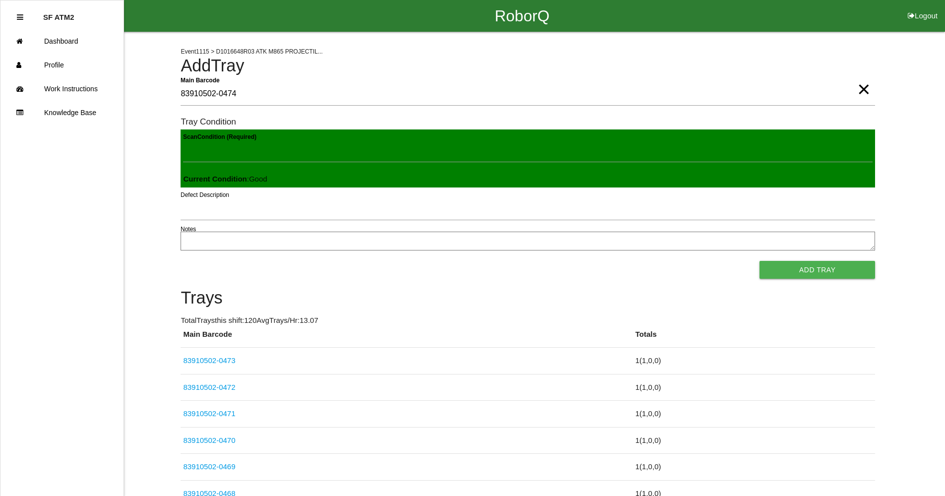
click at [759, 261] on button "Add Tray" at bounding box center [817, 270] width 116 height 18
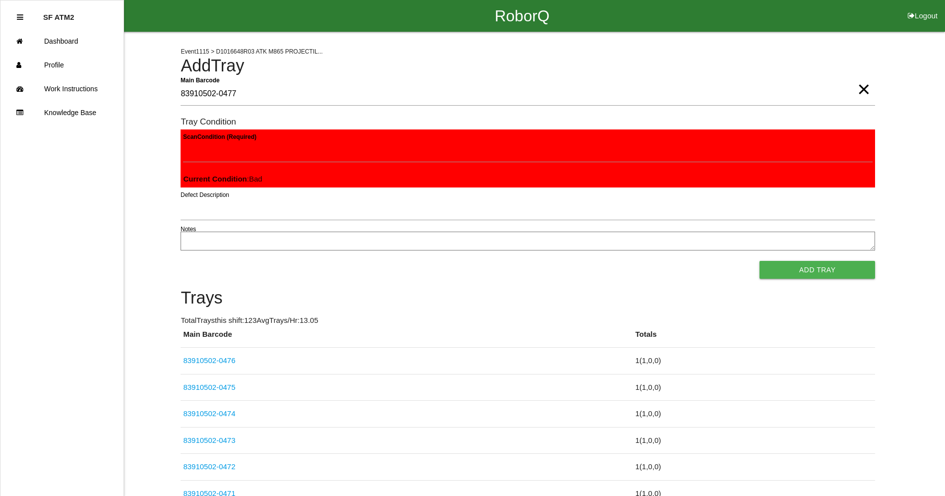
click at [759, 261] on button "Add Tray" at bounding box center [817, 270] width 116 height 18
